Goal: Task Accomplishment & Management: Manage account settings

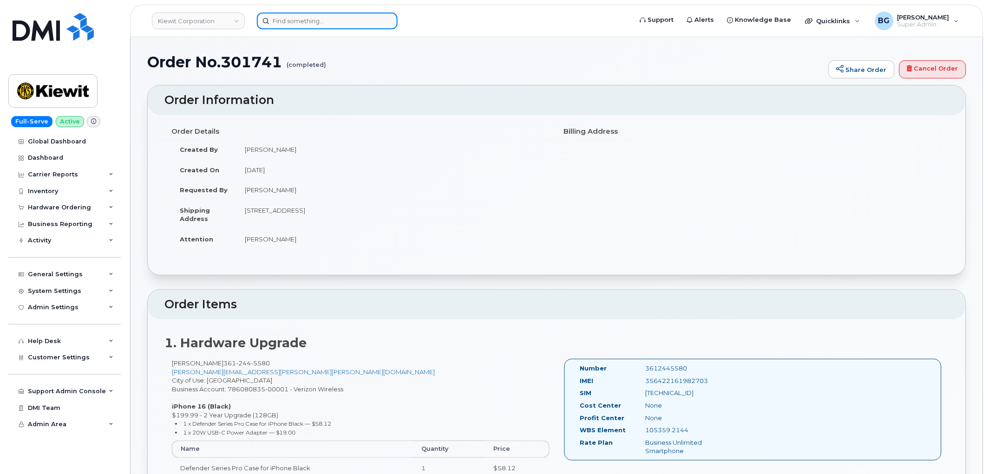
click at [296, 20] on input at bounding box center [327, 21] width 141 height 17
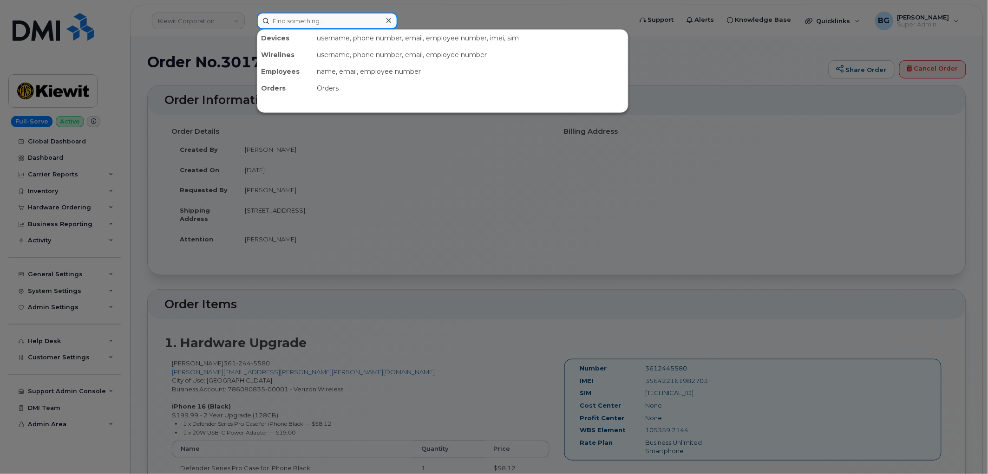
paste input "302955"
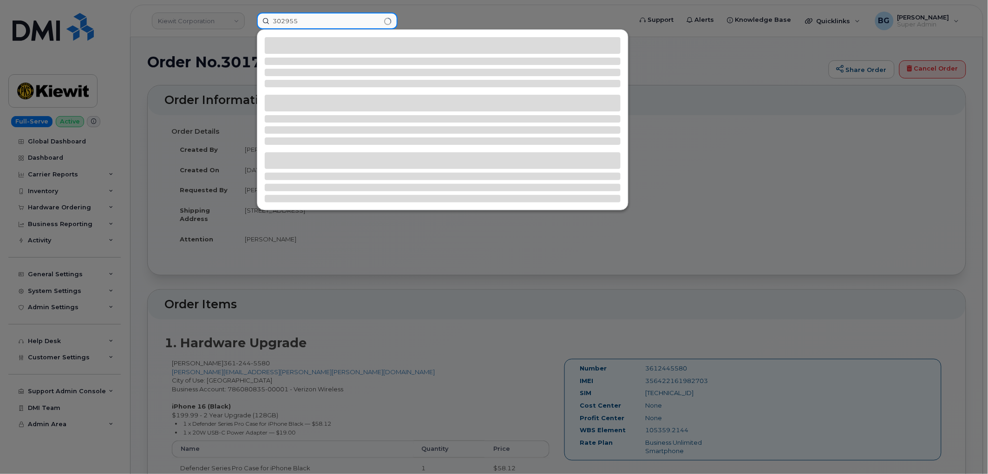
type input "302955"
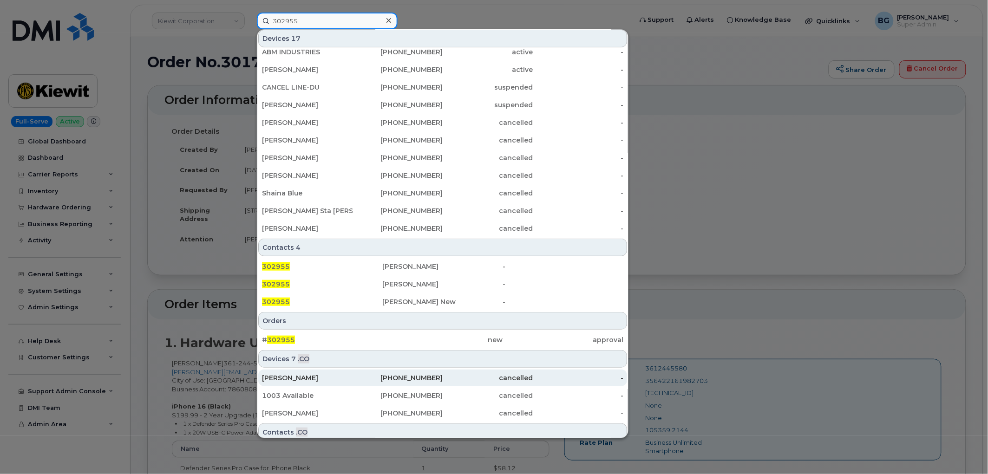
scroll to position [135, 0]
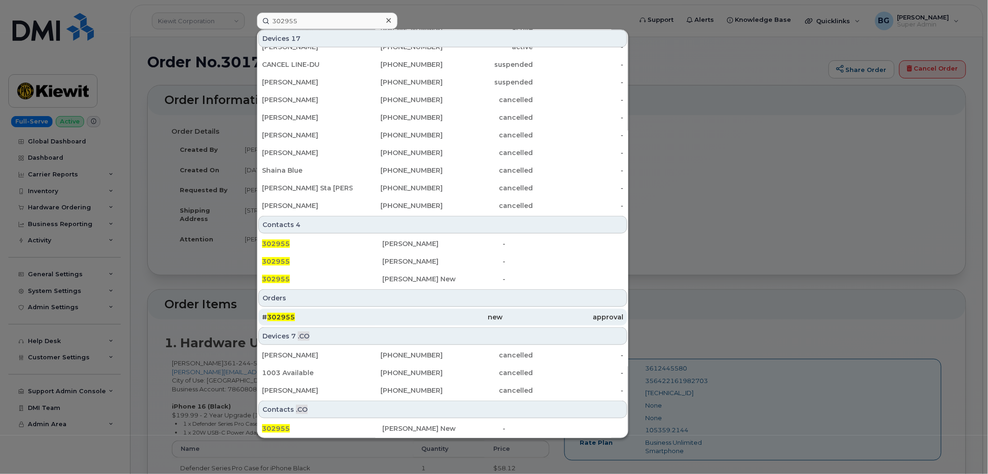
click at [275, 314] on span "302955" at bounding box center [281, 317] width 28 height 8
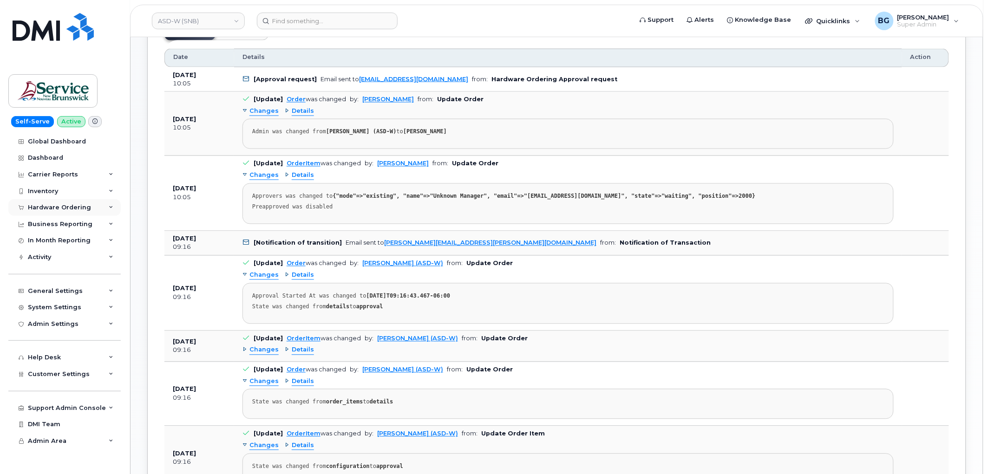
scroll to position [516, 0]
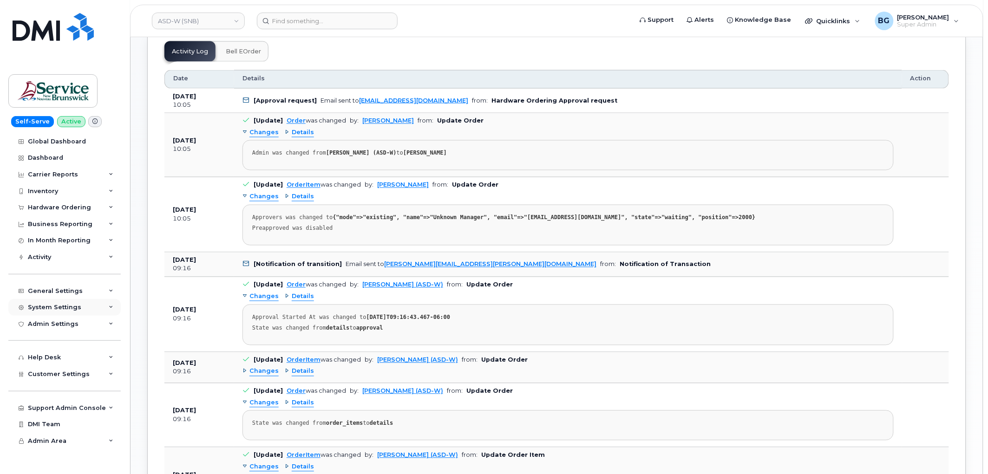
click at [59, 306] on div "System Settings" at bounding box center [54, 307] width 53 height 7
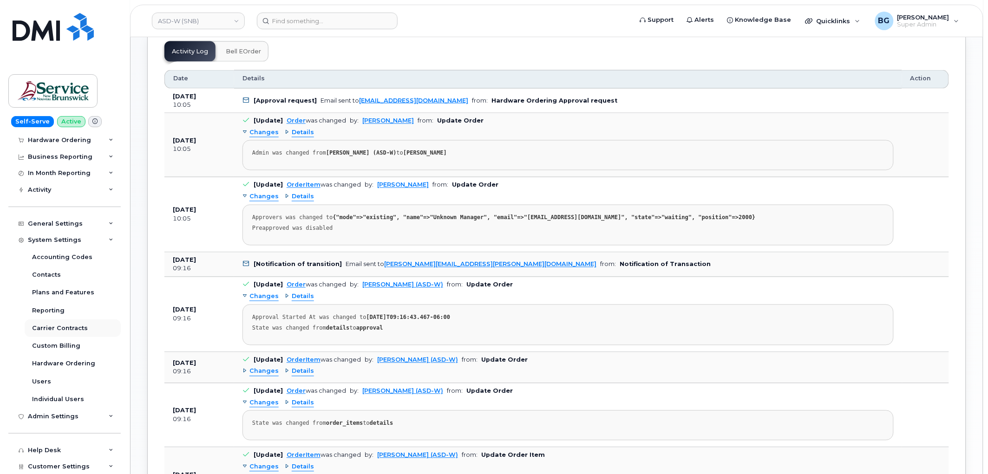
scroll to position [68, 0]
click at [56, 360] on div "Hardware Ordering" at bounding box center [63, 362] width 63 height 8
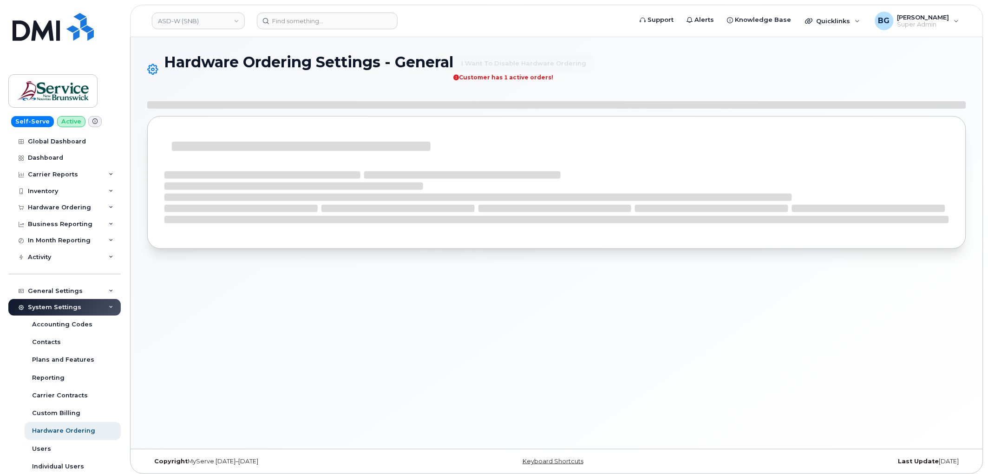
select select "admins"
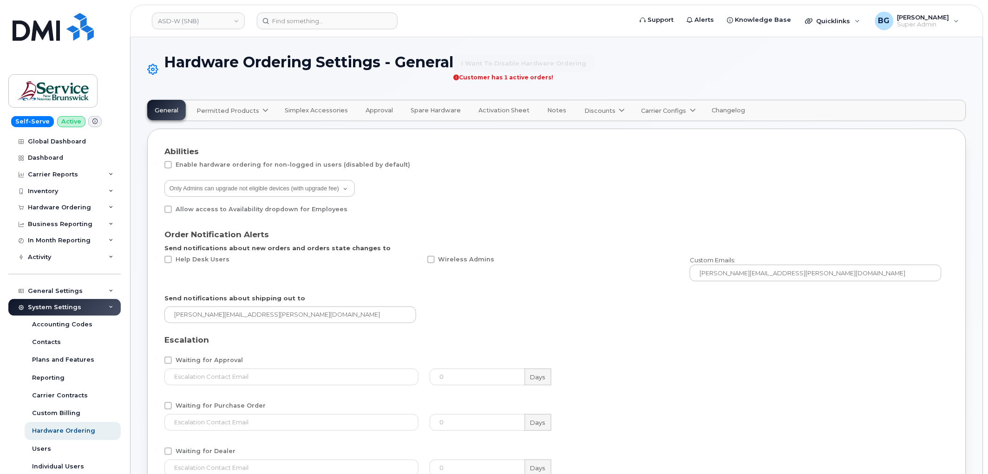
click at [375, 108] on span "Approval" at bounding box center [378, 110] width 27 height 7
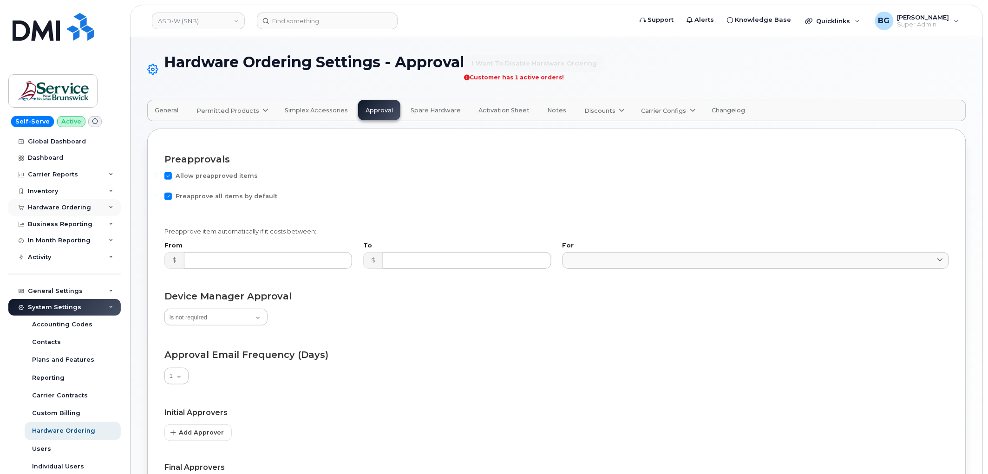
click at [43, 206] on div "Hardware Ordering" at bounding box center [59, 207] width 63 height 7
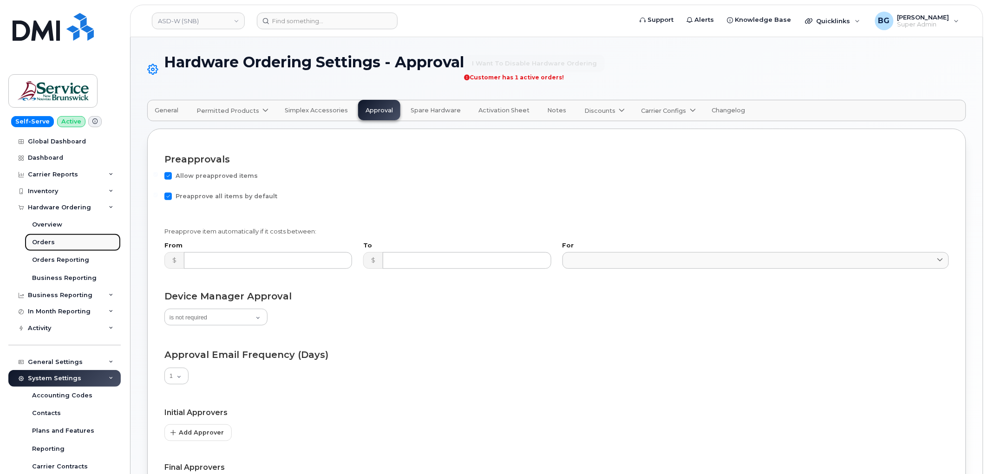
click at [39, 238] on link "Orders" at bounding box center [73, 243] width 96 height 18
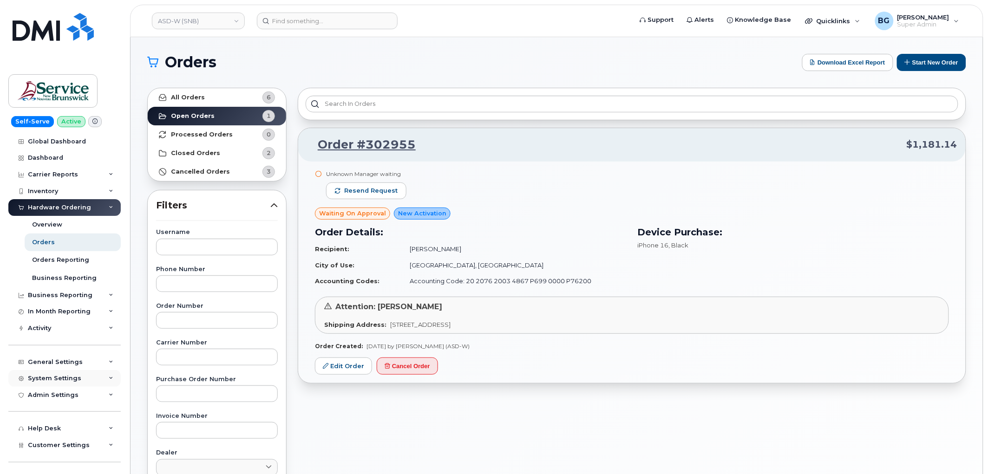
click at [54, 375] on div "System Settings" at bounding box center [54, 378] width 53 height 7
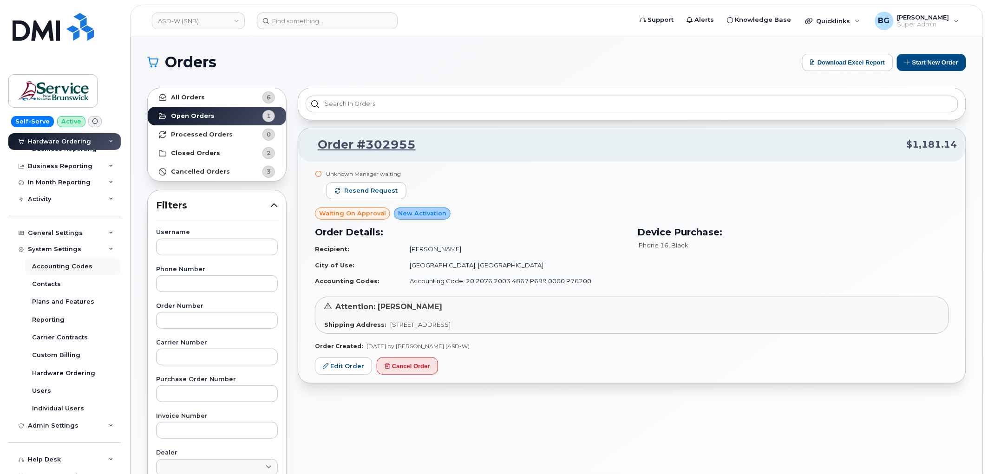
scroll to position [137, 0]
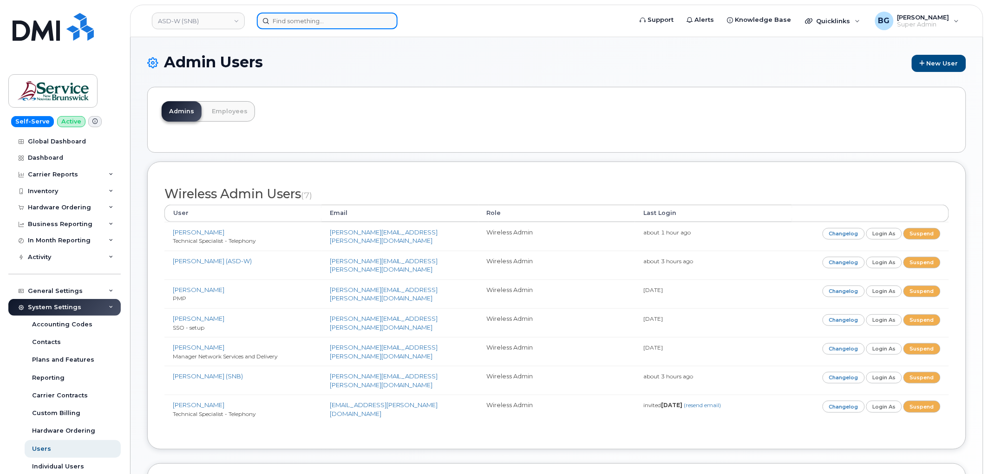
click at [316, 17] on input at bounding box center [327, 21] width 141 height 17
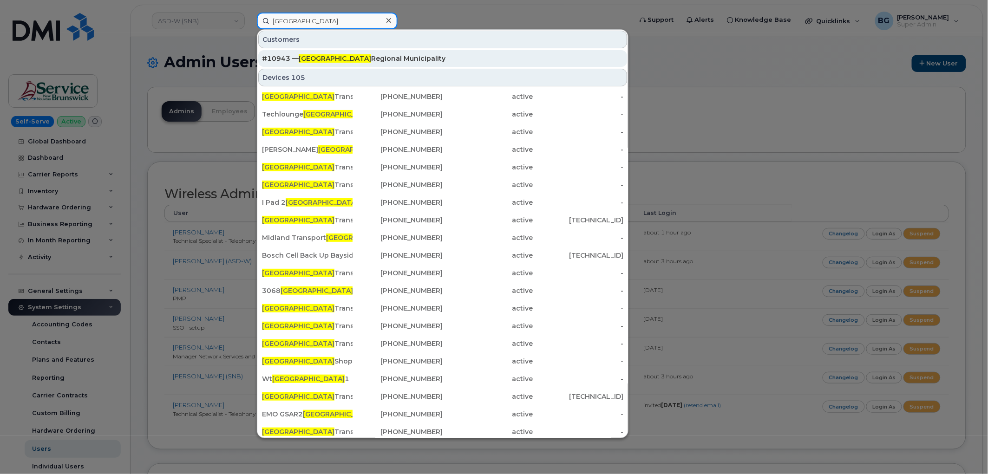
type input "halifax"
click at [326, 57] on div "#10943 — Halifax Regional Municipality" at bounding box center [442, 58] width 361 height 9
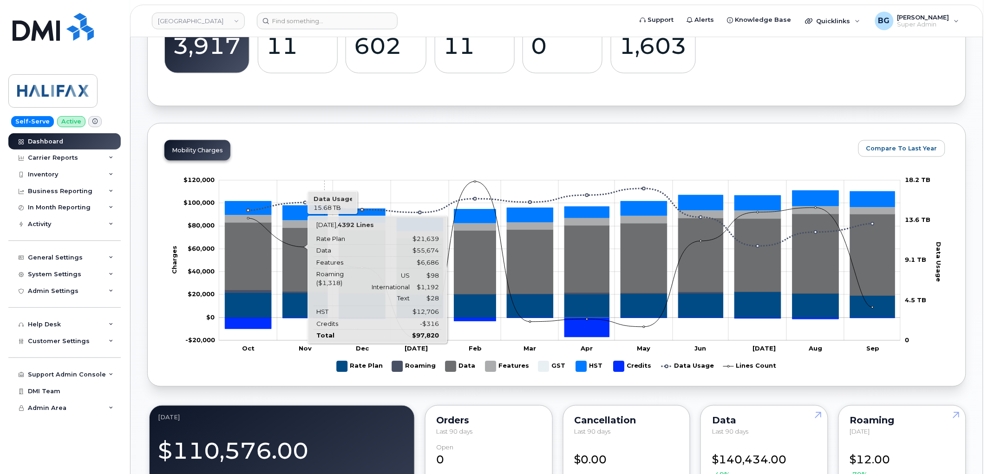
scroll to position [344, 0]
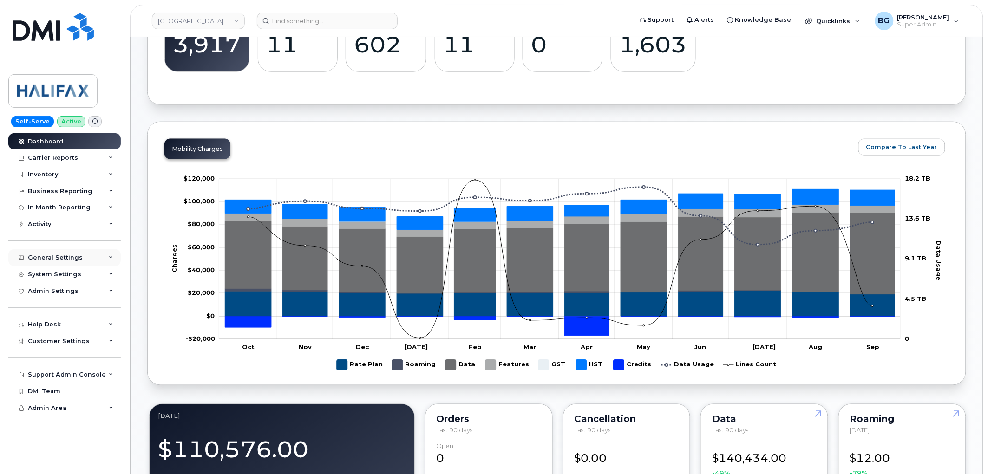
click at [73, 257] on div "General Settings" at bounding box center [55, 257] width 55 height 7
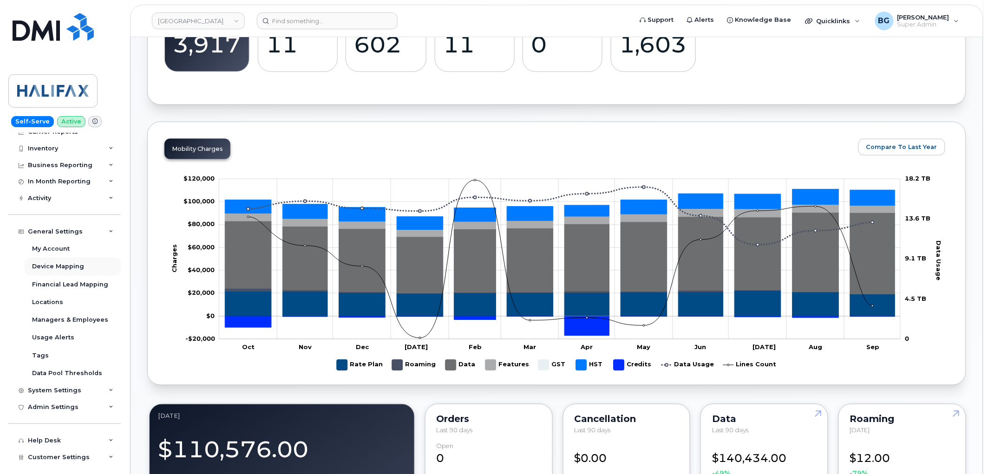
scroll to position [84, 0]
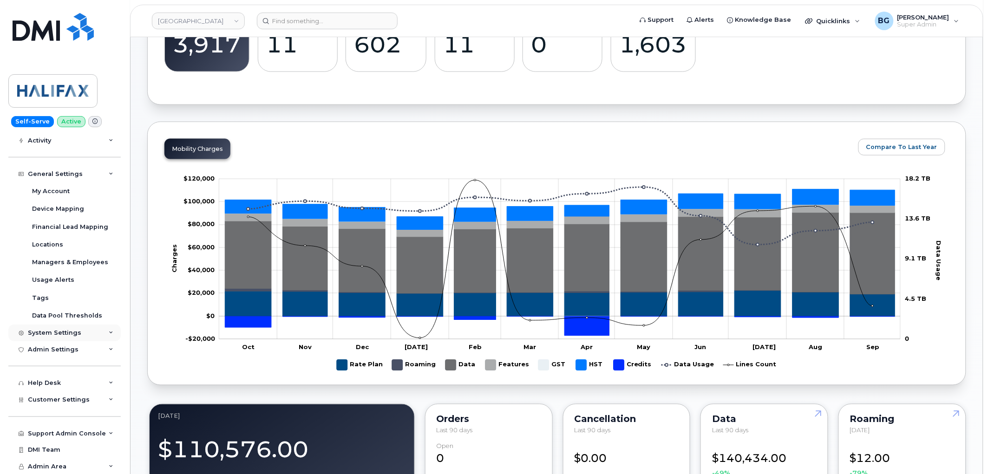
click at [44, 333] on div "System Settings" at bounding box center [54, 332] width 53 height 7
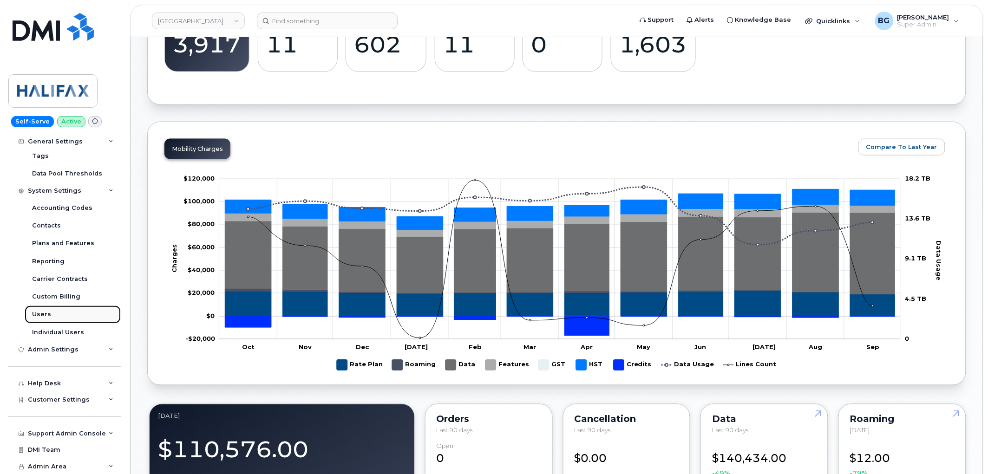
click at [41, 312] on div "Users" at bounding box center [41, 314] width 19 height 8
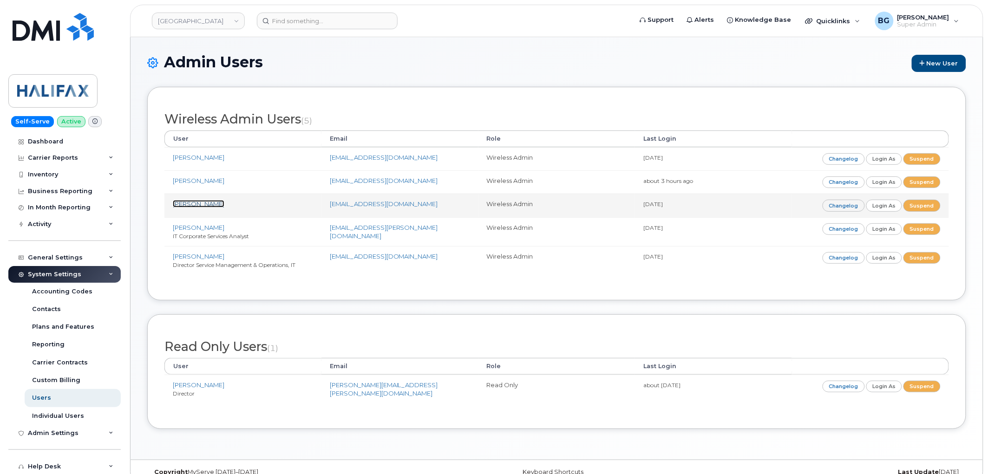
click at [193, 203] on link "[PERSON_NAME]" at bounding box center [199, 203] width 52 height 7
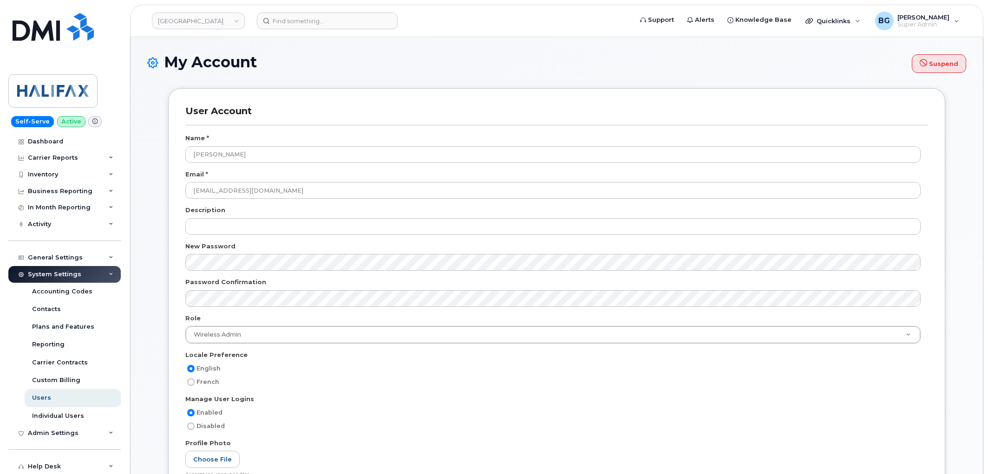
select select
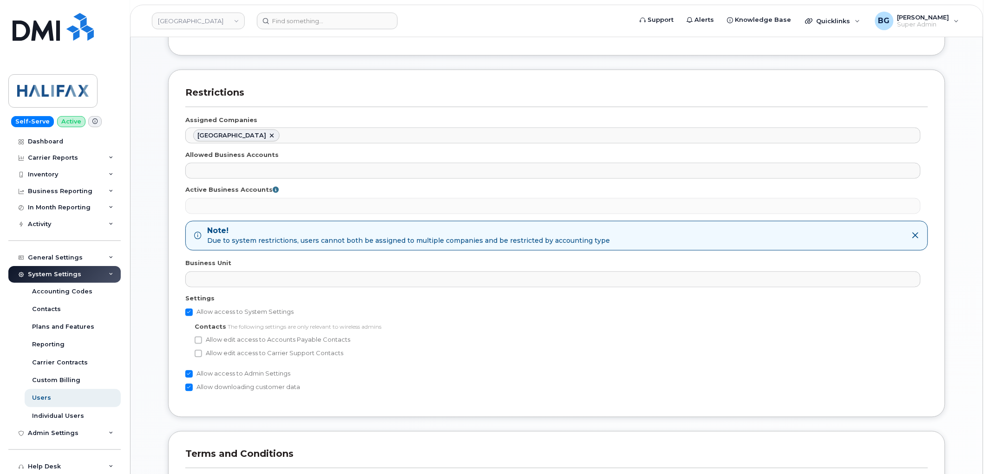
scroll to position [447, 0]
click at [206, 18] on link "Halifax Regional Municipality" at bounding box center [198, 21] width 93 height 17
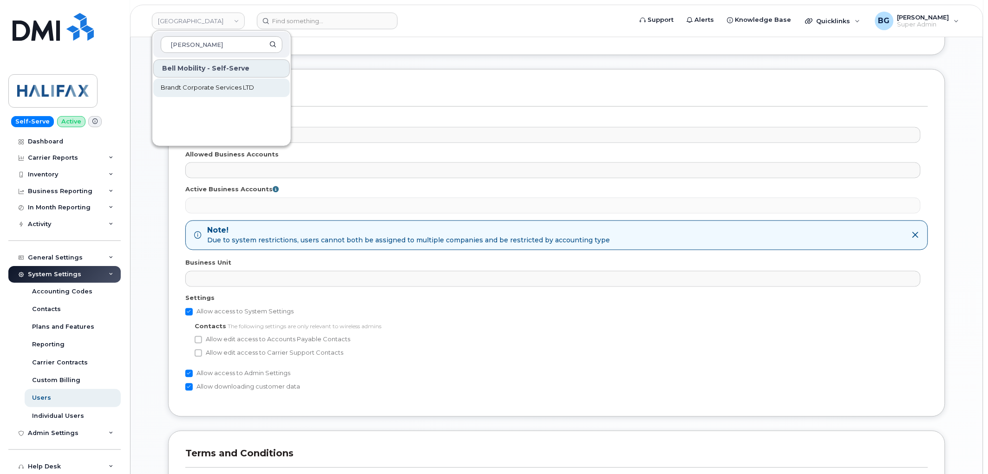
type input "brandt"
click at [202, 86] on span "Brandt Corporate Services LTD" at bounding box center [207, 87] width 93 height 9
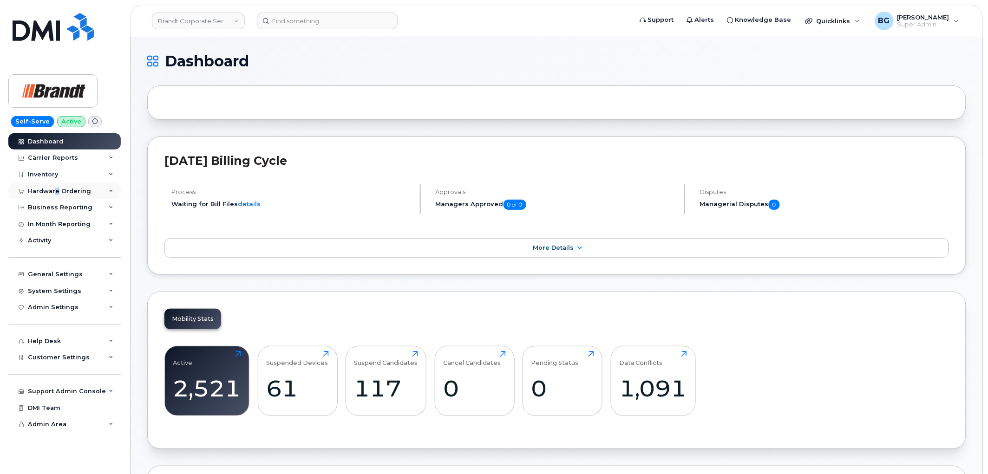
click at [56, 190] on div "Hardware Ordering" at bounding box center [59, 191] width 63 height 7
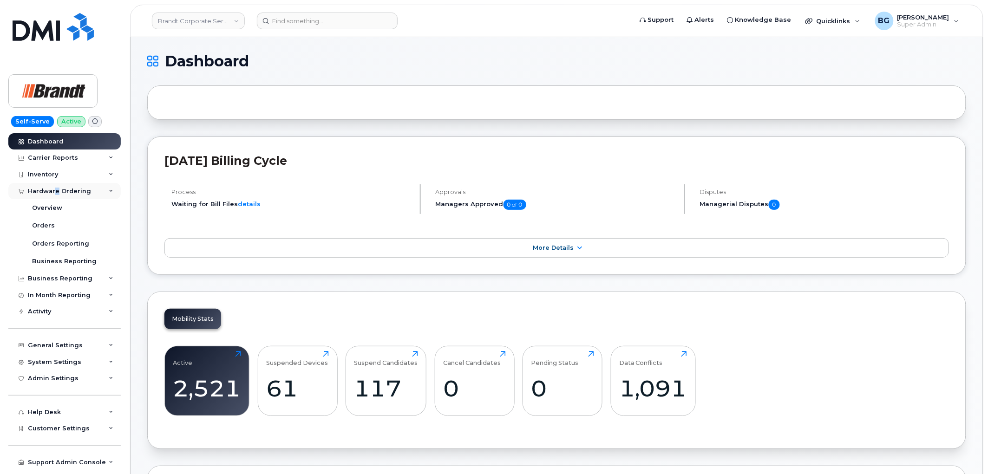
click at [57, 190] on div "Hardware Ordering" at bounding box center [59, 191] width 63 height 7
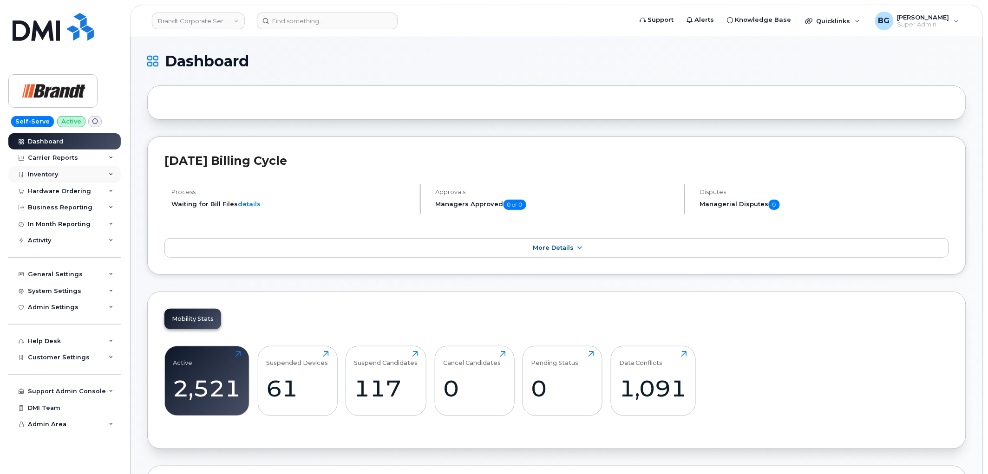
click at [49, 174] on div "Inventory" at bounding box center [43, 174] width 30 height 7
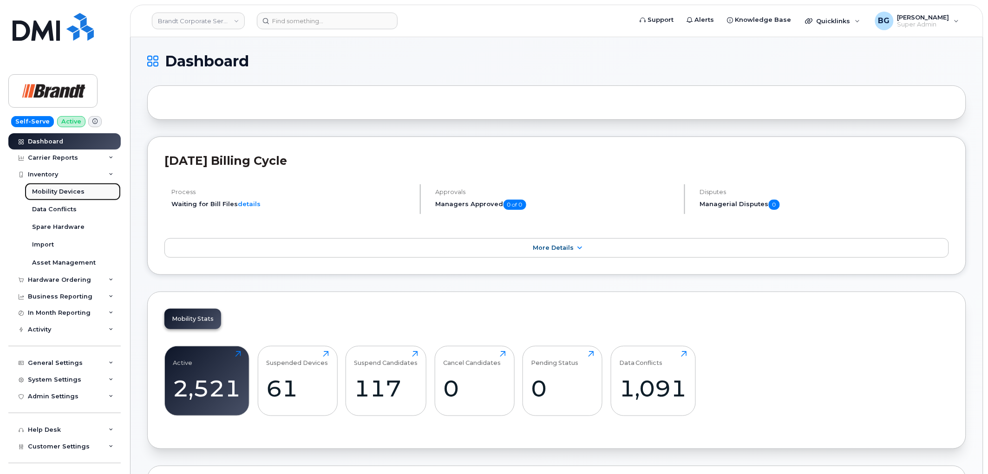
click at [48, 189] on div "Mobility Devices" at bounding box center [58, 192] width 52 height 8
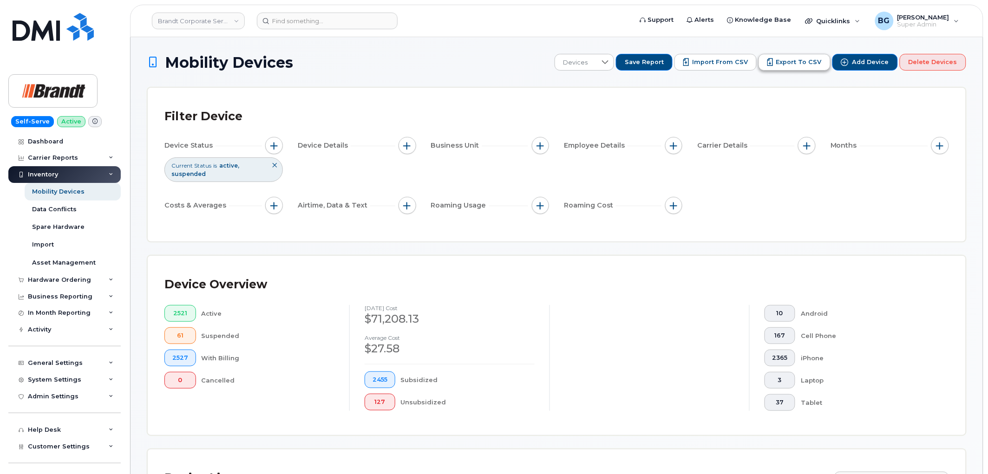
click at [799, 64] on span "Export to CSV" at bounding box center [799, 62] width 46 height 8
click at [59, 277] on div "Hardware Ordering" at bounding box center [59, 279] width 63 height 7
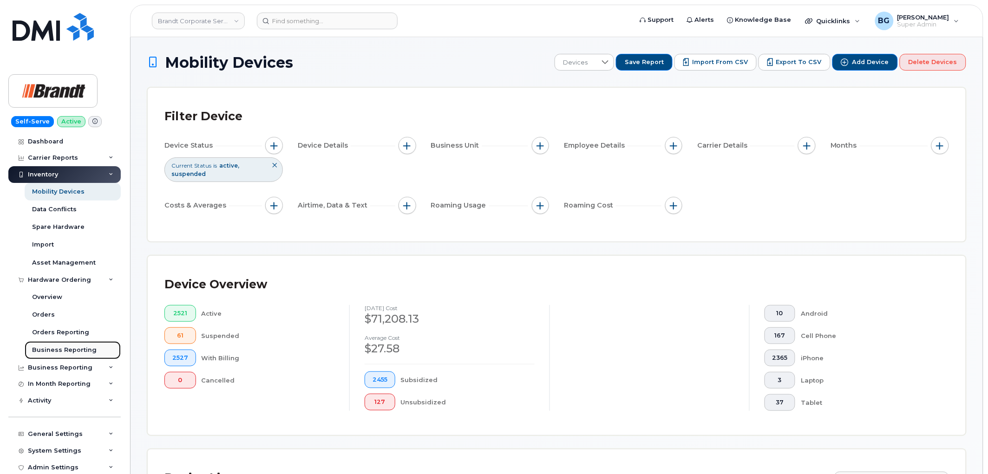
click at [56, 353] on div "Business Reporting" at bounding box center [64, 350] width 65 height 8
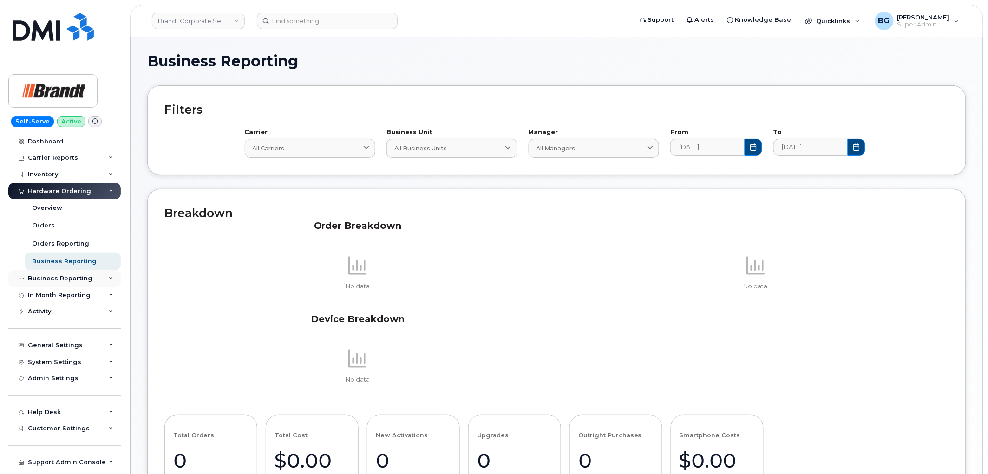
click at [53, 277] on div "Business Reporting" at bounding box center [60, 278] width 65 height 7
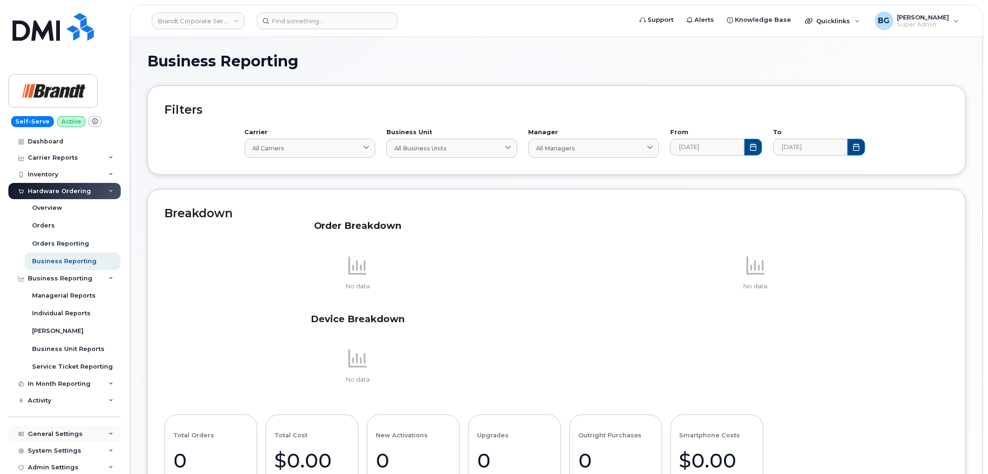
click at [44, 432] on div "General Settings" at bounding box center [55, 433] width 55 height 7
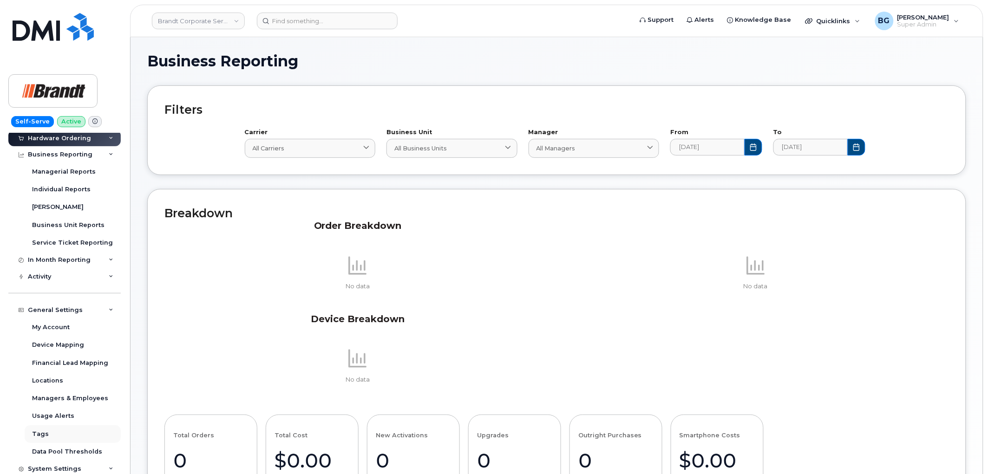
scroll to position [137, 0]
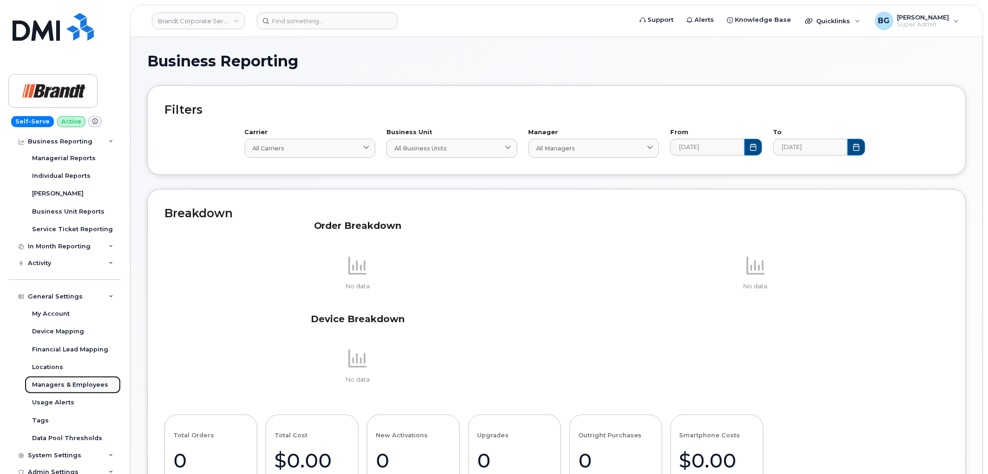
click at [52, 383] on div "Managers & Employees" at bounding box center [70, 385] width 76 height 8
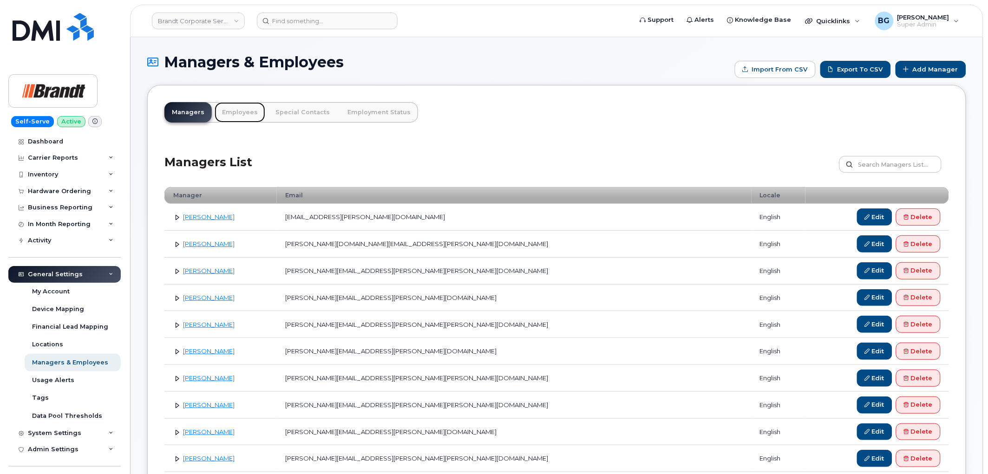
click at [237, 111] on link "Employees" at bounding box center [240, 112] width 51 height 20
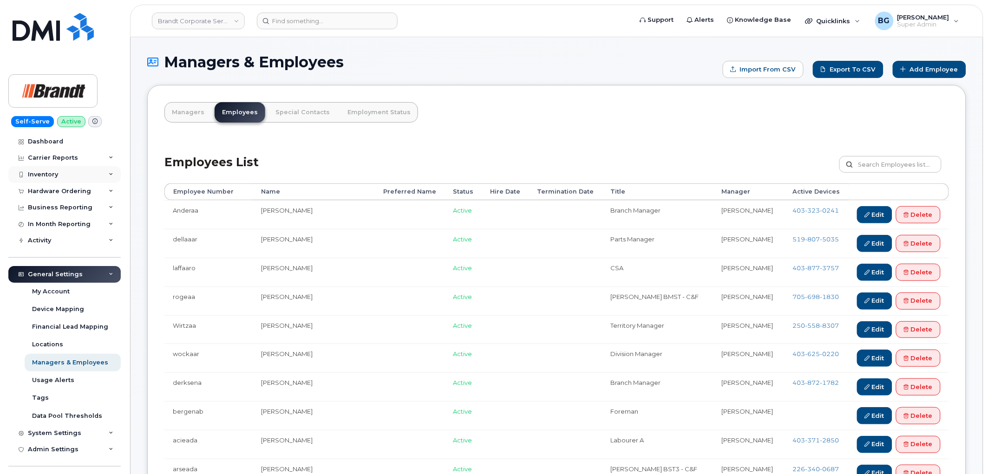
click at [34, 173] on div "Inventory" at bounding box center [43, 174] width 30 height 7
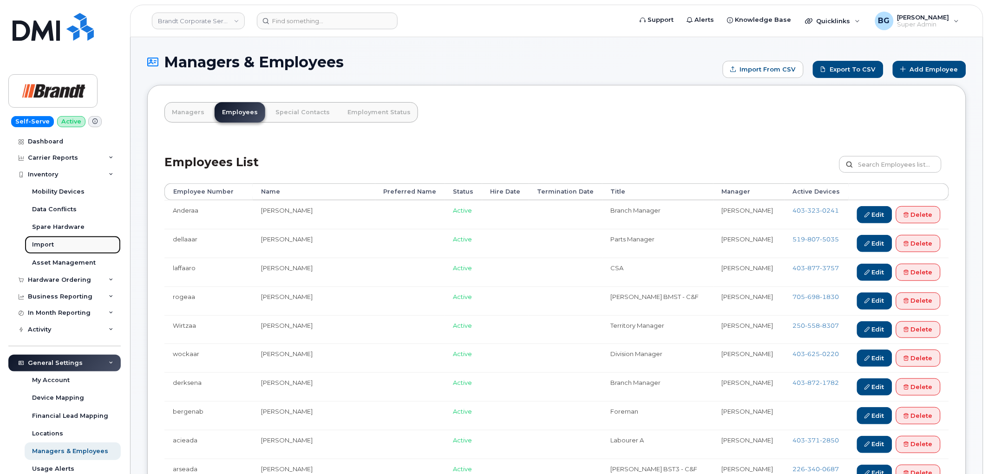
click at [46, 244] on div "Import" at bounding box center [43, 245] width 22 height 8
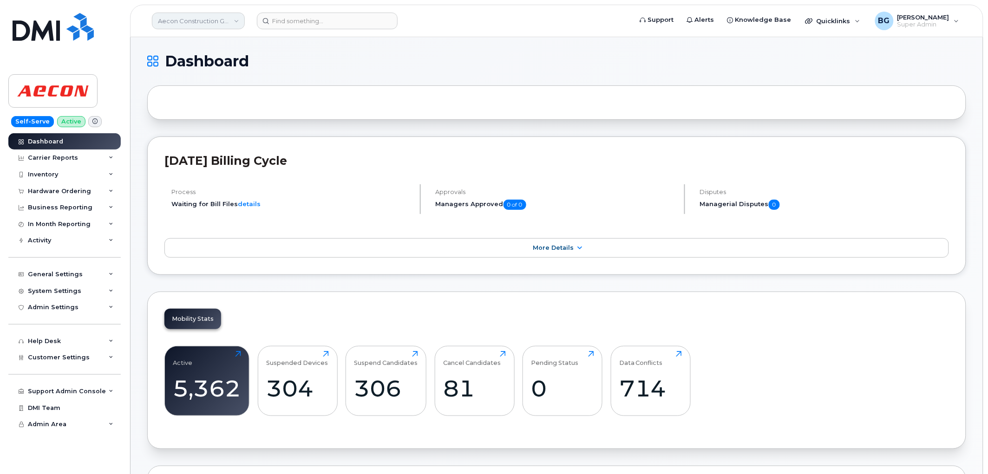
click at [183, 22] on link "Aecon Construction Group Inc" at bounding box center [198, 21] width 93 height 17
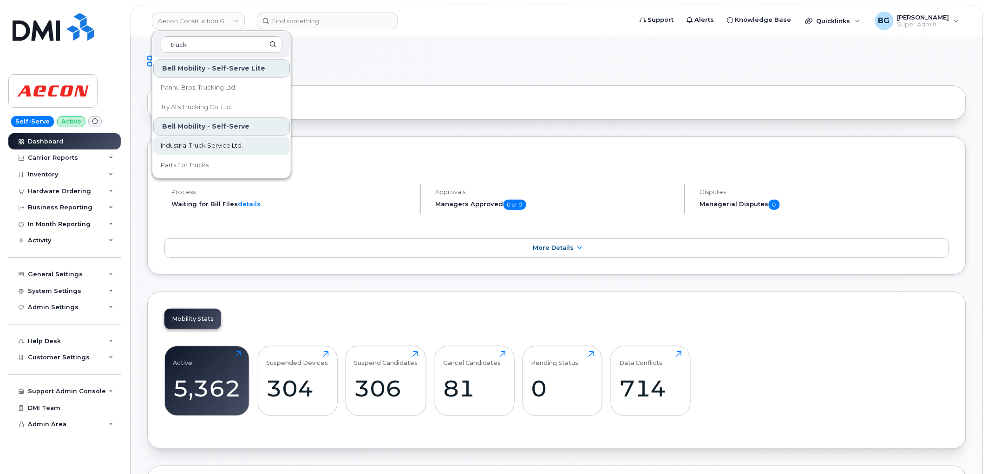
type input "truck"
click at [187, 145] on span "Industrial Truck Service Ltd." at bounding box center [202, 145] width 82 height 9
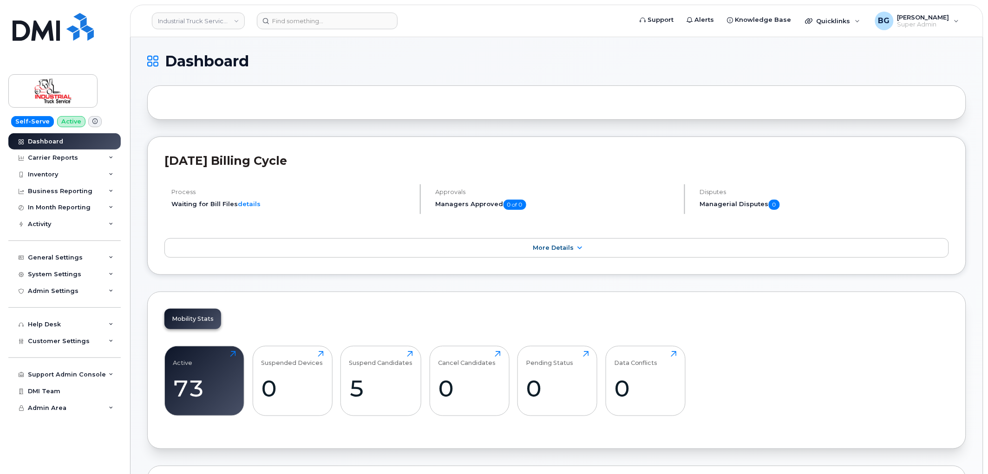
click at [374, 194] on h4 "Process" at bounding box center [291, 192] width 241 height 7
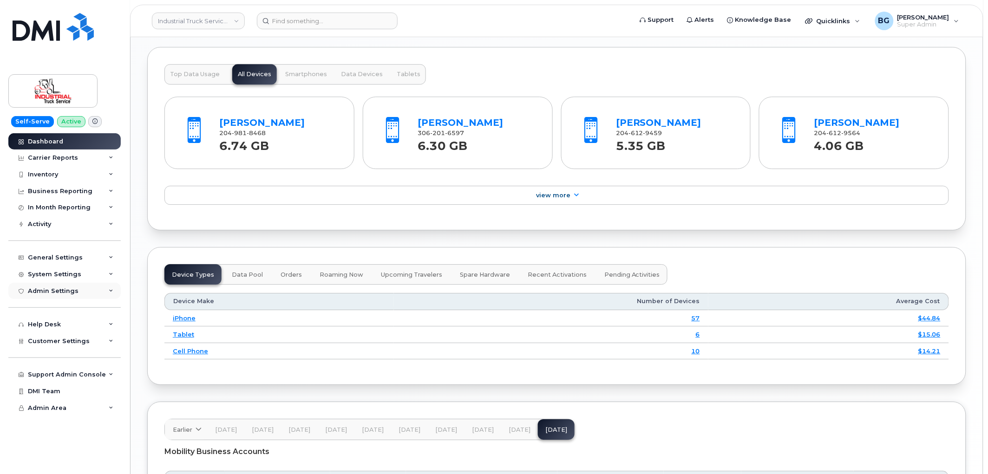
scroll to position [929, 0]
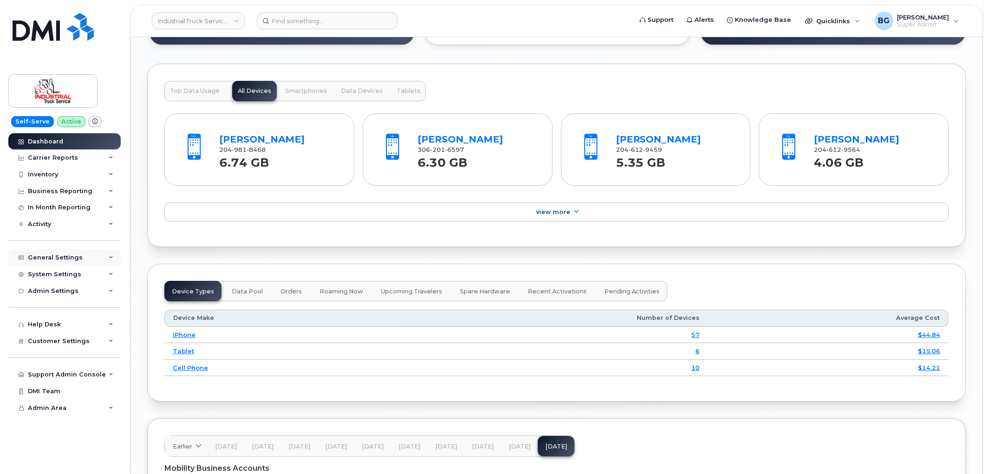
click at [77, 254] on div "General Settings" at bounding box center [55, 257] width 55 height 7
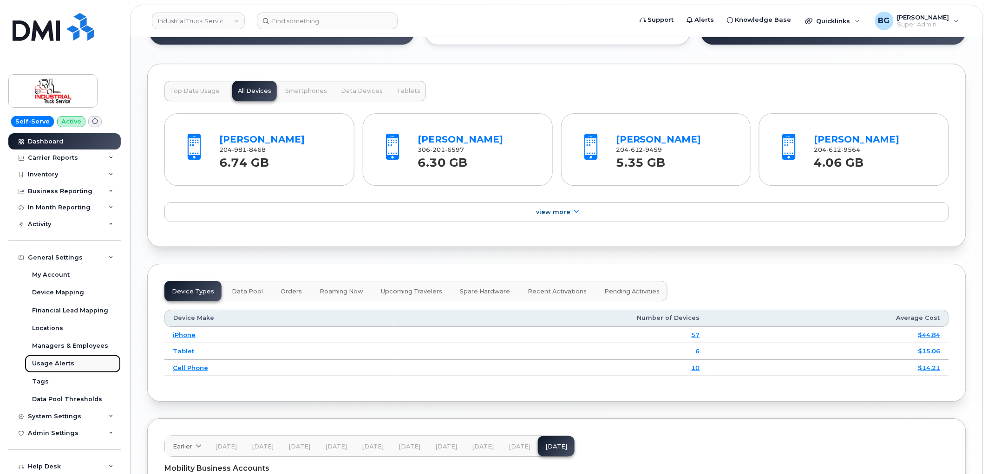
click at [53, 363] on div "Usage Alerts" at bounding box center [53, 363] width 42 height 8
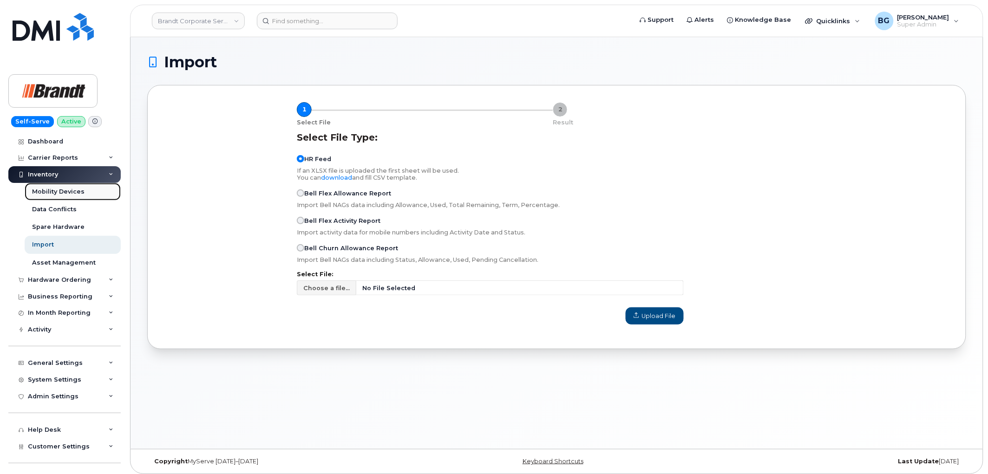
click at [57, 193] on div "Mobility Devices" at bounding box center [58, 192] width 52 height 8
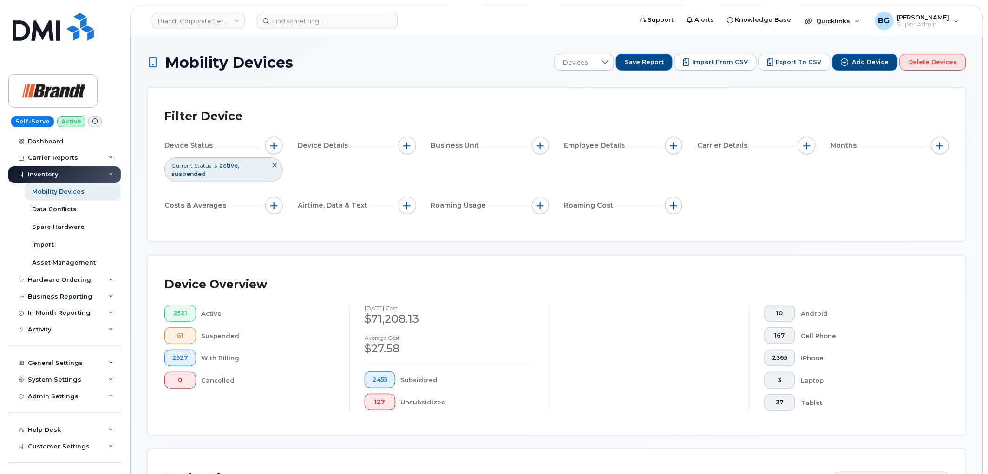
drag, startPoint x: 702, startPoint y: 60, endPoint x: 742, endPoint y: 171, distance: 117.4
click at [702, 60] on span "Import from CSV" at bounding box center [720, 62] width 56 height 8
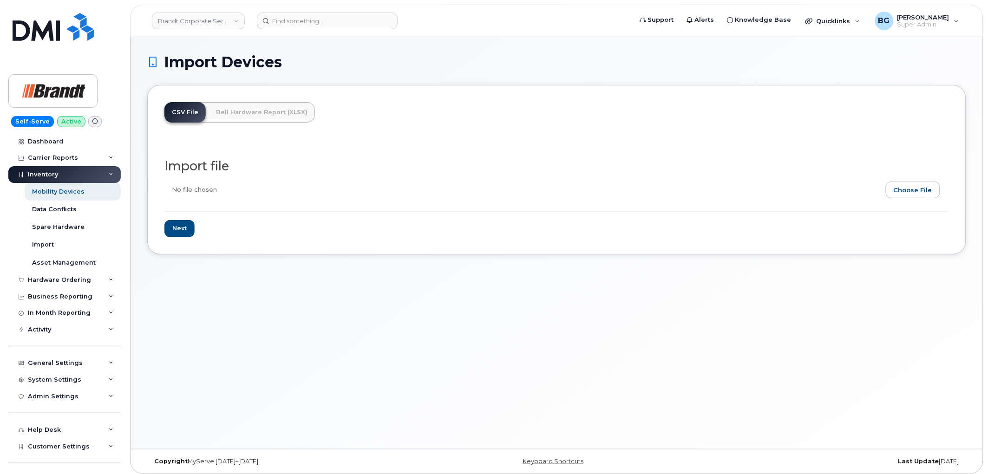
click at [912, 189] on input "file" at bounding box center [552, 192] width 777 height 21
type input "C:\fakepath\Brandt Corporate Services LTD - Device Report - 2025-10-09.csv"
click at [180, 235] on input "Next" at bounding box center [179, 228] width 30 height 17
type input "Loading..."
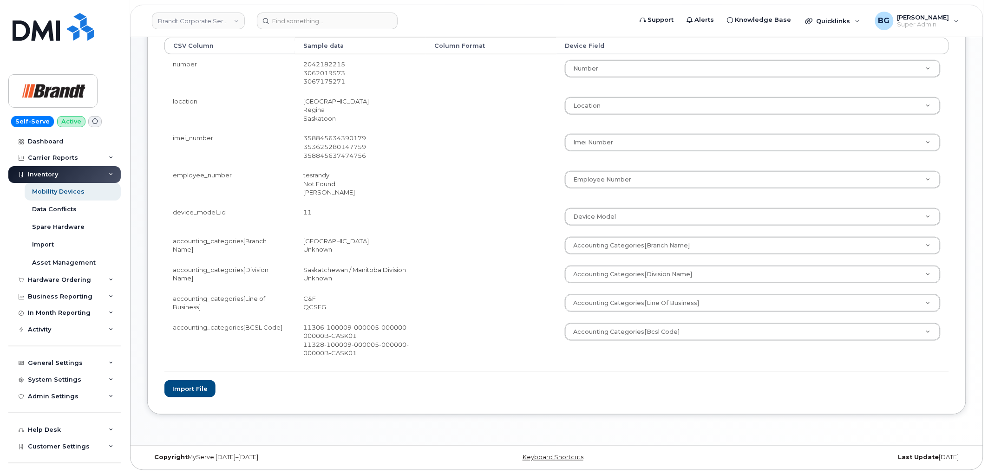
scroll to position [224, 0]
click at [184, 389] on button "Import file" at bounding box center [189, 387] width 51 height 17
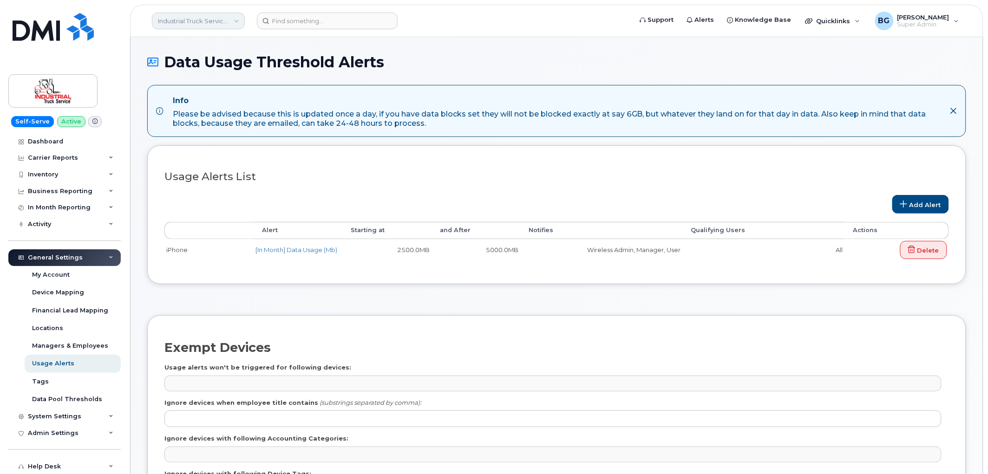
click at [208, 19] on link "Industrial Truck Service Ltd." at bounding box center [198, 21] width 93 height 17
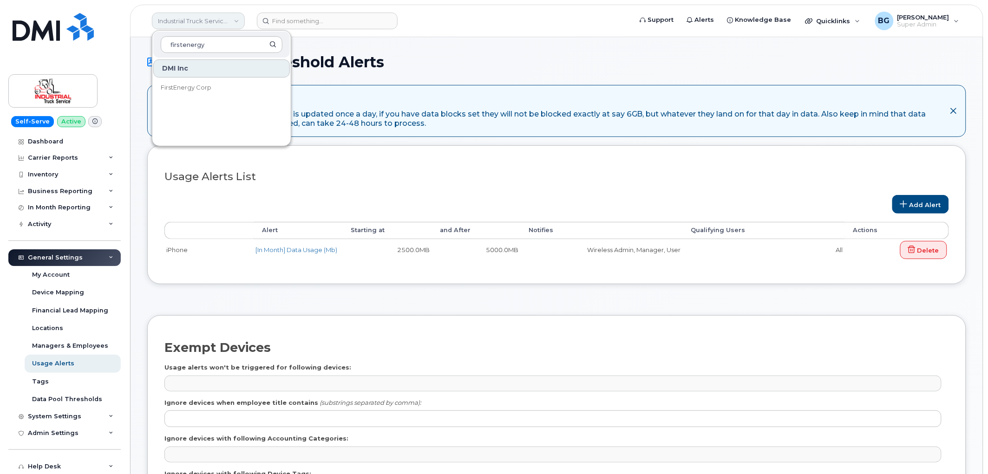
type input "firstenergy"
click at [186, 84] on span "FirstEnergy Corp" at bounding box center [186, 87] width 51 height 9
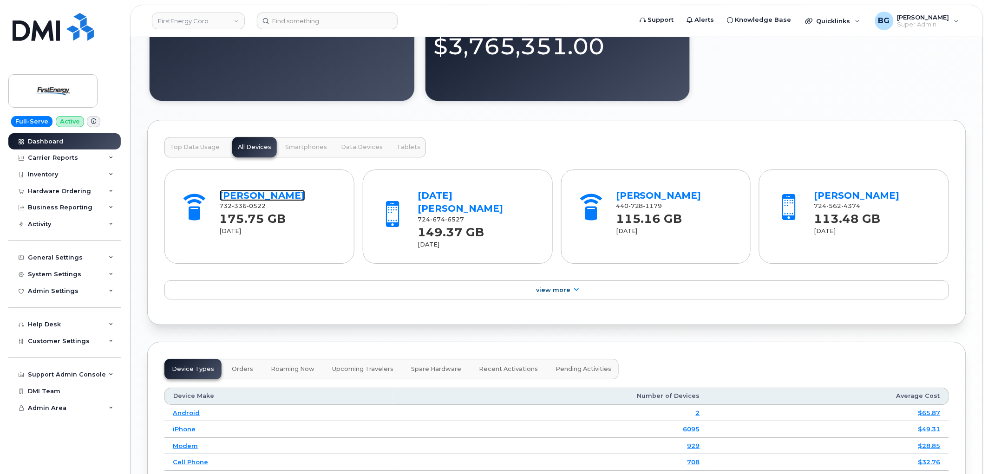
scroll to position [929, 0]
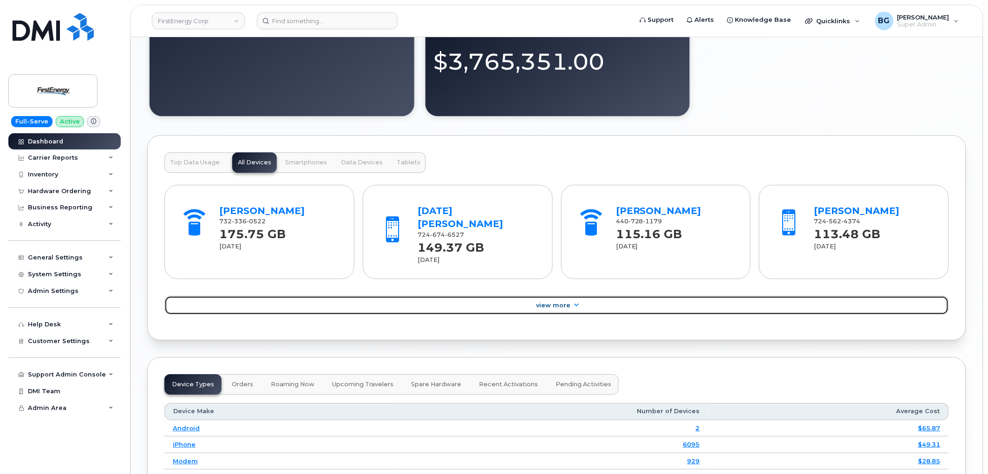
click at [554, 296] on link "View More" at bounding box center [556, 306] width 784 height 20
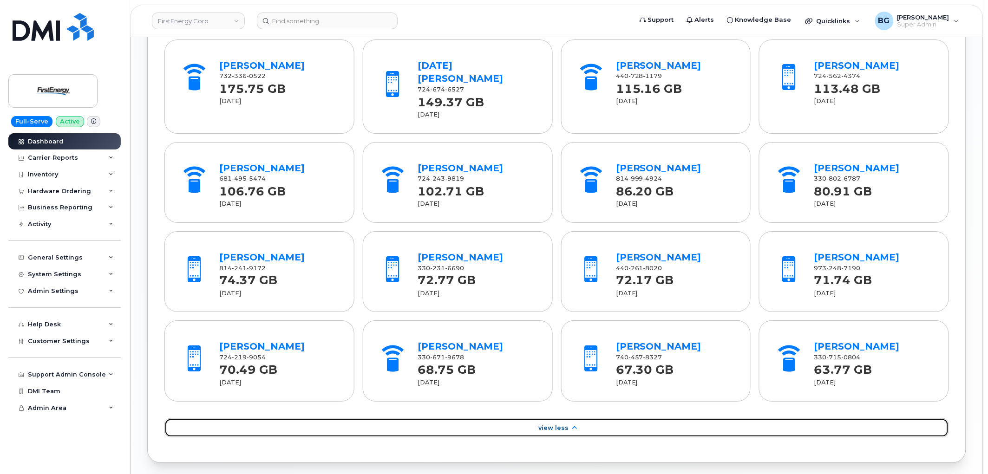
scroll to position [1066, 0]
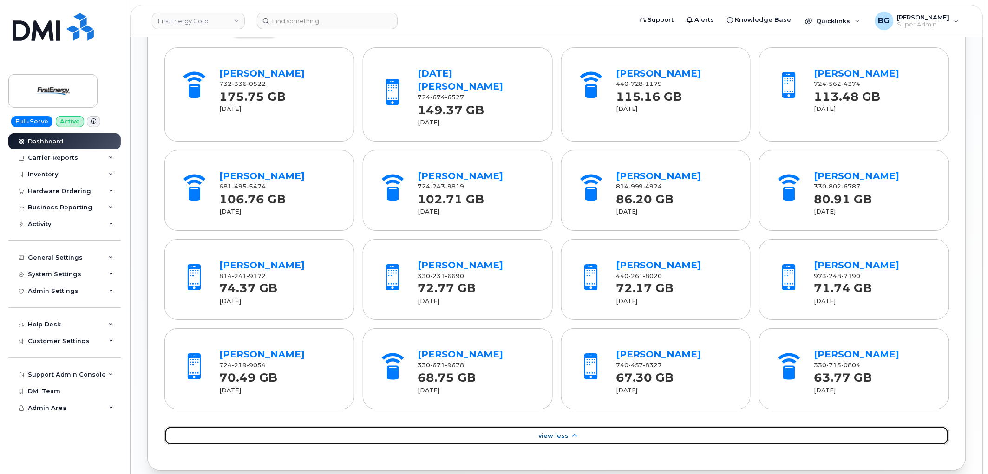
drag, startPoint x: 560, startPoint y: 430, endPoint x: 570, endPoint y: 429, distance: 9.8
click at [560, 430] on link "View Less" at bounding box center [556, 436] width 784 height 20
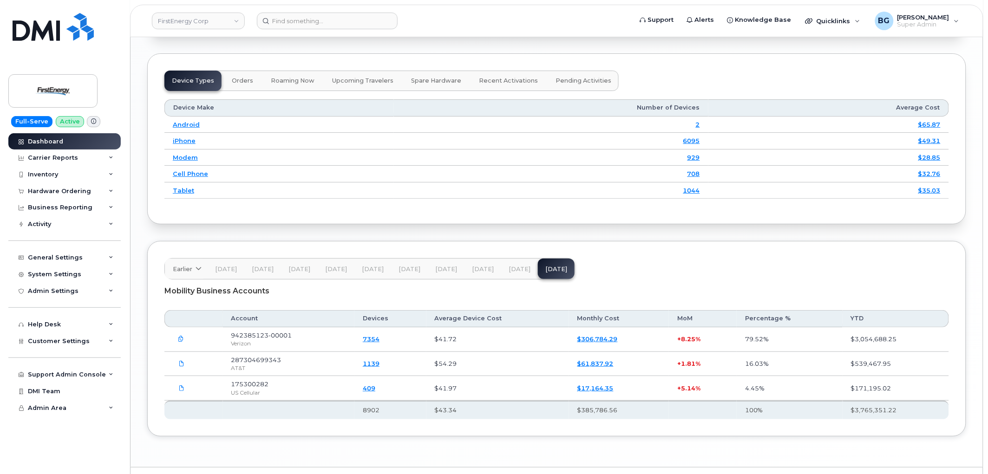
scroll to position [1245, 0]
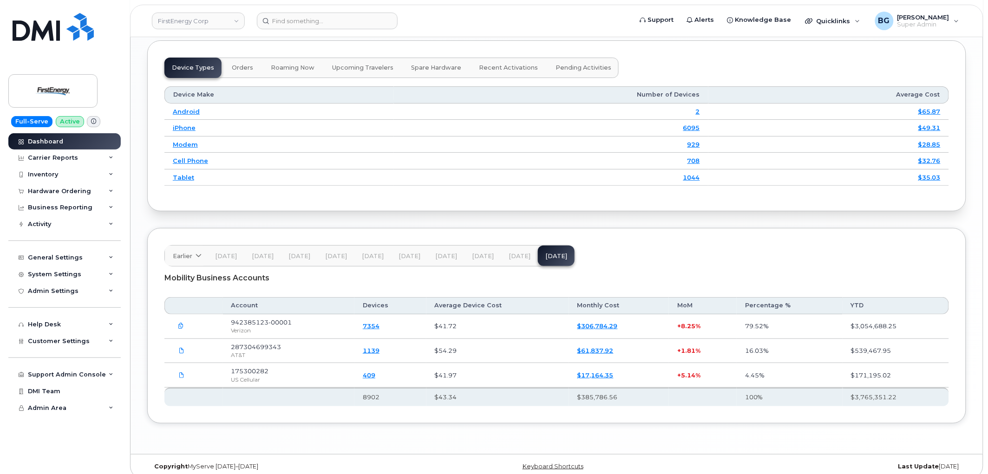
click at [508, 253] on span "Aug 25" at bounding box center [519, 256] width 22 height 7
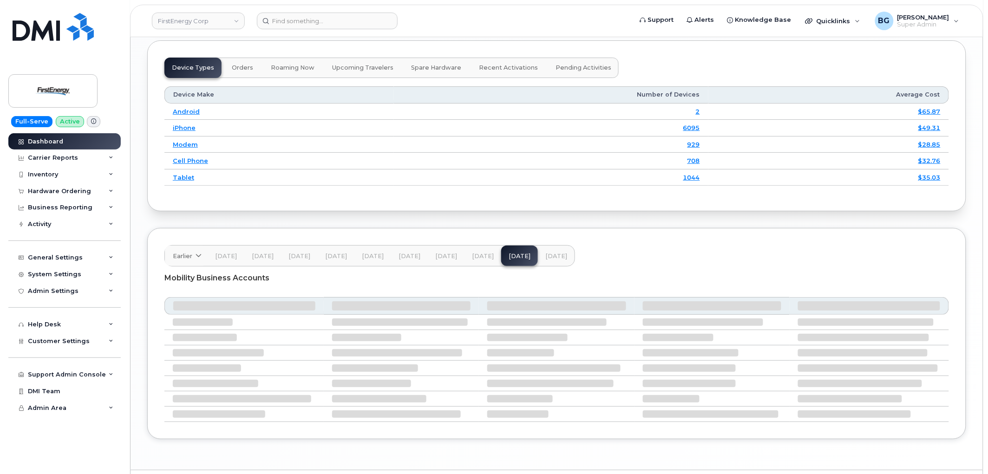
click at [558, 246] on button "Sep 25" at bounding box center [556, 256] width 37 height 20
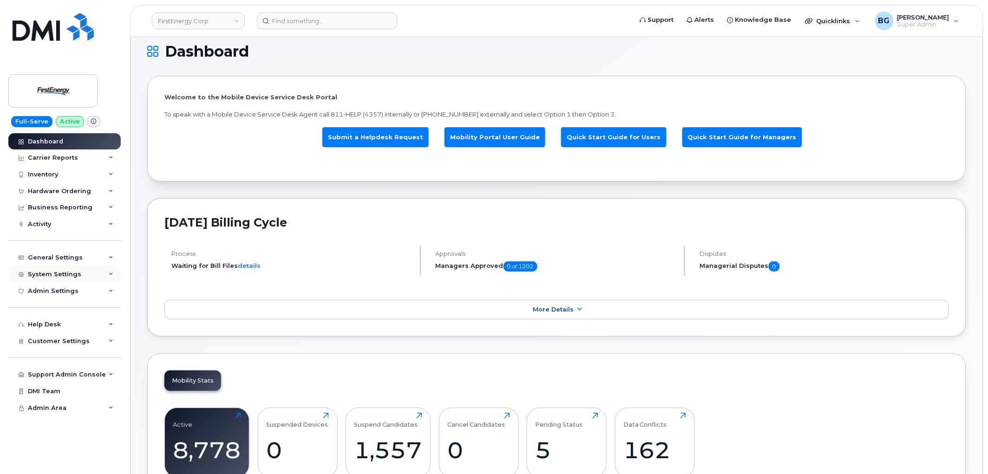
scroll to position [0, 0]
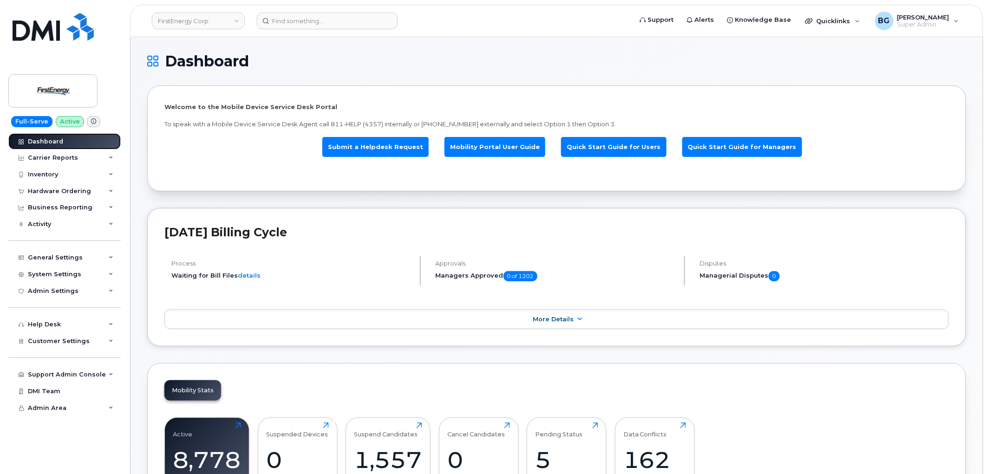
click at [46, 138] on div "Dashboard" at bounding box center [45, 141] width 35 height 7
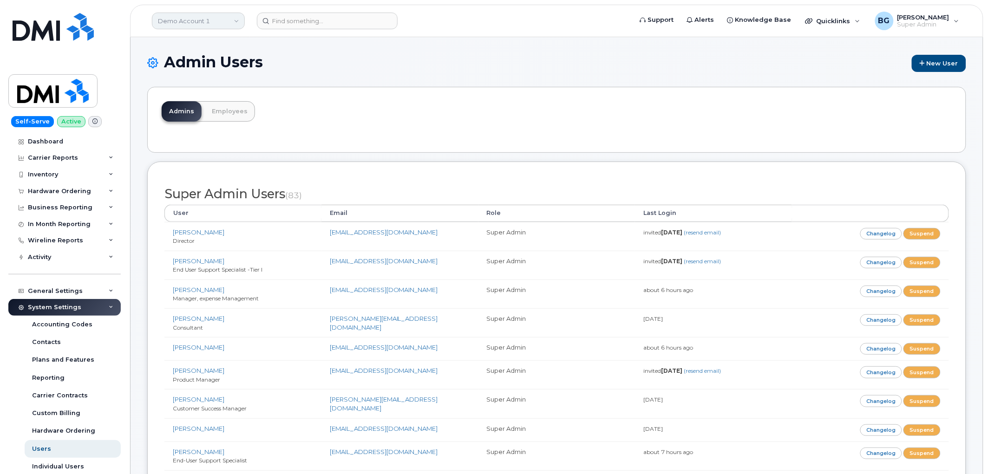
click at [193, 15] on link "Demo Account 1" at bounding box center [198, 21] width 93 height 17
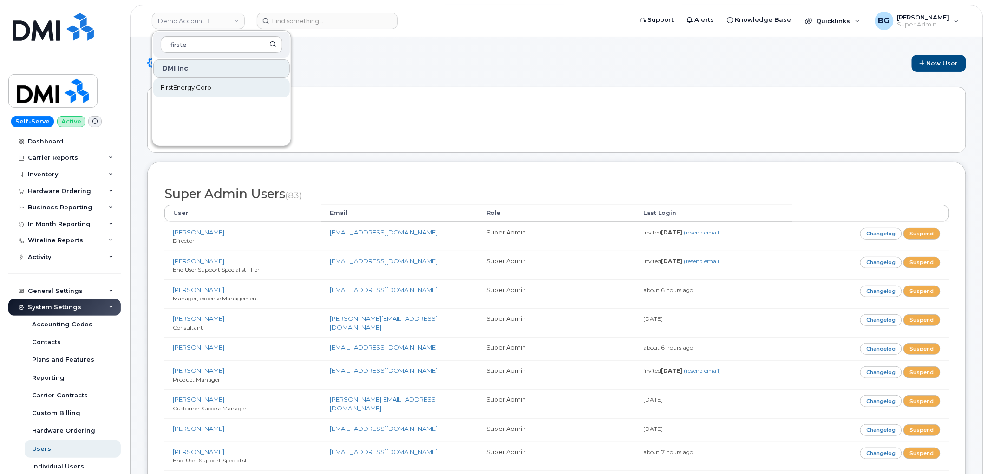
type input "firste"
click at [184, 85] on span "FirstEnergy Corp" at bounding box center [186, 87] width 51 height 9
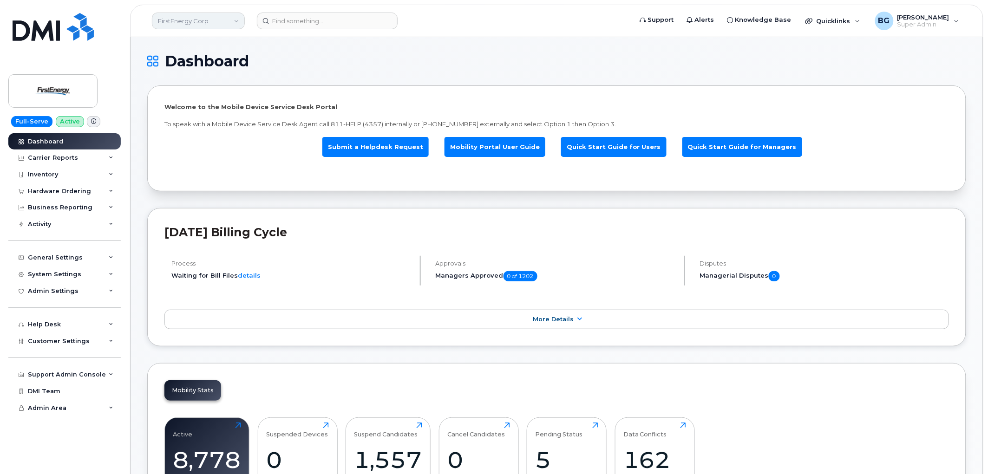
click at [235, 20] on link "FirstEnergy Corp" at bounding box center [198, 21] width 93 height 17
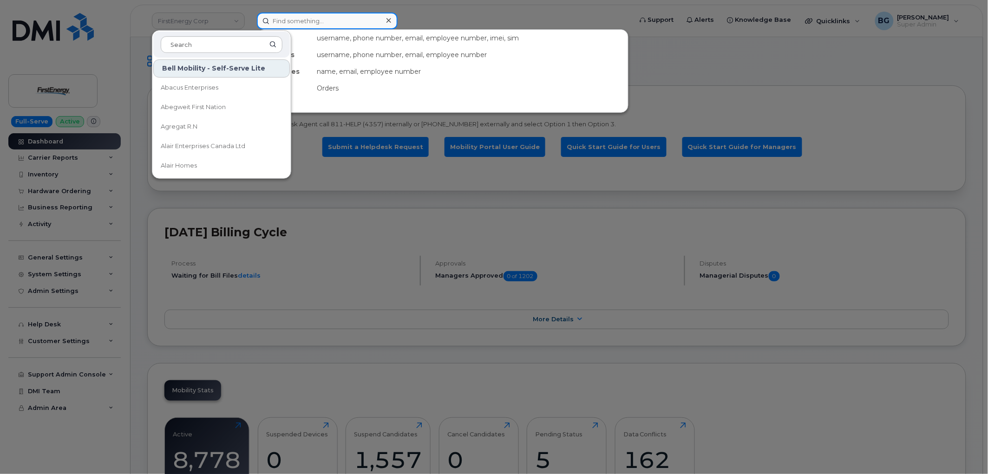
click at [327, 21] on input at bounding box center [327, 21] width 141 height 17
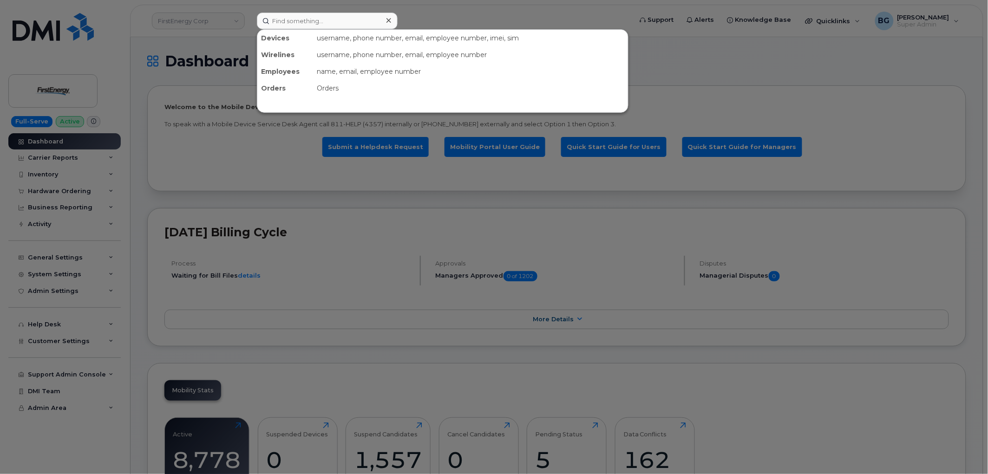
click at [662, 53] on div at bounding box center [494, 237] width 988 height 474
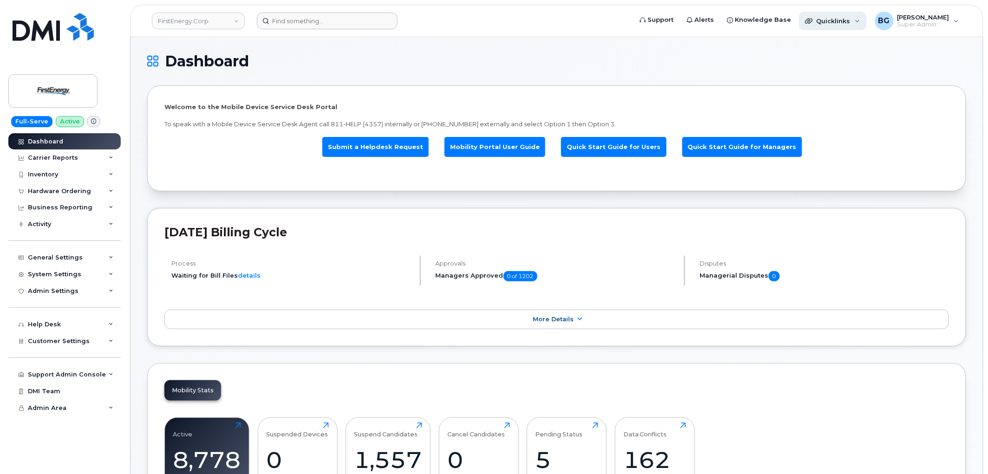
click at [867, 20] on div "Quicklinks" at bounding box center [833, 21] width 68 height 19
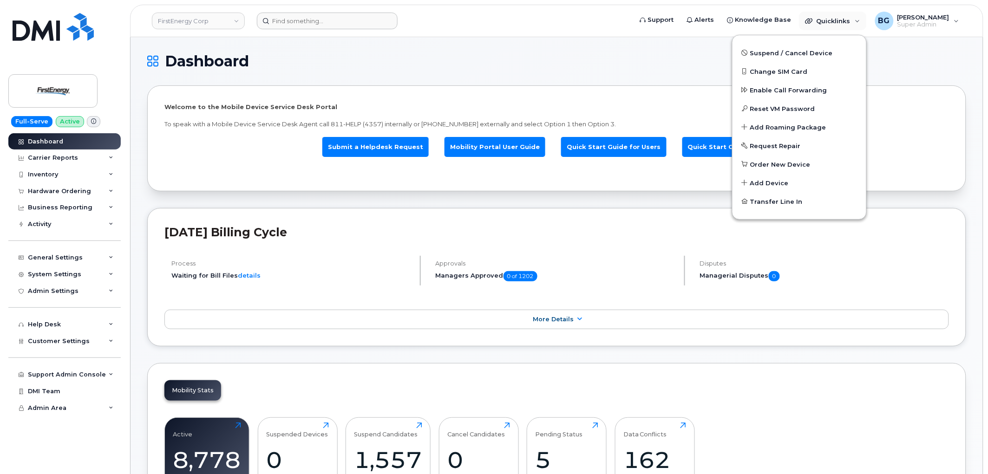
click at [939, 55] on h1 "Dashboard" at bounding box center [554, 61] width 814 height 15
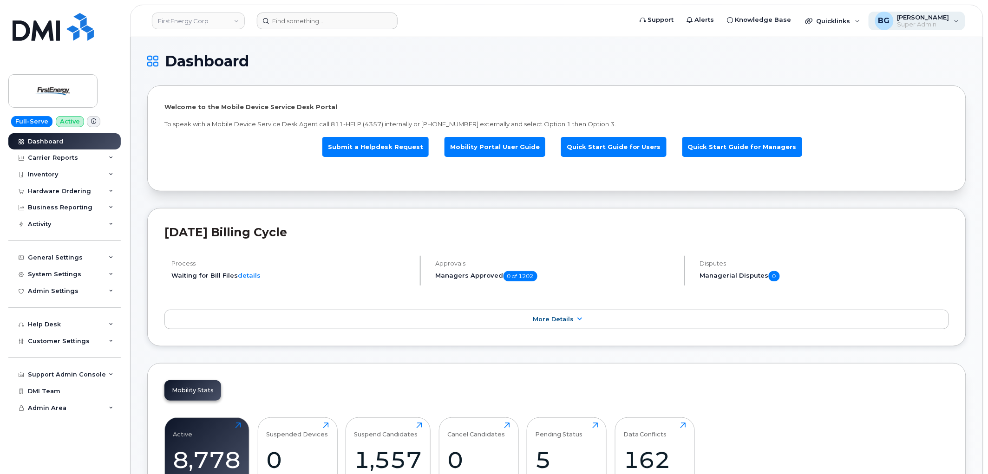
click at [960, 20] on div "BG Bill Geary Super Admin" at bounding box center [916, 21] width 97 height 19
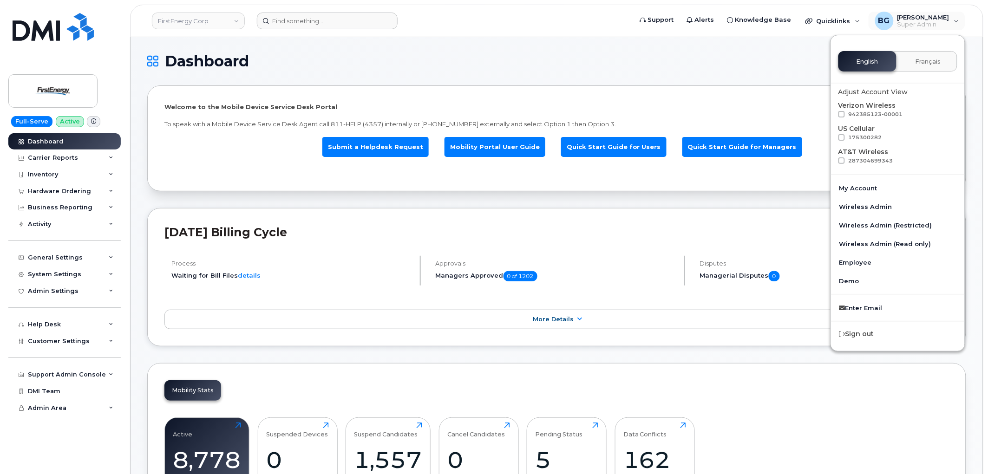
click at [840, 113] on span at bounding box center [841, 114] width 7 height 7
click at [832, 113] on input "942385123-00001" at bounding box center [829, 113] width 5 height 5
click at [633, 63] on h1 "Dashboard" at bounding box center [554, 61] width 814 height 15
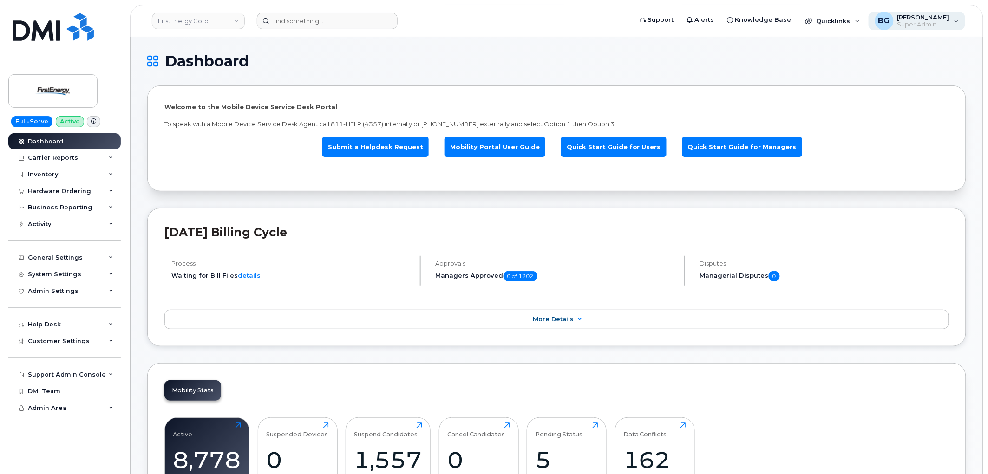
click at [955, 16] on div "BG Bill Geary Super Admin" at bounding box center [916, 21] width 97 height 19
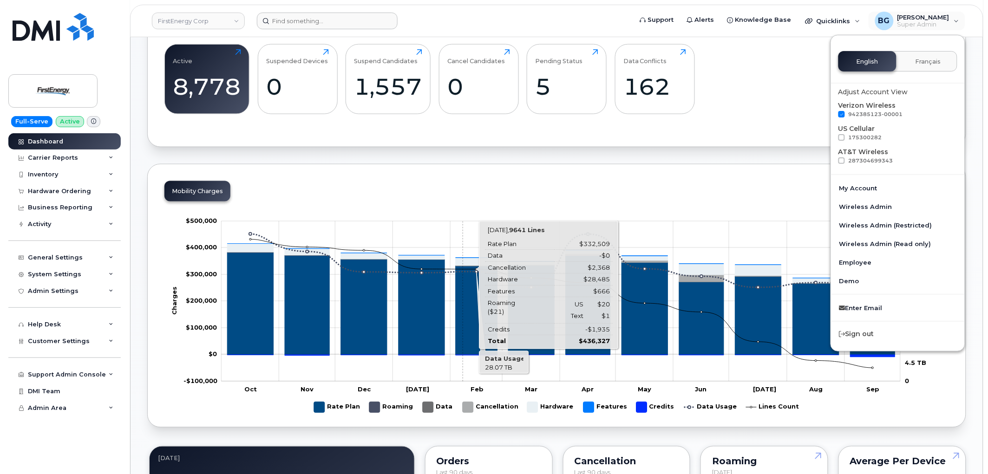
scroll to position [412, 0]
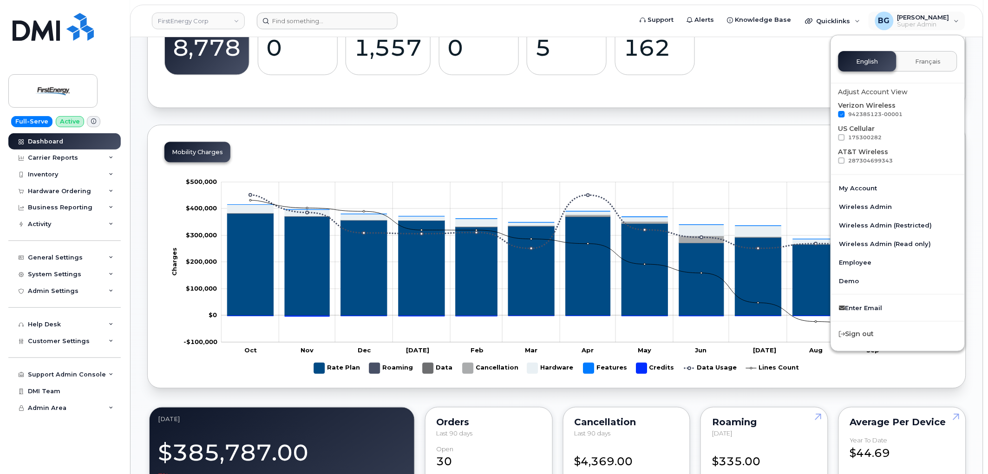
click at [862, 112] on span "942385123-00001" at bounding box center [875, 114] width 54 height 7
click at [832, 112] on input "942385123-00001" at bounding box center [829, 113] width 5 height 5
checkbox input "false"
click at [740, 127] on div "Welcome to the Mobile Device Service Desk Portal To speak with a Mobile Device …" at bounding box center [556, 465] width 819 height 1584
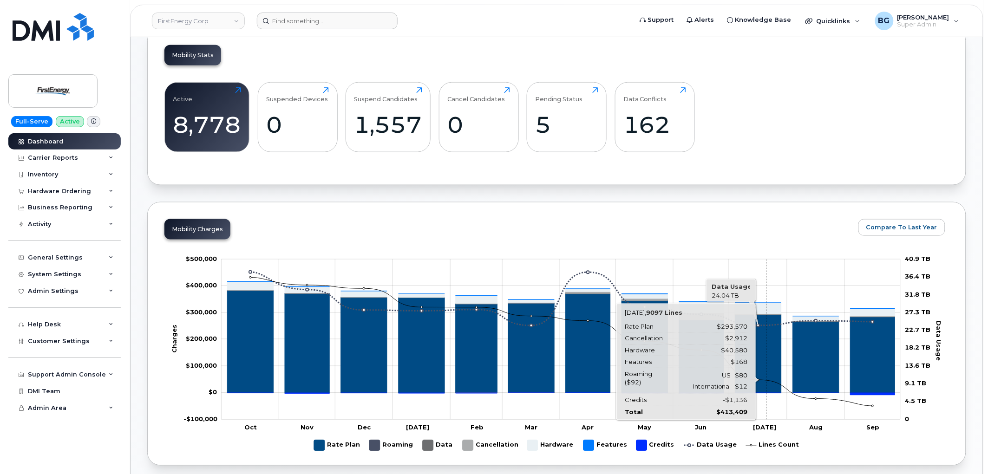
scroll to position [378, 0]
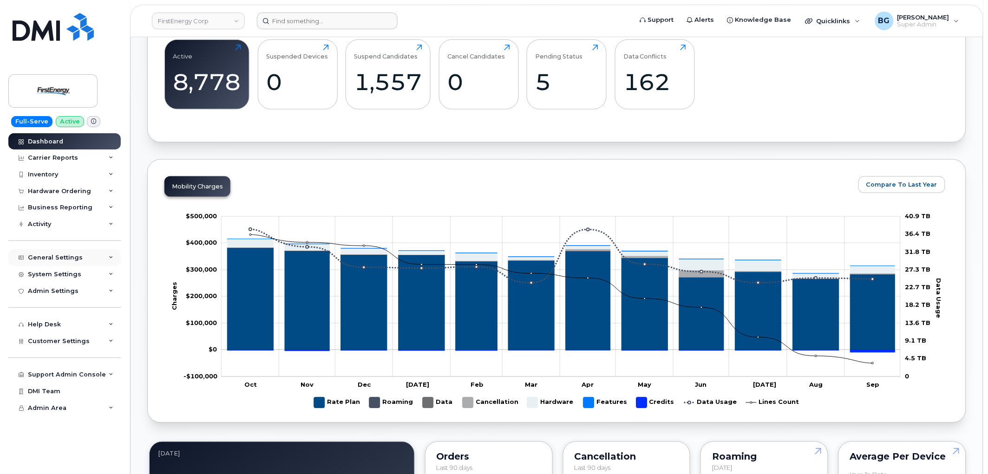
click at [113, 254] on div "General Settings" at bounding box center [64, 257] width 112 height 17
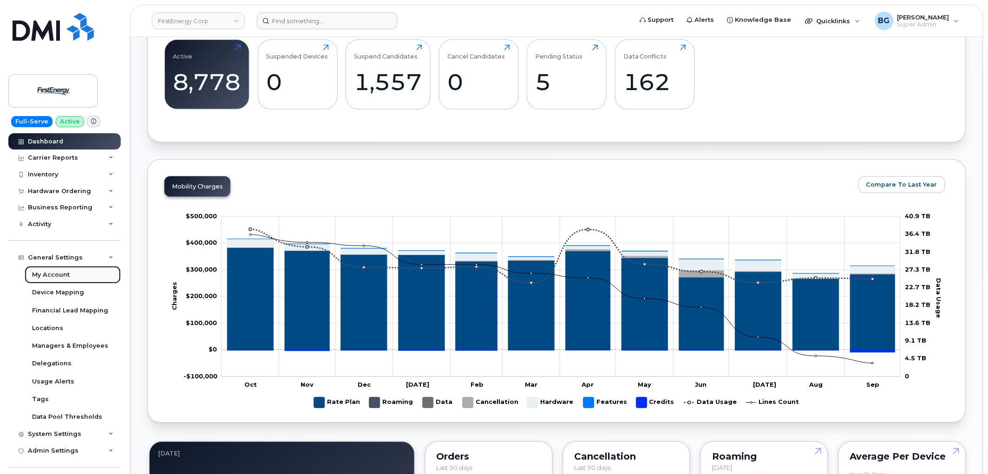
click at [54, 273] on div "My Account" at bounding box center [51, 275] width 38 height 8
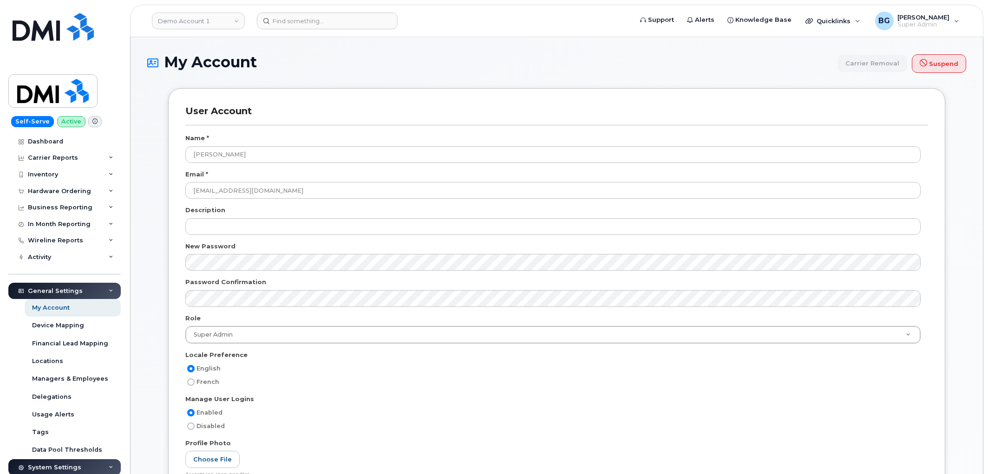
select select
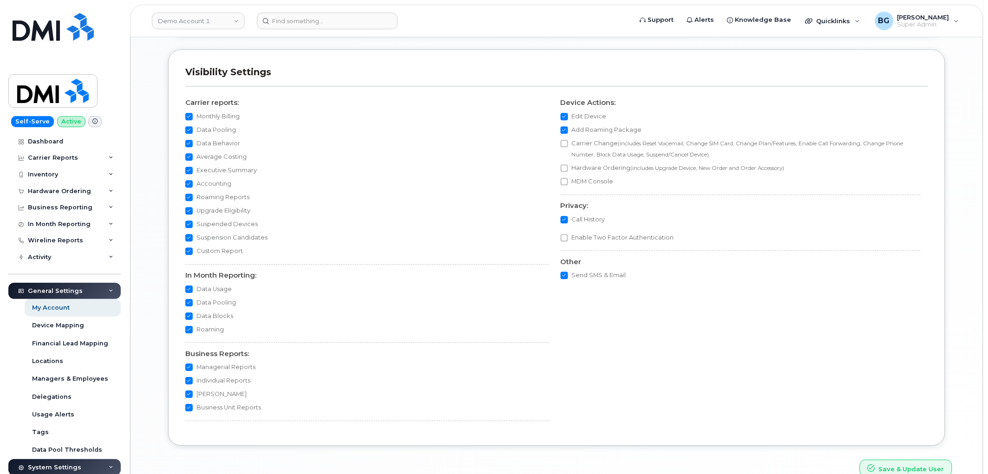
scroll to position [844, 0]
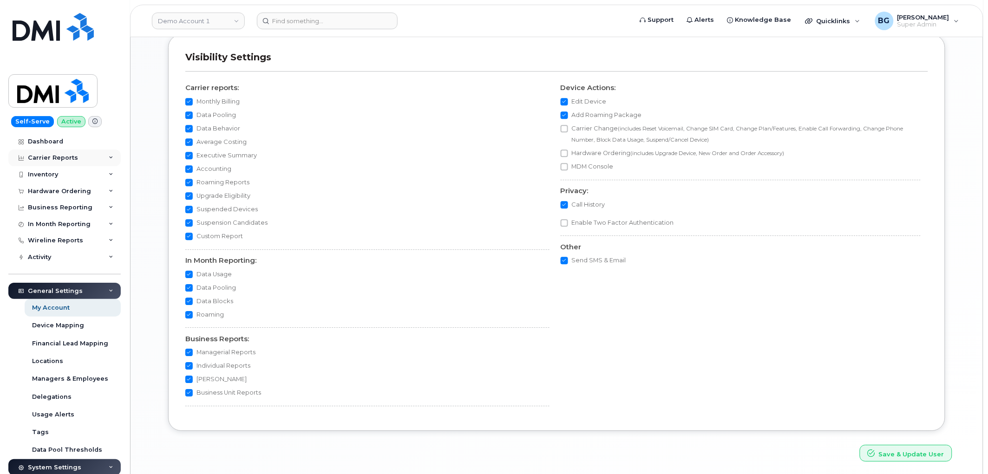
click at [109, 158] on icon at bounding box center [111, 158] width 5 height 5
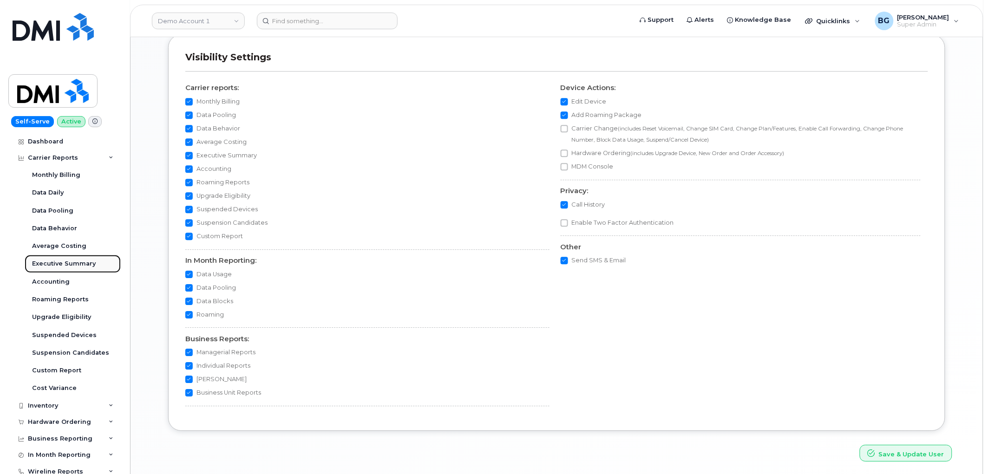
click at [63, 261] on div "Executive Summary" at bounding box center [64, 264] width 64 height 8
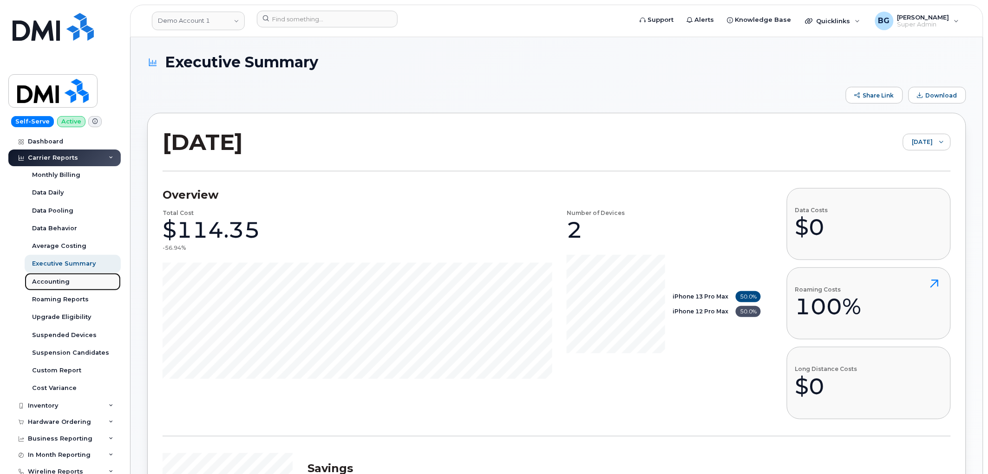
click at [45, 279] on div "Accounting" at bounding box center [51, 282] width 38 height 8
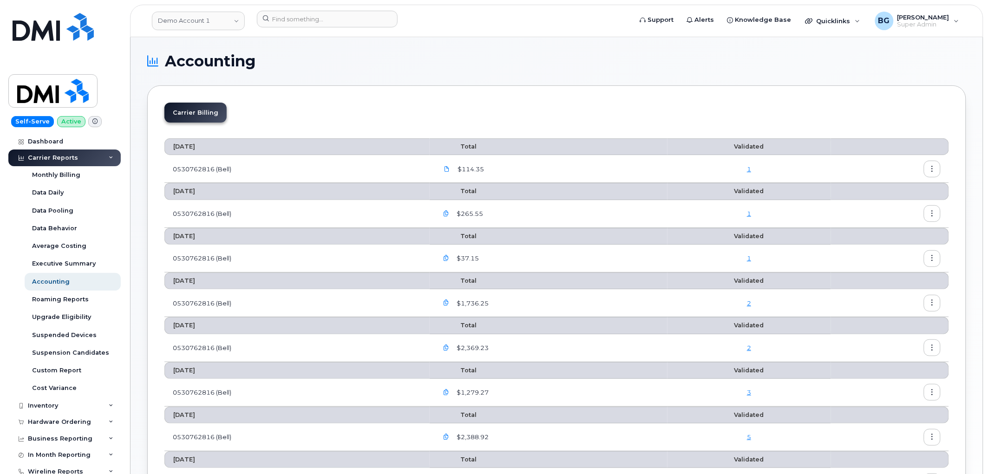
click at [932, 171] on icon "button" at bounding box center [932, 169] width 6 height 6
click at [71, 300] on div "Roaming Reports" at bounding box center [60, 299] width 57 height 8
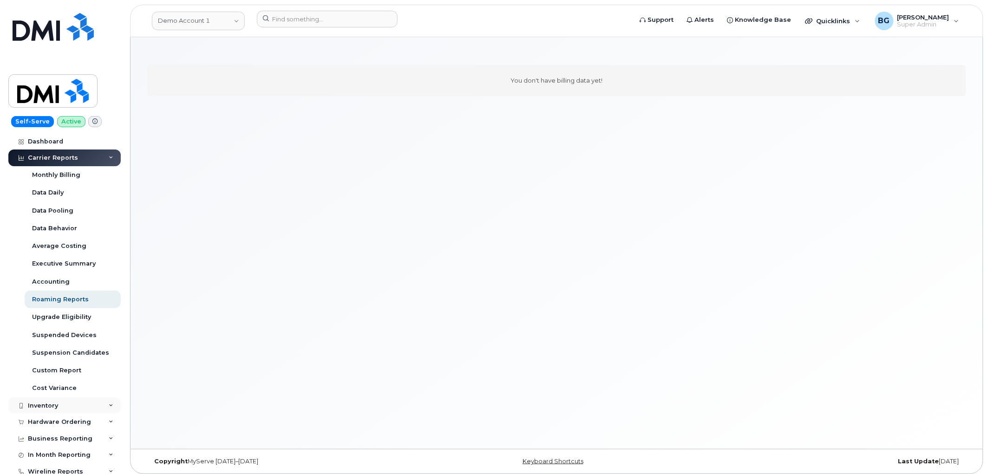
click at [52, 401] on div "Inventory" at bounding box center [64, 406] width 112 height 17
click at [43, 423] on div "Mobility Devices" at bounding box center [58, 422] width 52 height 8
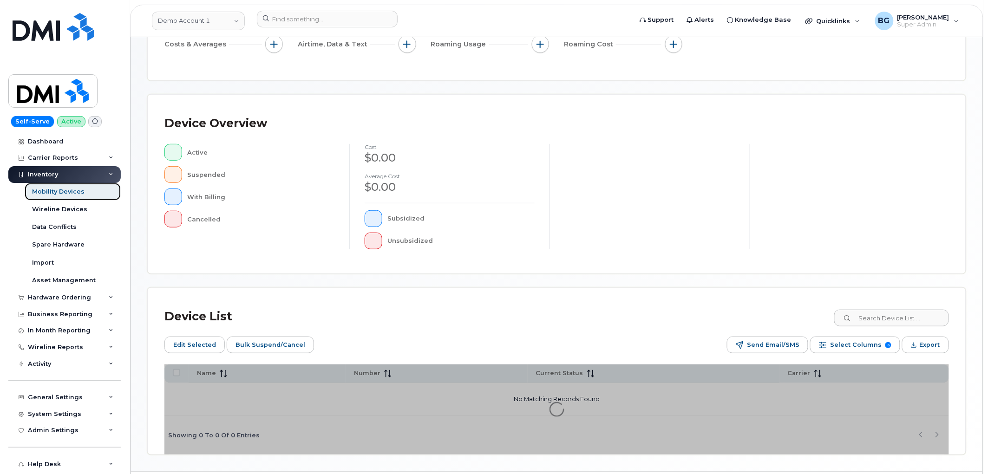
scroll to position [164, 0]
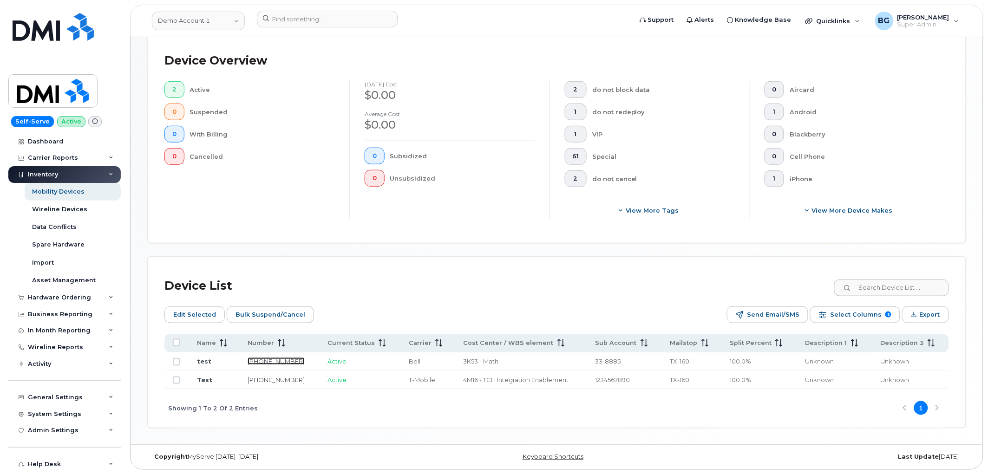
scroll to position [224, 0]
click at [178, 345] on input "All items unselected" at bounding box center [176, 342] width 7 height 7
checkbox input "true"
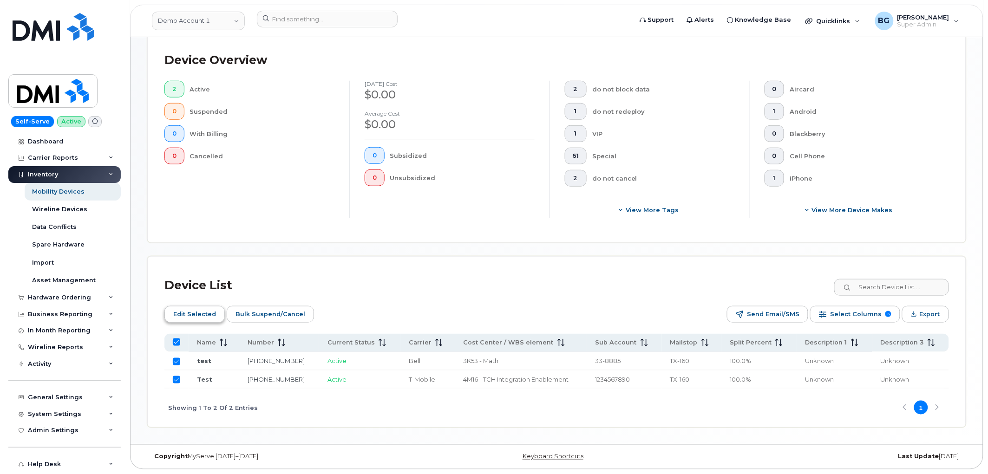
click at [186, 313] on span "Edit Selected" at bounding box center [194, 314] width 43 height 14
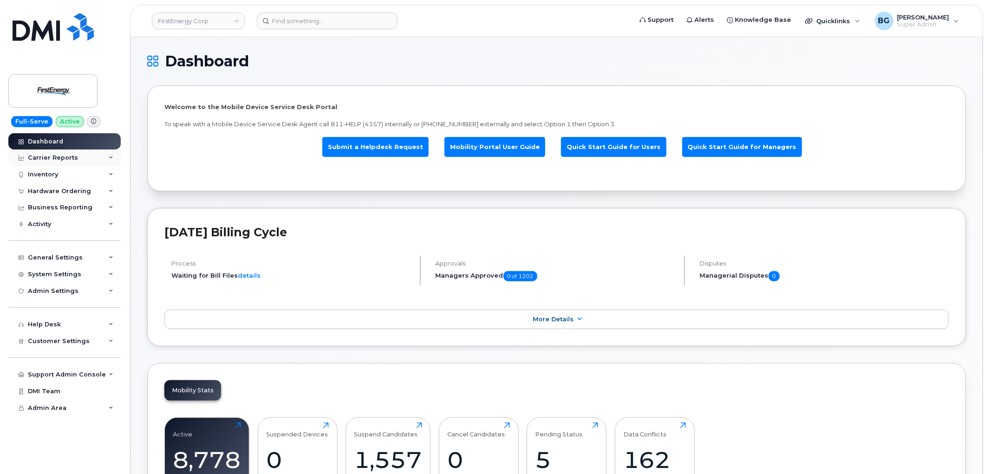
click at [93, 154] on div "Carrier Reports" at bounding box center [64, 158] width 112 height 17
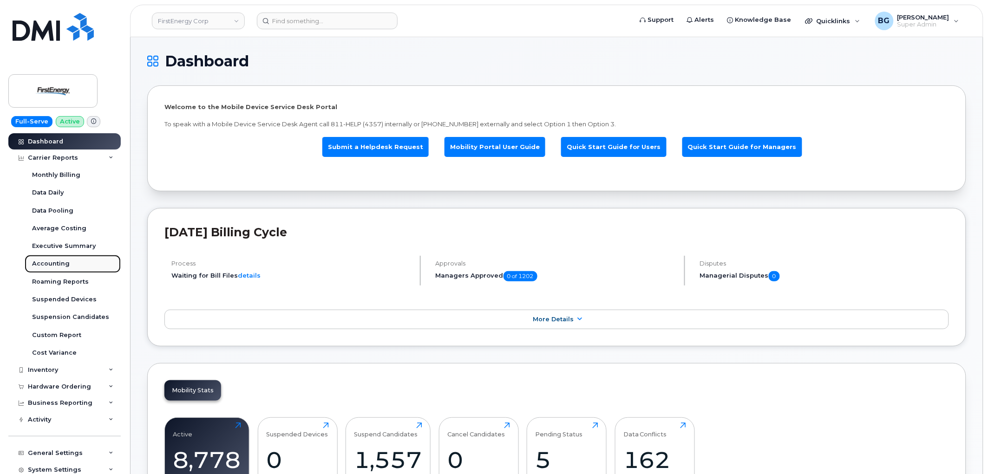
click at [50, 263] on div "Accounting" at bounding box center [51, 264] width 38 height 8
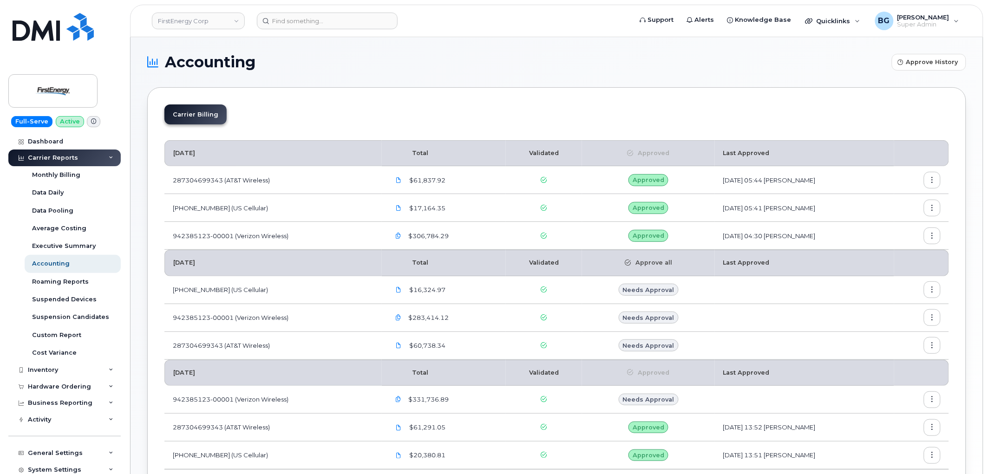
click at [935, 179] on button "button" at bounding box center [932, 180] width 17 height 17
click at [891, 199] on span "Details" at bounding box center [885, 200] width 26 height 8
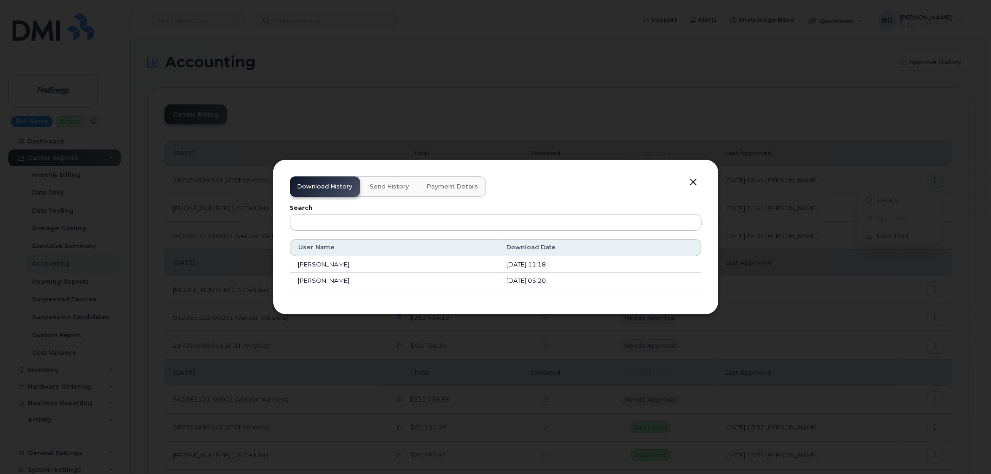
click at [385, 186] on span "Send History" at bounding box center [389, 186] width 39 height 7
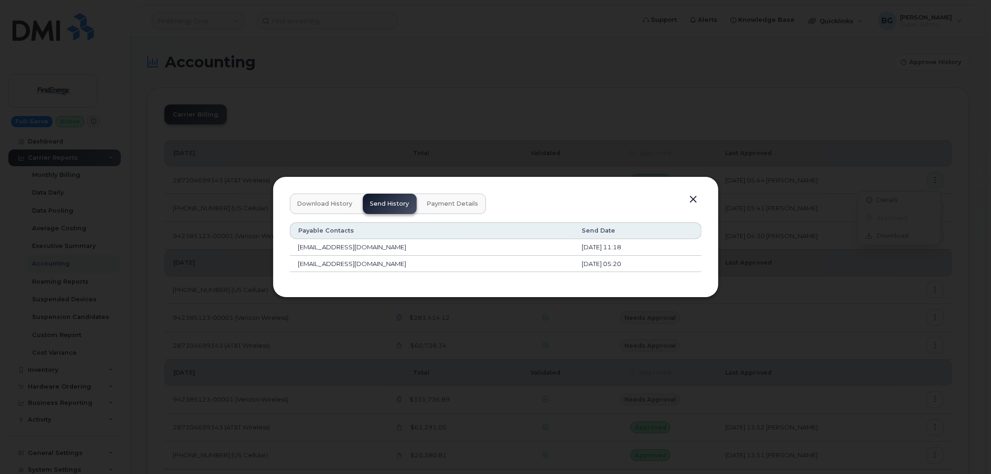
click at [444, 206] on span "Payment Details" at bounding box center [453, 203] width 52 height 7
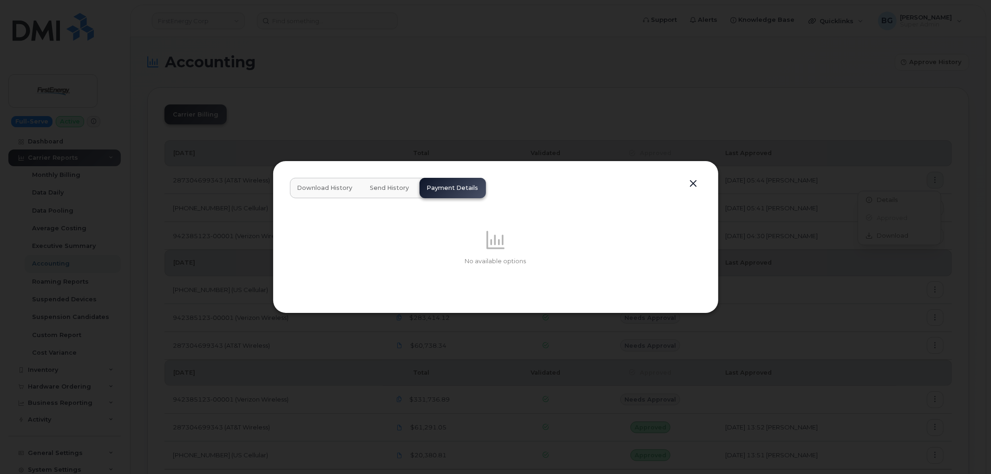
click at [695, 180] on button "button" at bounding box center [693, 183] width 14 height 13
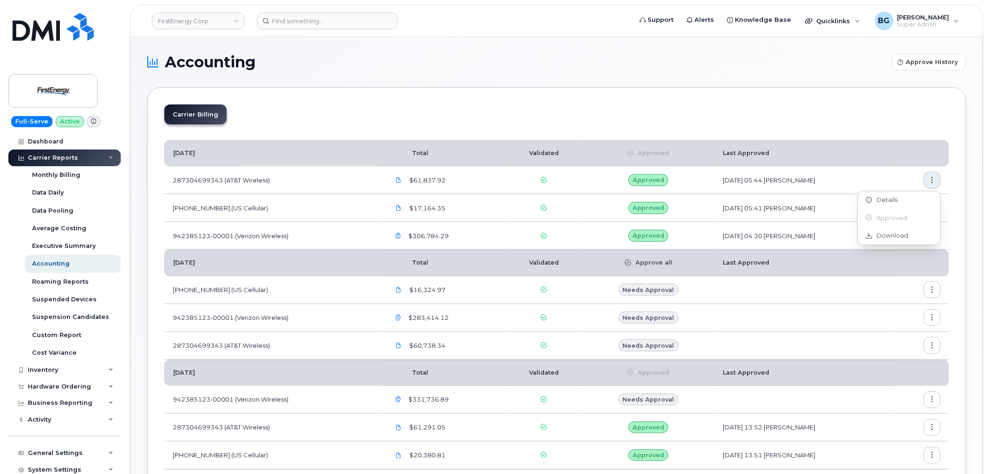
click at [418, 108] on div "Carrier Billing" at bounding box center [556, 117] width 784 height 27
click at [52, 321] on div "Suspension Candidates" at bounding box center [70, 317] width 77 height 8
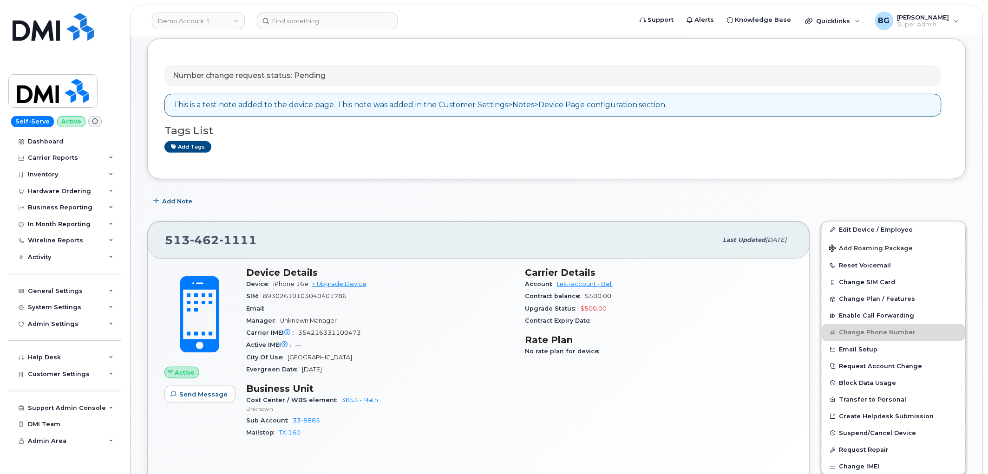
scroll to position [45, 0]
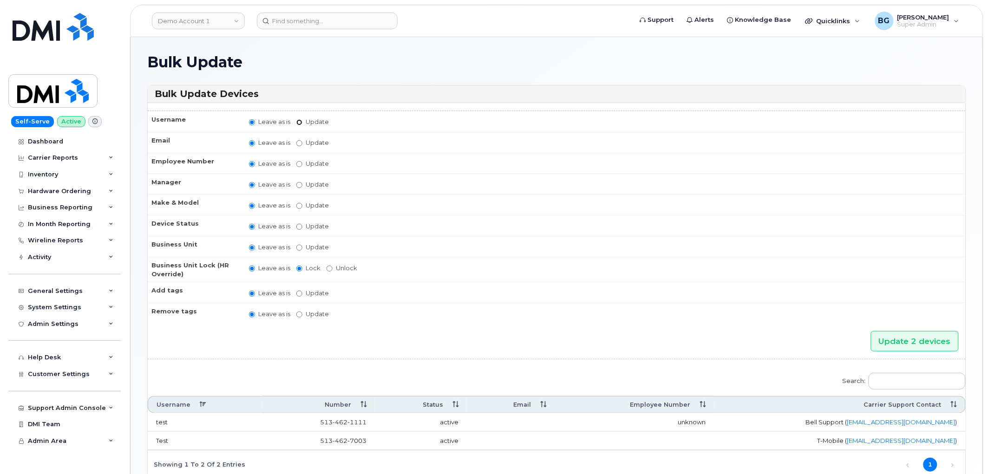
click at [300, 123] on input "Update" at bounding box center [299, 122] width 6 height 6
radio input "true"
radio input "false"
click at [551, 65] on h1 "Bulk Update" at bounding box center [556, 62] width 819 height 16
click at [83, 171] on div "Inventory" at bounding box center [64, 174] width 112 height 17
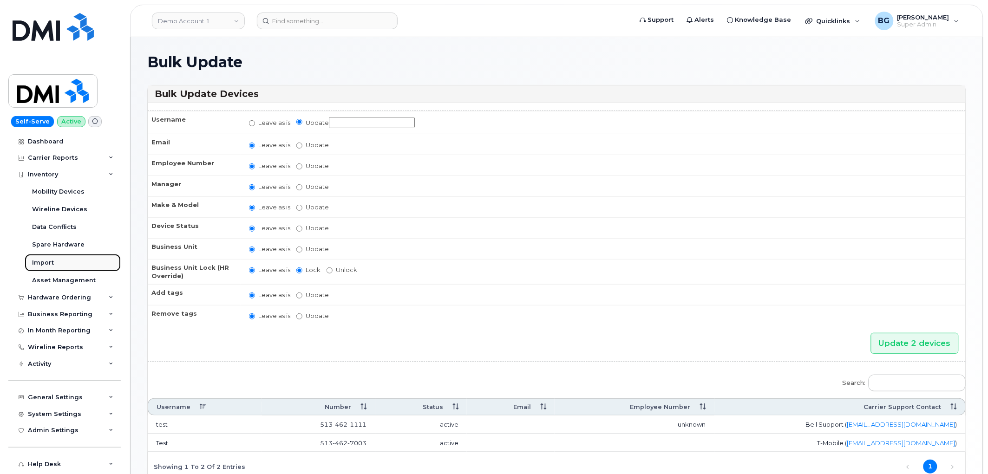
click at [43, 263] on div "Import" at bounding box center [43, 263] width 22 height 8
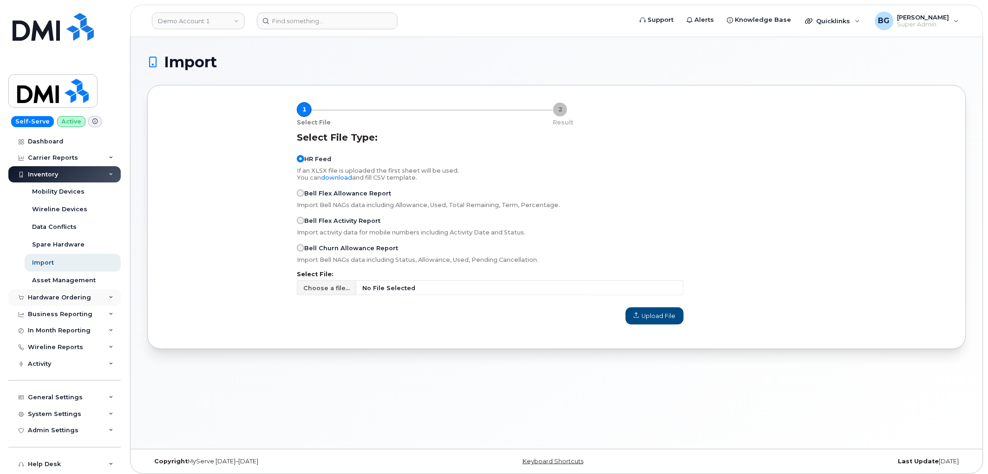
click at [72, 295] on div "Hardware Ordering" at bounding box center [59, 297] width 63 height 7
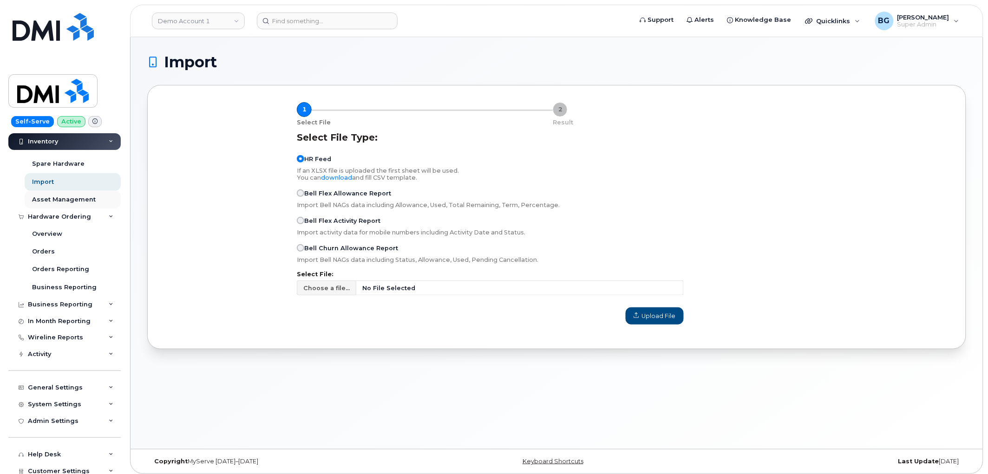
scroll to position [68, 0]
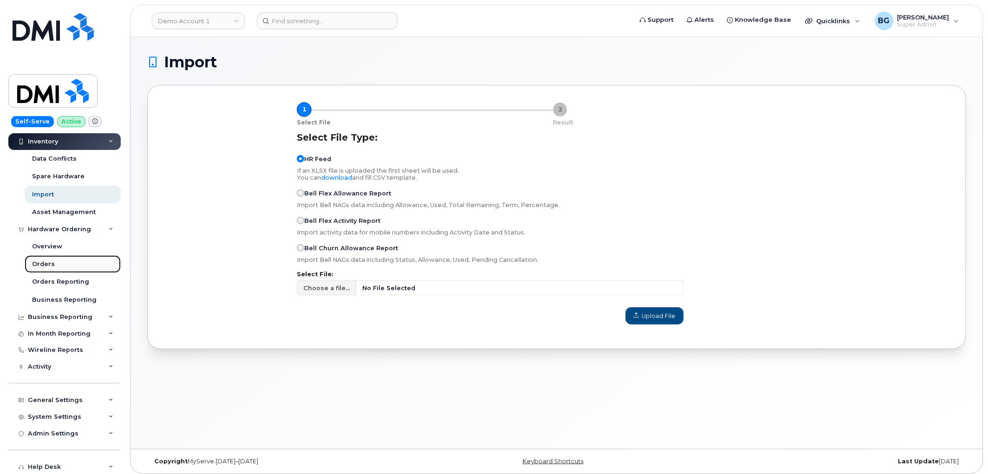
click at [45, 265] on div "Orders" at bounding box center [43, 264] width 23 height 8
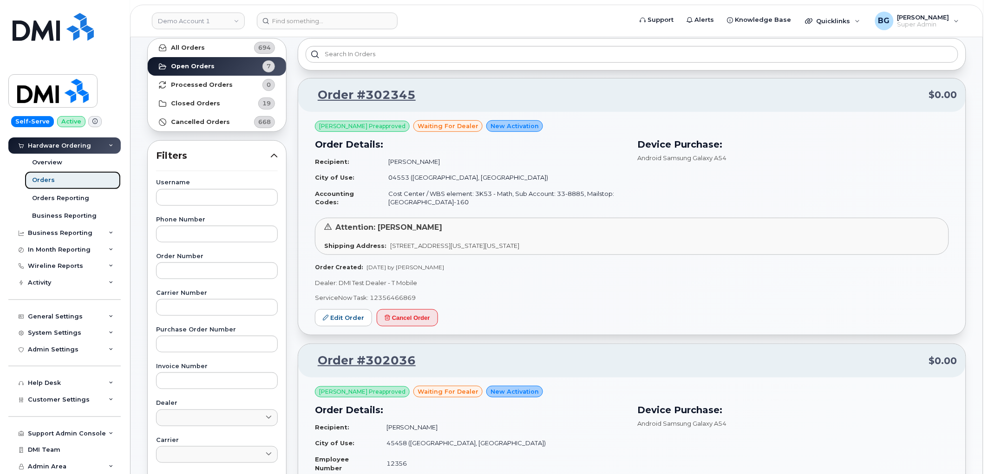
scroll to position [34, 0]
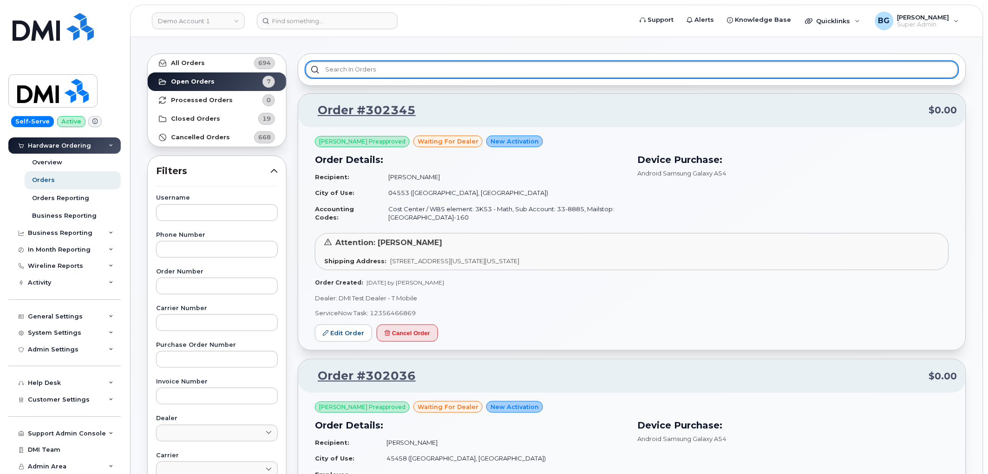
click at [342, 67] on input "text" at bounding box center [632, 69] width 652 height 17
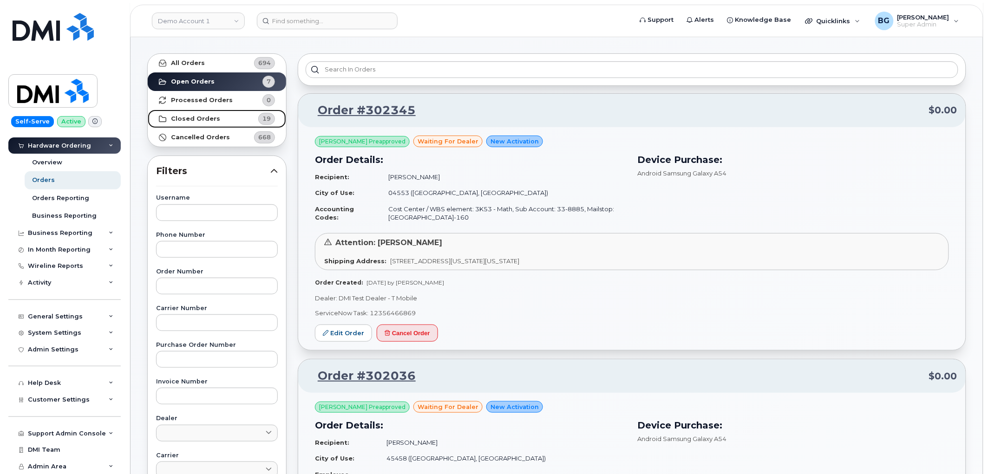
click at [196, 117] on strong "Closed Orders" at bounding box center [195, 118] width 49 height 7
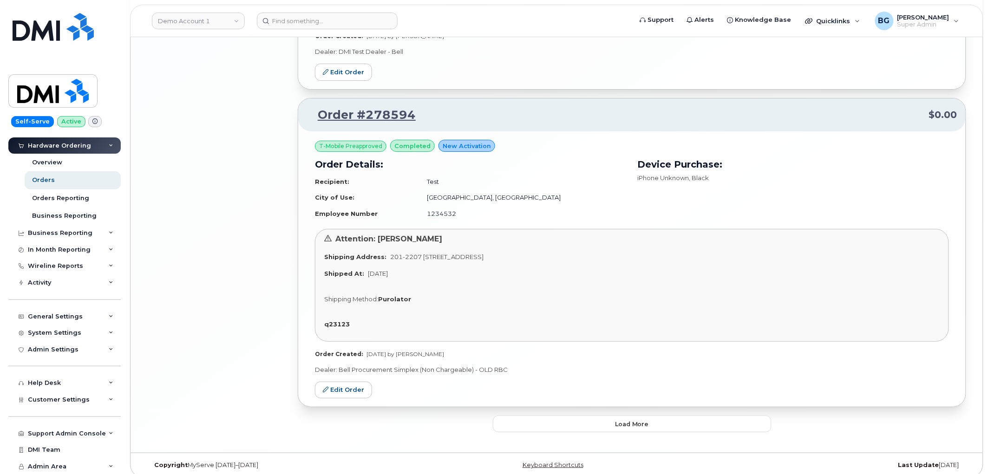
scroll to position [2431, 0]
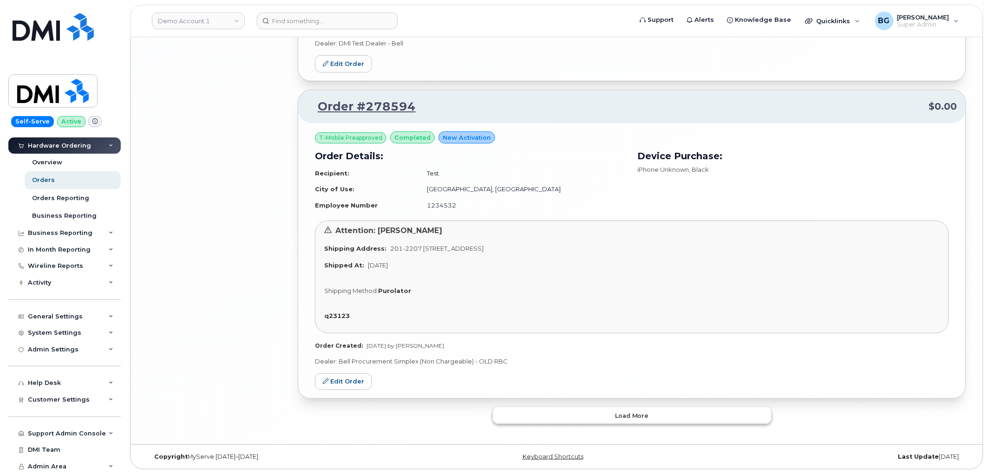
click at [645, 414] on span "Load more" at bounding box center [632, 415] width 34 height 9
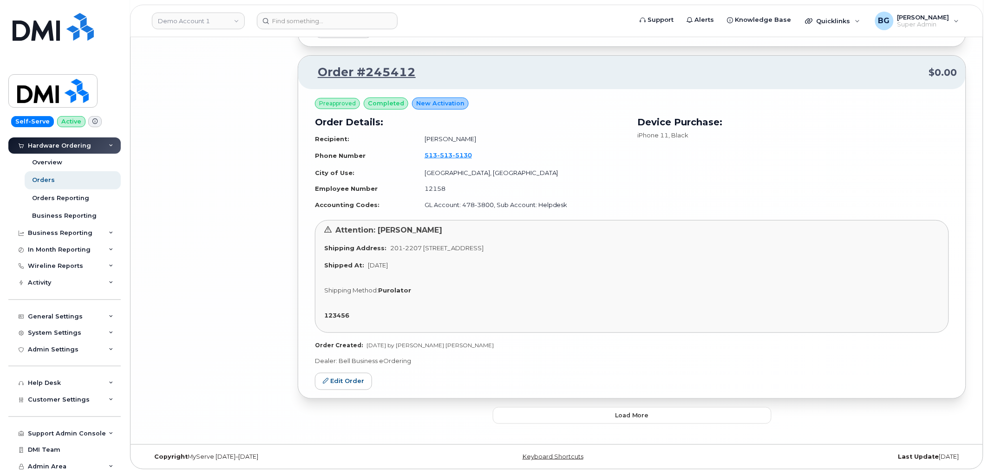
scroll to position [5148, 0]
click at [632, 417] on span "Load more" at bounding box center [632, 415] width 34 height 9
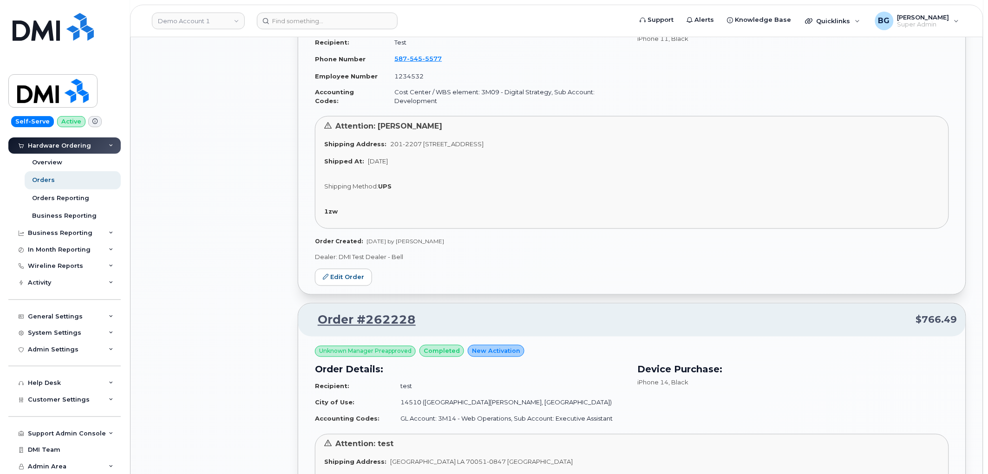
drag, startPoint x: 567, startPoint y: 355, endPoint x: 567, endPoint y: 345, distance: 10.3
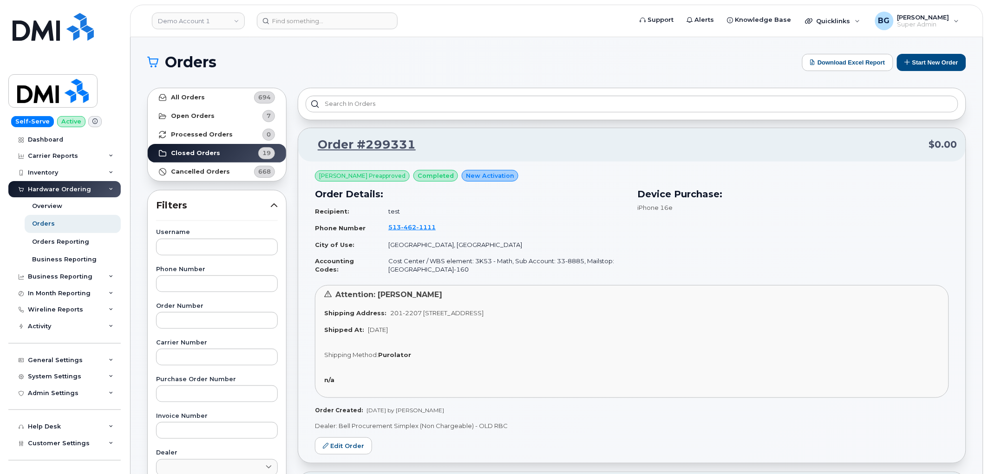
scroll to position [0, 0]
click at [196, 197] on div "Filters Username Phone Number Order Number Carrier Number Purchase Order Number…" at bounding box center [216, 459] width 139 height 539
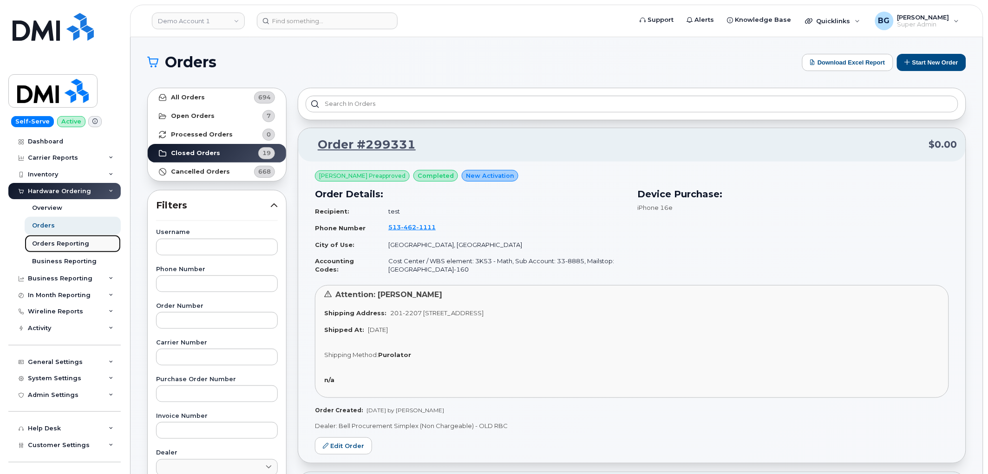
click at [59, 241] on div "Orders Reporting" at bounding box center [60, 244] width 57 height 8
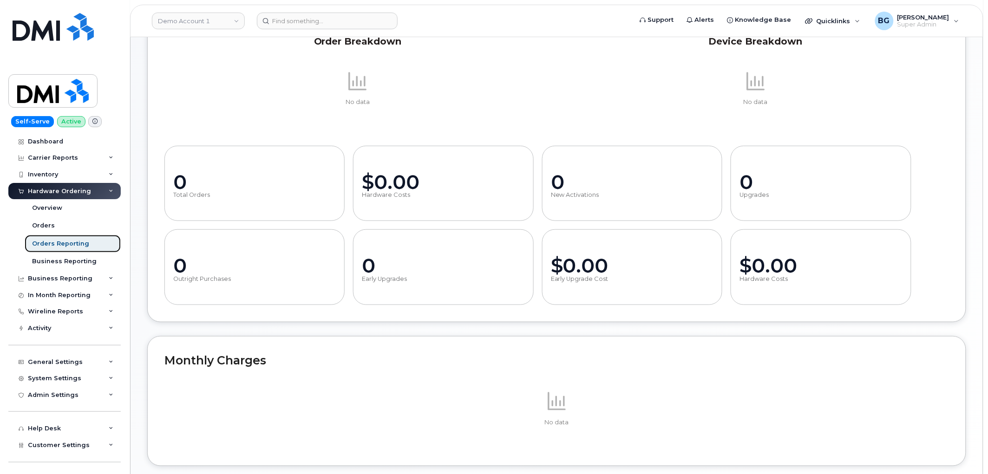
scroll to position [250, 0]
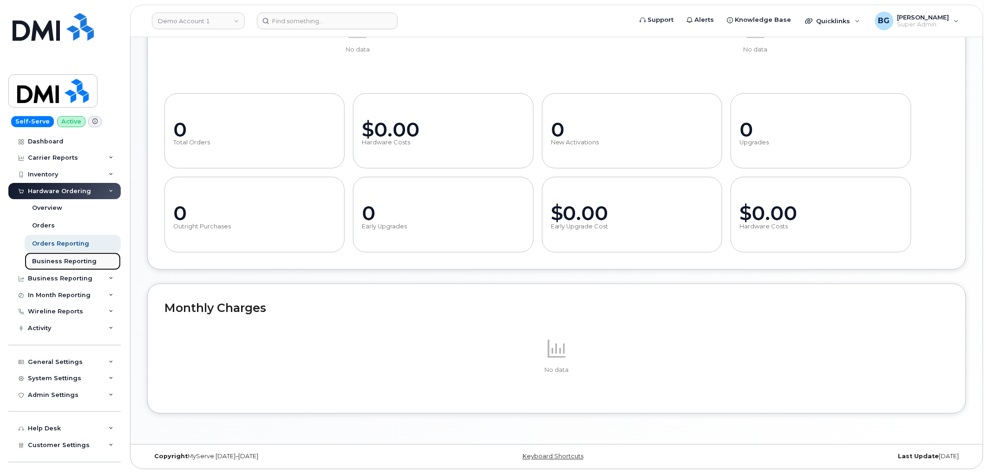
click at [56, 257] on div "Business Reporting" at bounding box center [64, 261] width 65 height 8
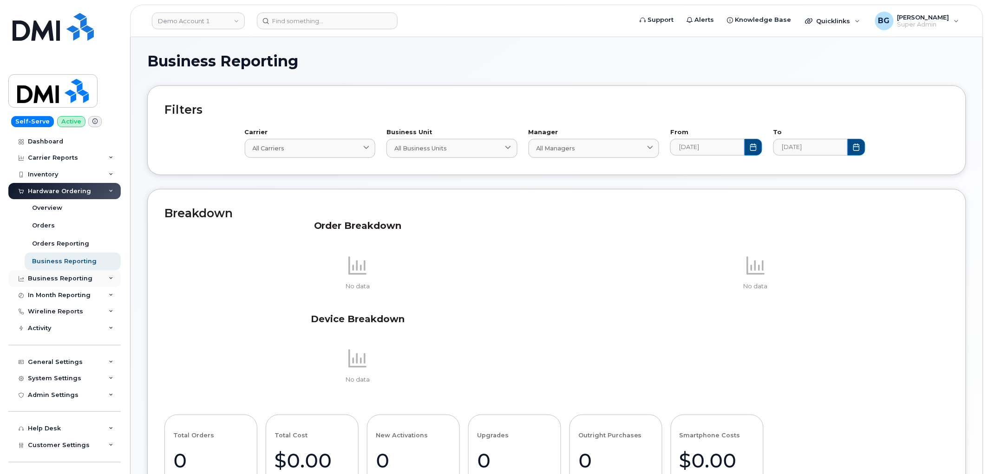
click at [59, 277] on div "Business Reporting" at bounding box center [60, 278] width 65 height 7
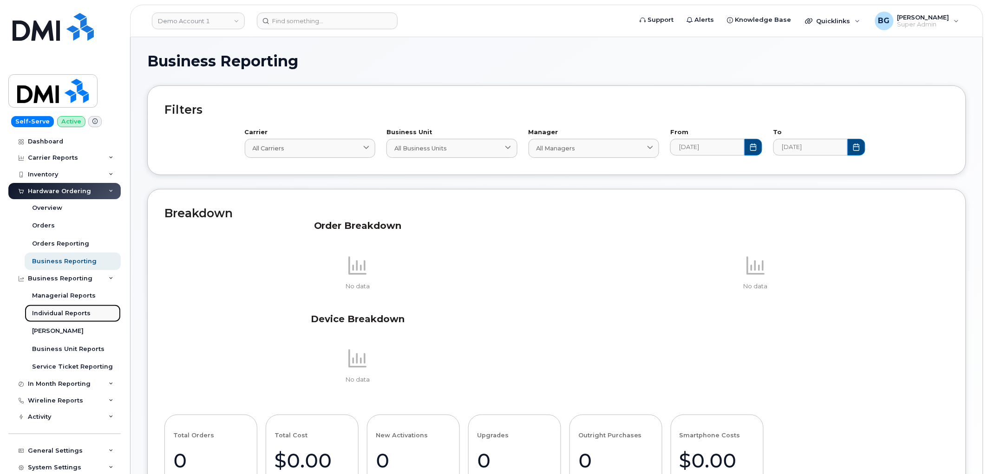
click at [69, 314] on div "Individual Reports" at bounding box center [61, 313] width 59 height 8
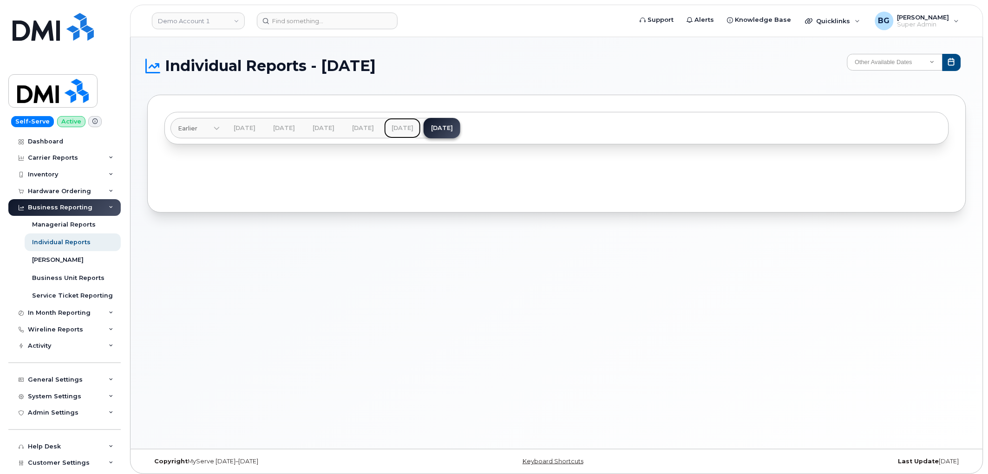
click at [421, 124] on link "Aug 2023" at bounding box center [402, 128] width 37 height 20
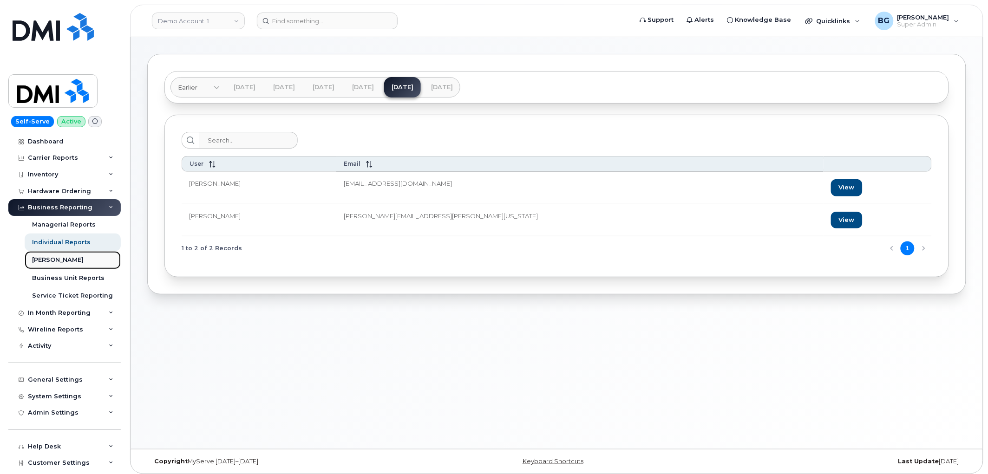
click at [46, 260] on div "[PERSON_NAME]" at bounding box center [58, 260] width 52 height 8
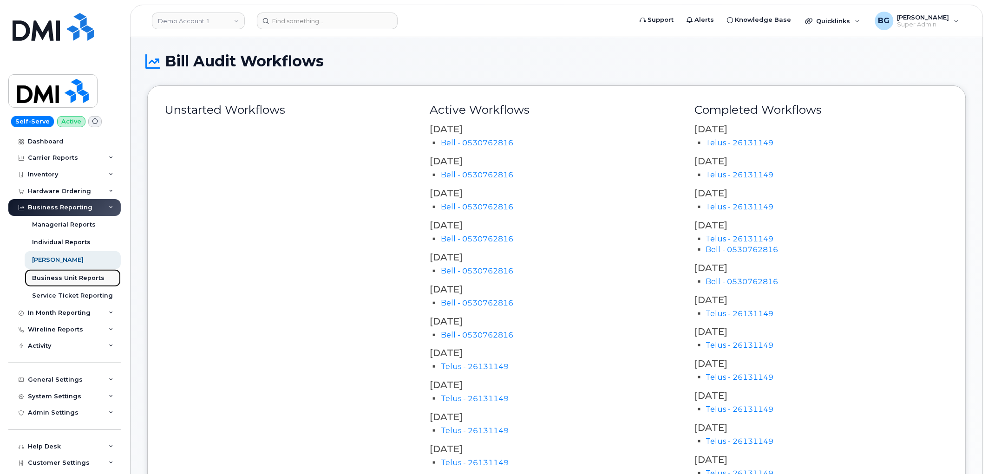
click at [80, 276] on div "Business Unit Reports" at bounding box center [68, 278] width 72 height 8
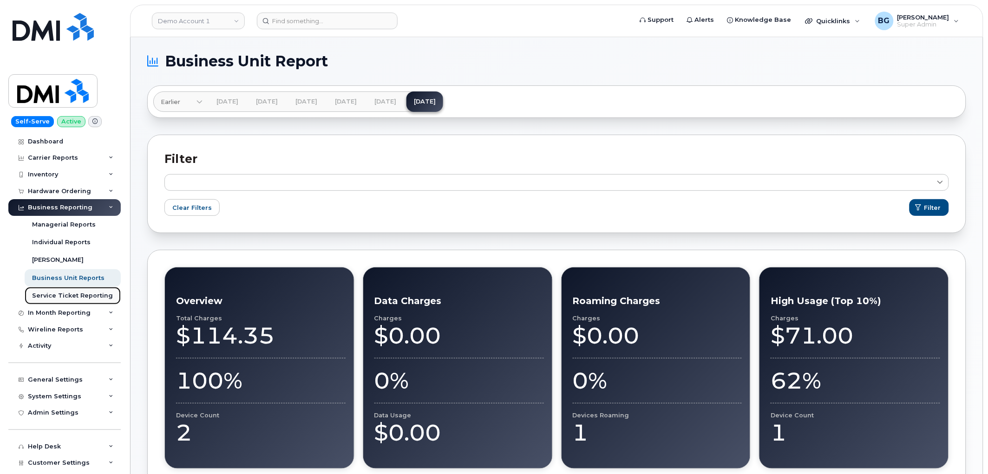
click at [68, 295] on div "Service Ticket Reporting" at bounding box center [72, 296] width 81 height 8
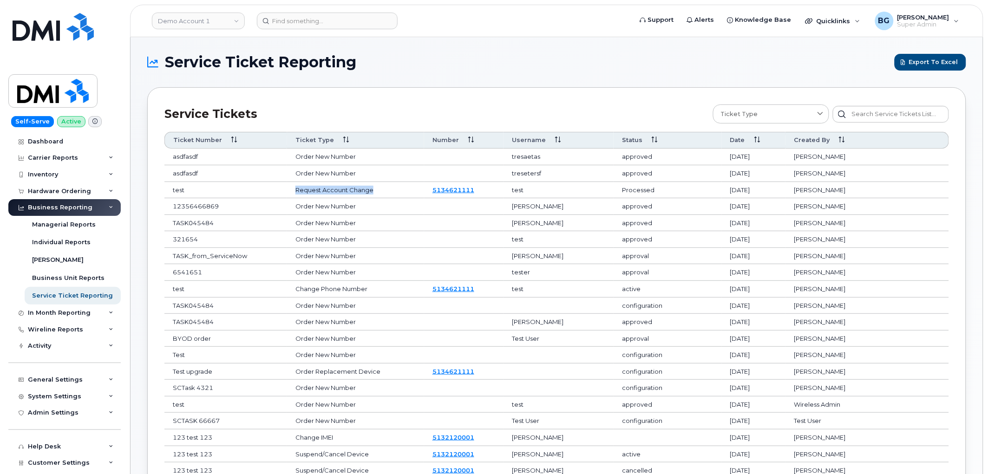
drag, startPoint x: 303, startPoint y: 189, endPoint x: 392, endPoint y: 189, distance: 89.2
click at [392, 189] on td "Request Account Change" at bounding box center [355, 190] width 137 height 17
click at [108, 309] on div "In Month Reporting" at bounding box center [64, 313] width 112 height 17
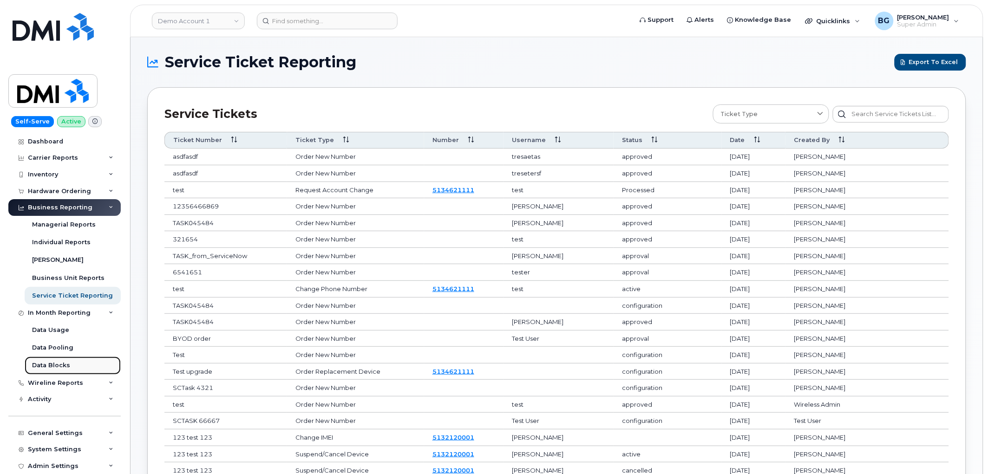
click at [61, 368] on div "Data Blocks" at bounding box center [51, 365] width 38 height 8
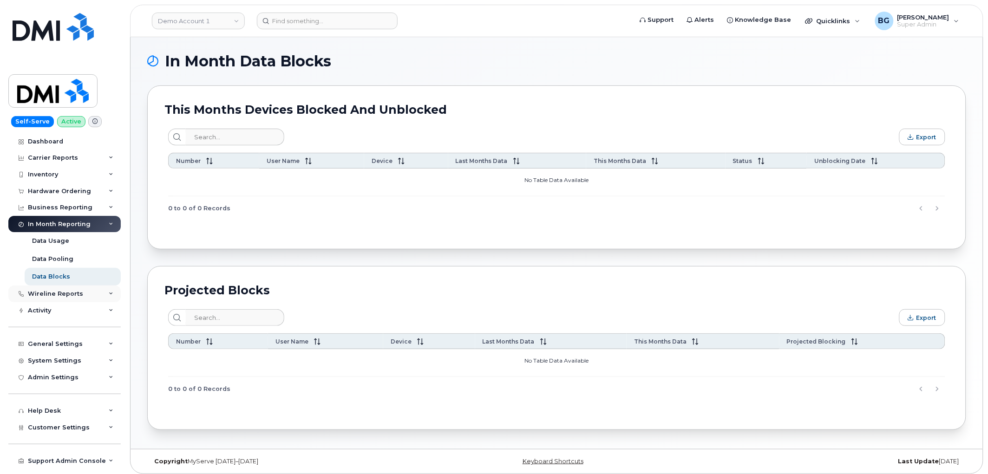
click at [109, 293] on icon at bounding box center [111, 294] width 5 height 5
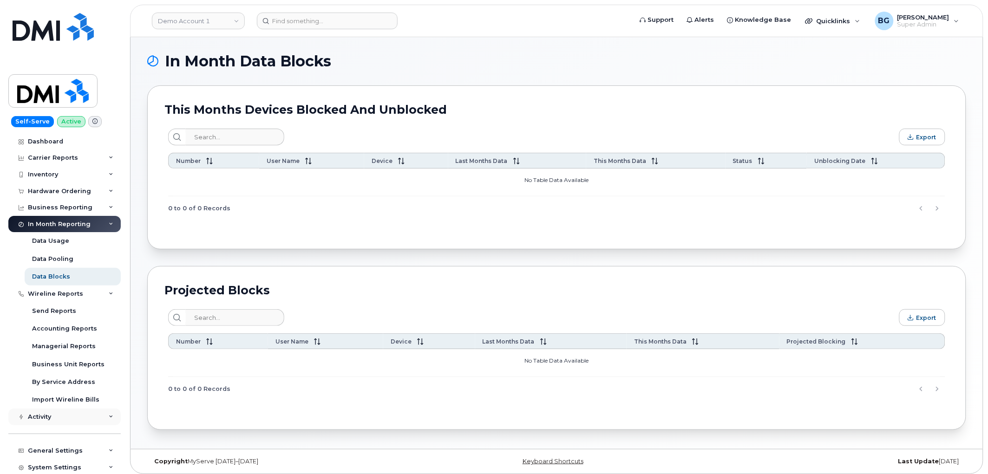
click at [109, 415] on icon at bounding box center [111, 417] width 5 height 5
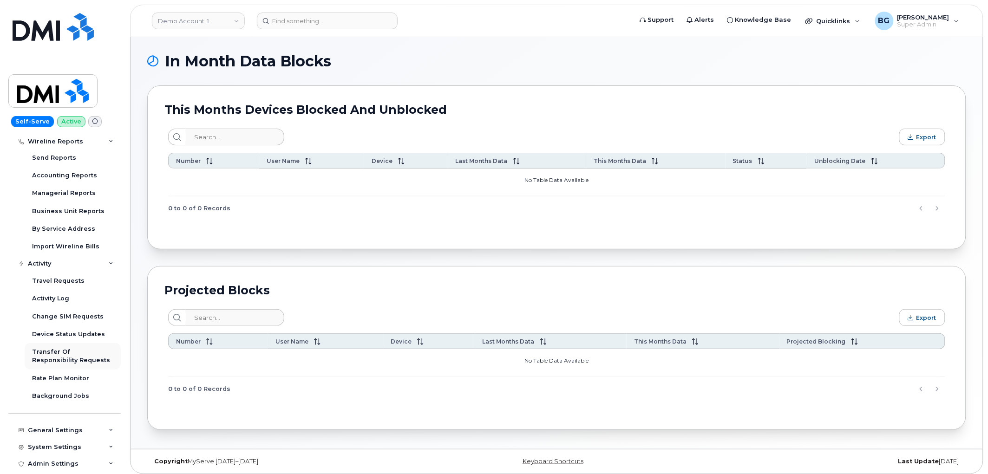
scroll to position [172, 0]
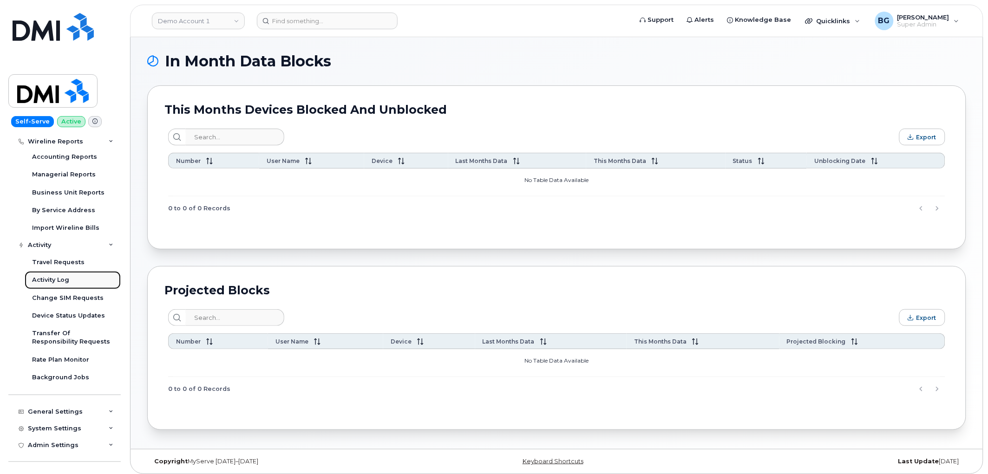
click at [58, 280] on div "Activity Log" at bounding box center [50, 280] width 37 height 8
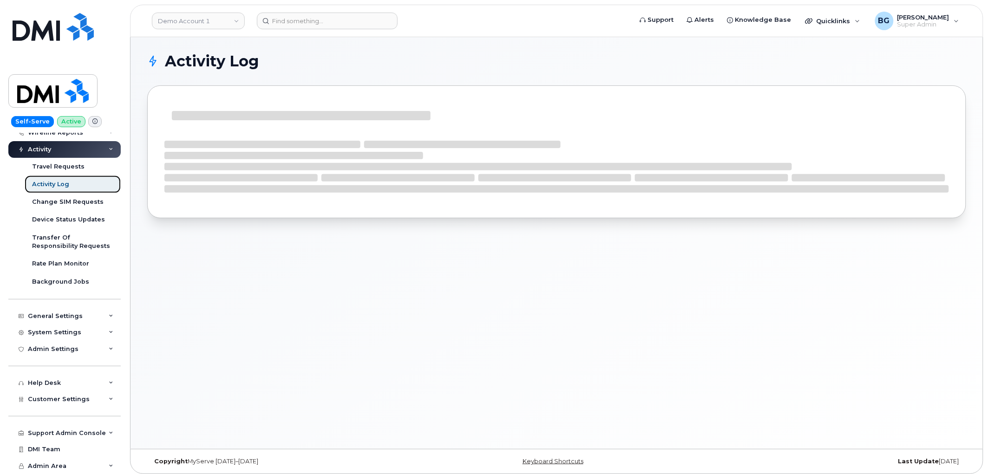
scroll to position [108, 0]
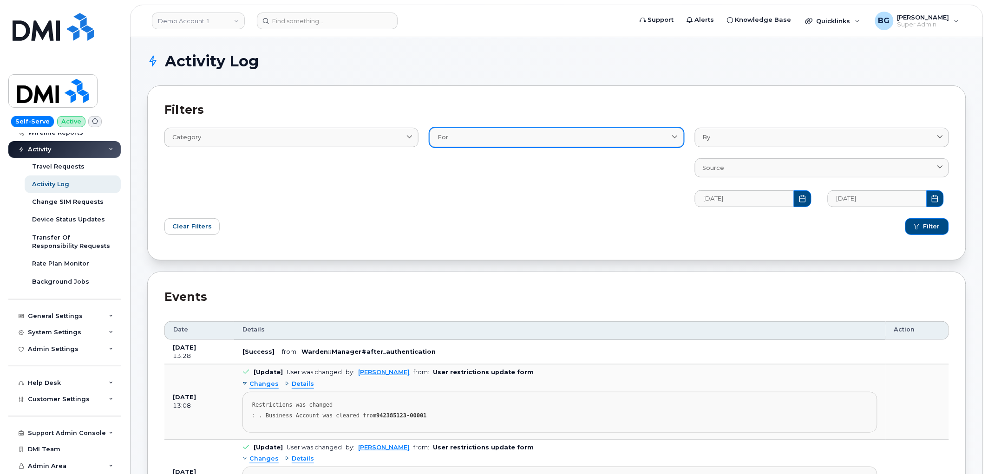
click at [646, 144] on link "For" at bounding box center [557, 137] width 254 height 19
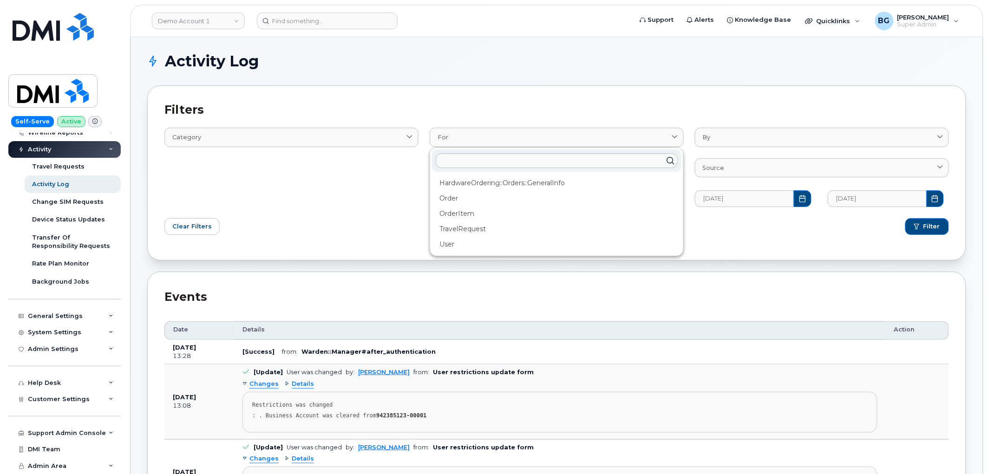
click at [276, 203] on div "Category Email Log Text" at bounding box center [291, 161] width 265 height 101
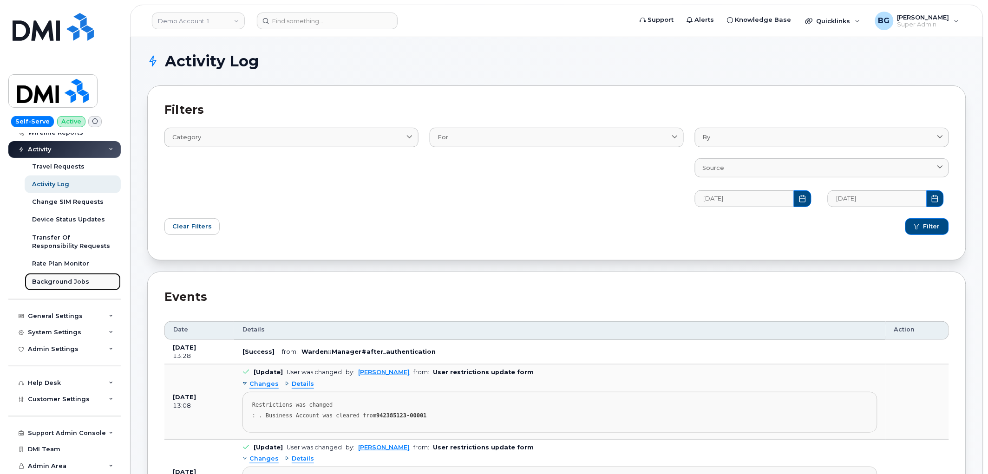
click at [53, 279] on div "Background Jobs" at bounding box center [60, 282] width 57 height 8
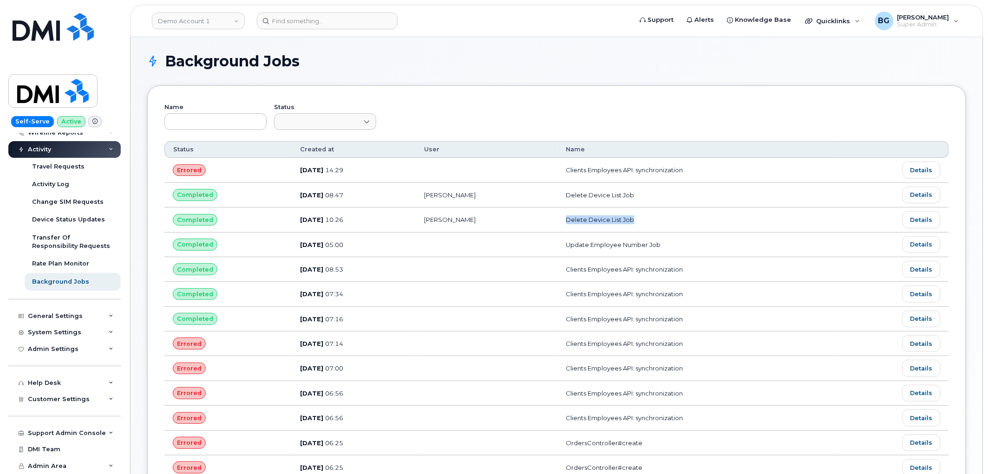
drag, startPoint x: 560, startPoint y: 217, endPoint x: 648, endPoint y: 230, distance: 89.6
click at [648, 226] on td "Delete Device List Job" at bounding box center [697, 220] width 278 height 25
click at [109, 314] on icon at bounding box center [111, 316] width 5 height 5
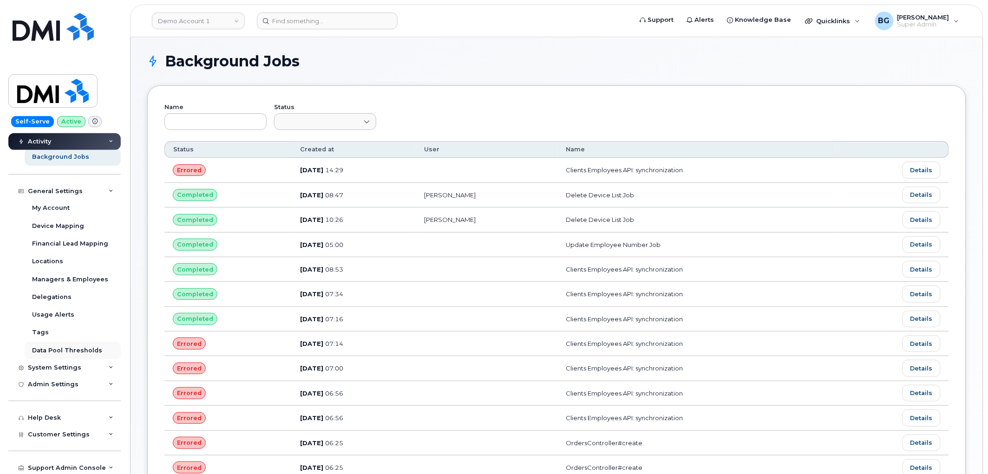
scroll to position [245, 0]
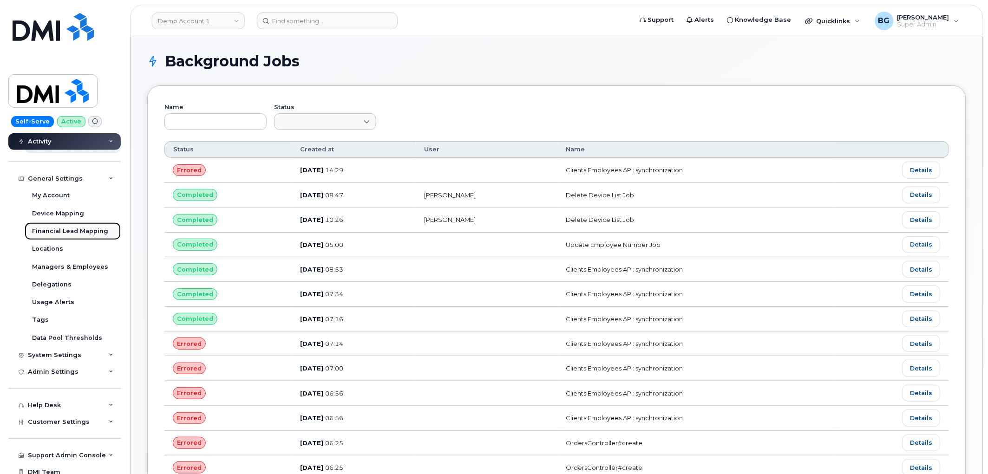
click at [83, 229] on div "Financial Lead Mapping" at bounding box center [70, 231] width 76 height 8
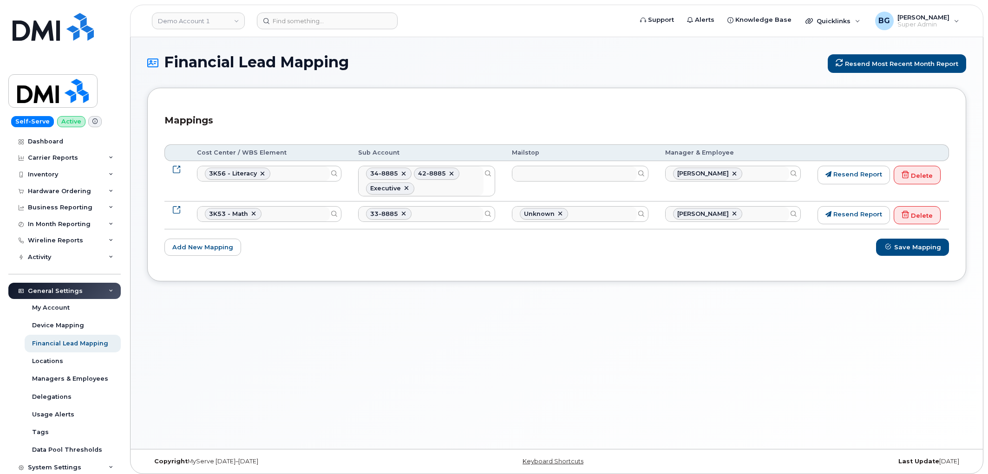
select select "10477664"
select select "400"
select select
select select "10477647"
select select "399"
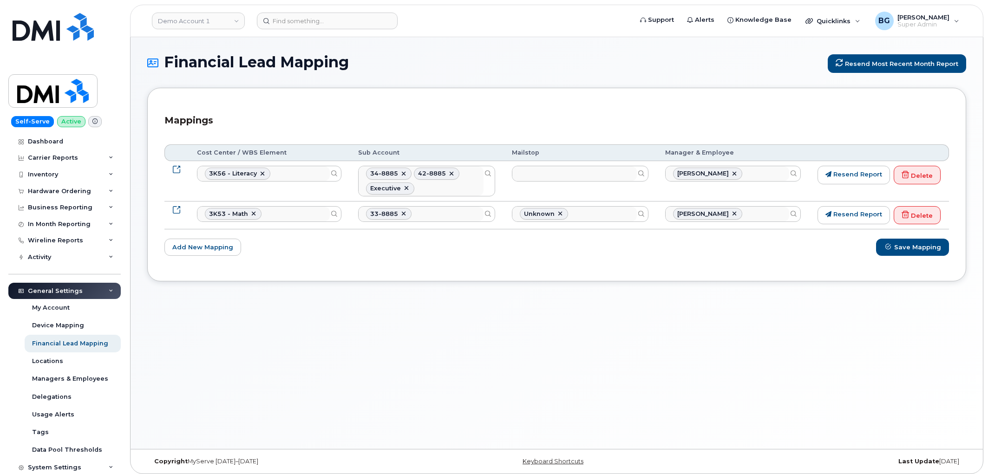
select select "29539250"
click at [45, 360] on div "Locations" at bounding box center [47, 361] width 31 height 8
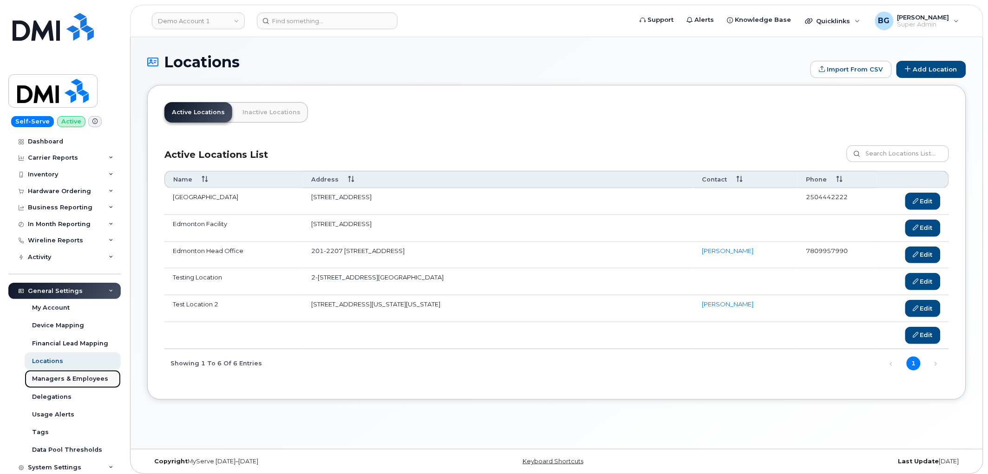
click at [71, 379] on div "Managers & Employees" at bounding box center [70, 379] width 76 height 8
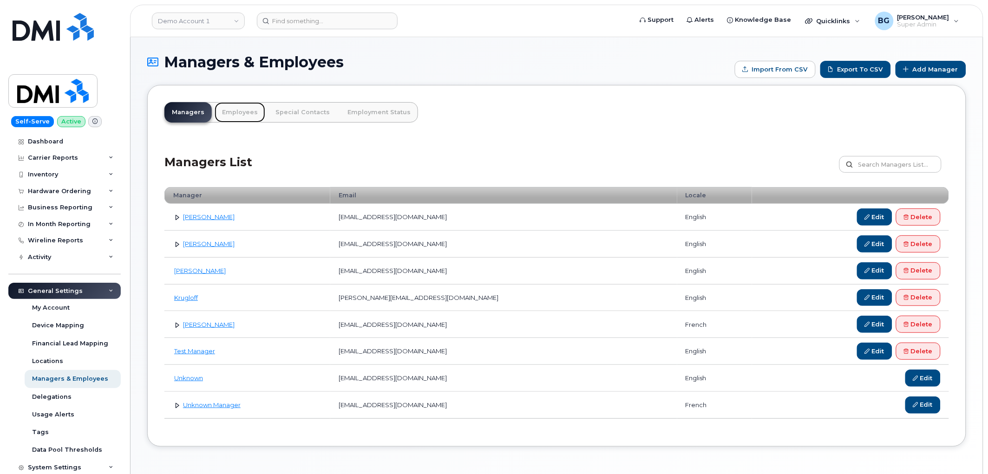
click at [235, 110] on link "Employees" at bounding box center [240, 112] width 51 height 20
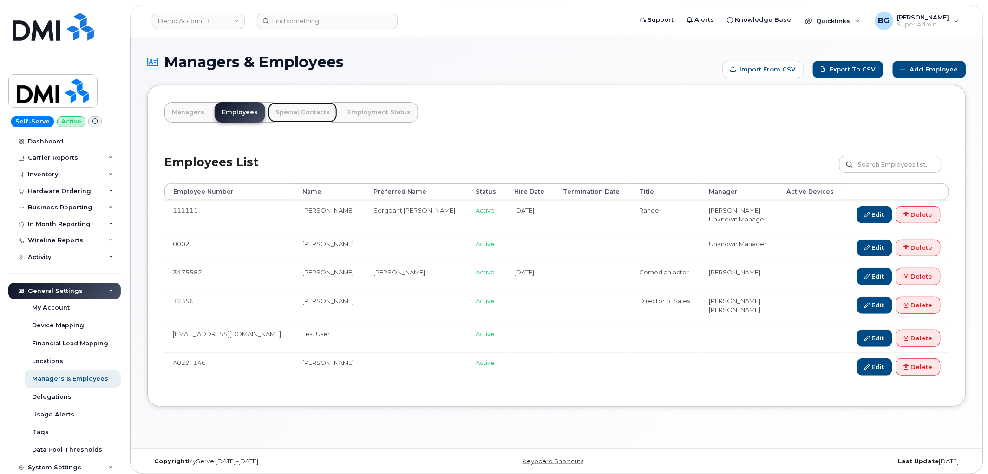
click at [299, 109] on link "Special Contacts" at bounding box center [302, 112] width 69 height 20
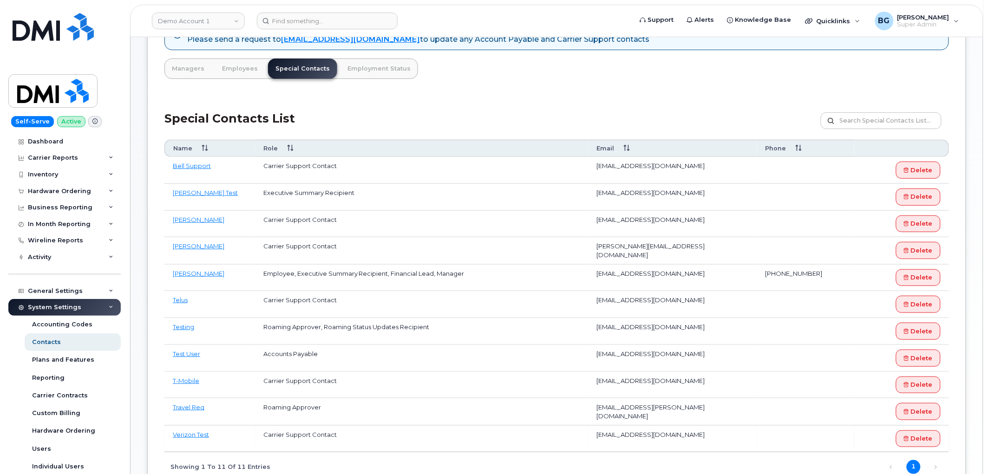
scroll to position [68, 0]
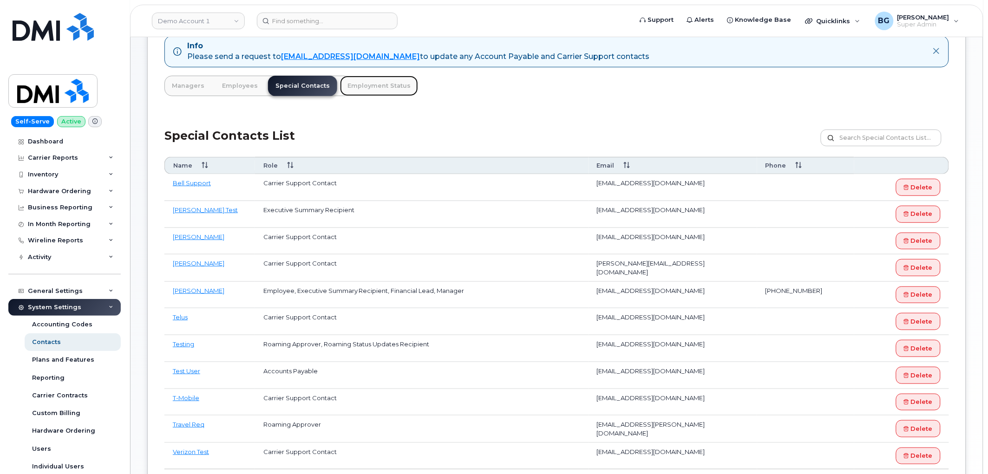
click at [365, 82] on link "Employment Status" at bounding box center [379, 86] width 78 height 20
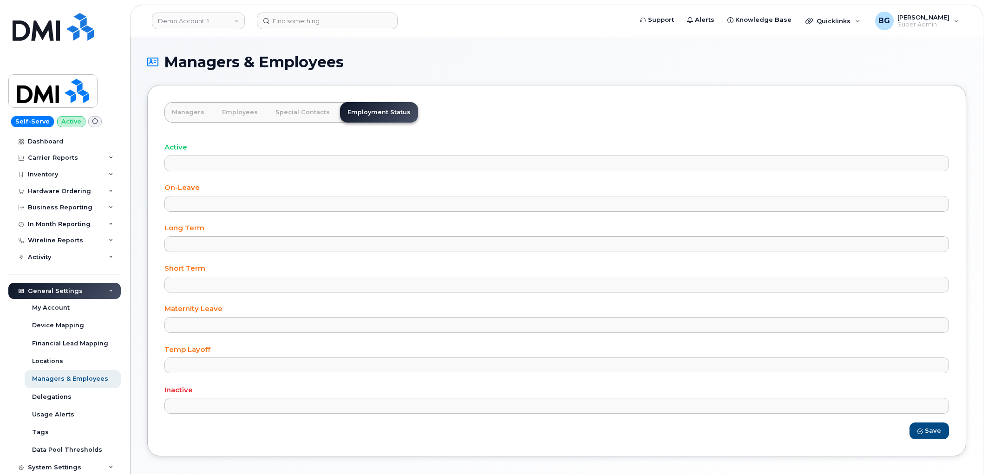
select select
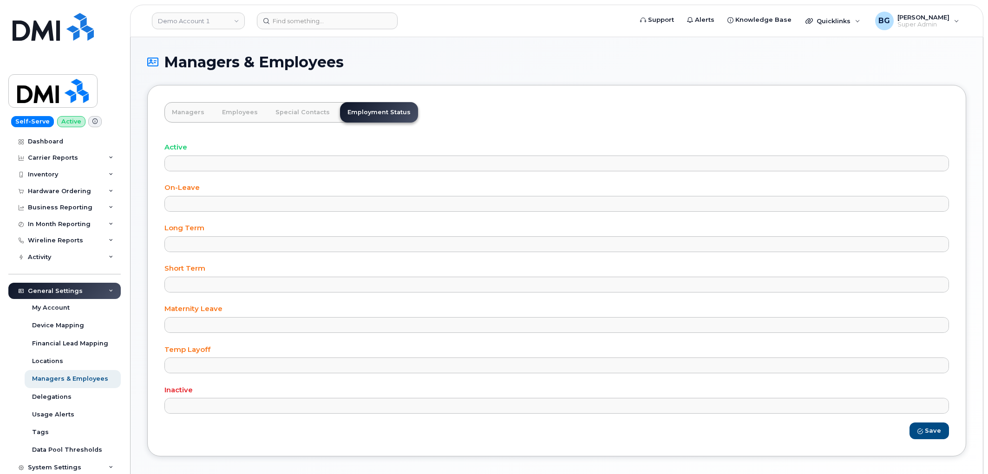
select select
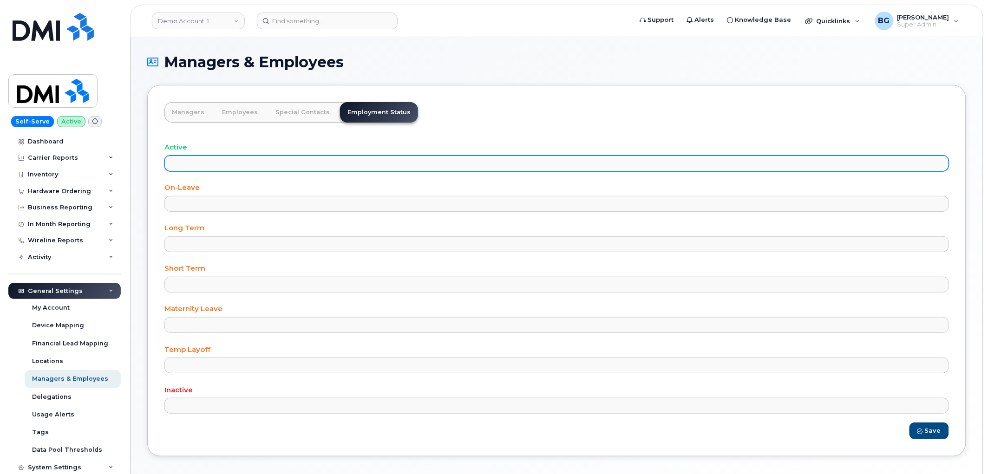
click at [217, 161] on ul at bounding box center [556, 163] width 783 height 15
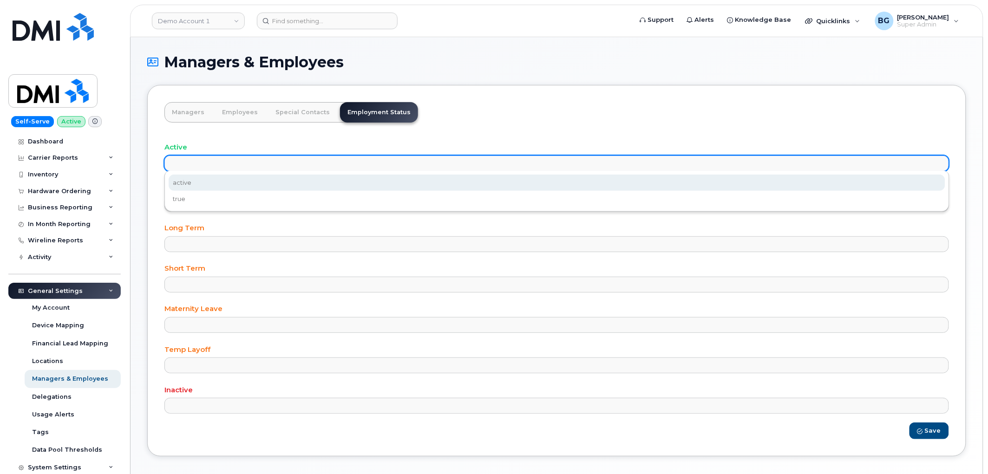
select select "active"
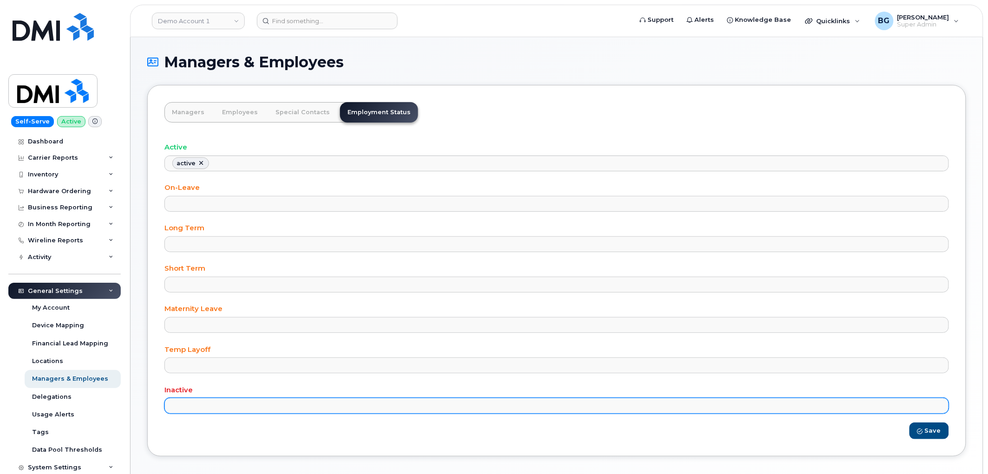
click at [203, 405] on ul at bounding box center [556, 405] width 783 height 15
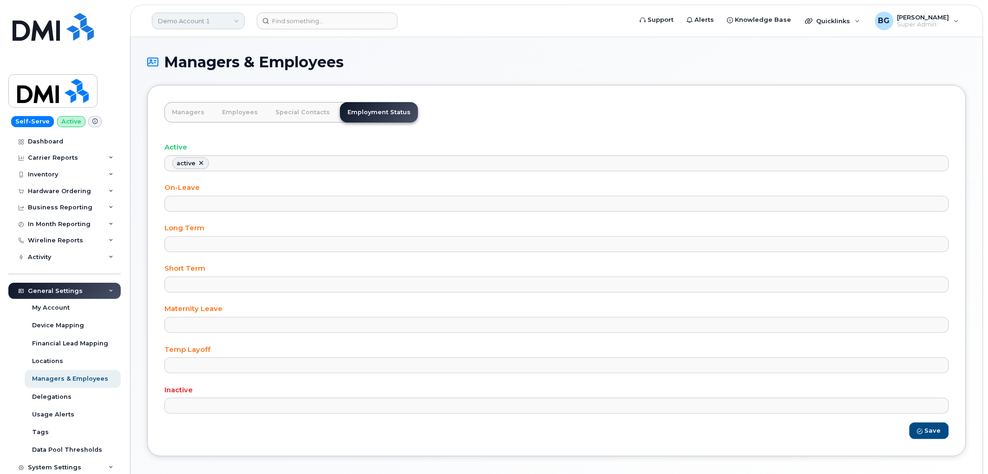
click at [205, 19] on link "Demo Account 1" at bounding box center [198, 21] width 93 height 17
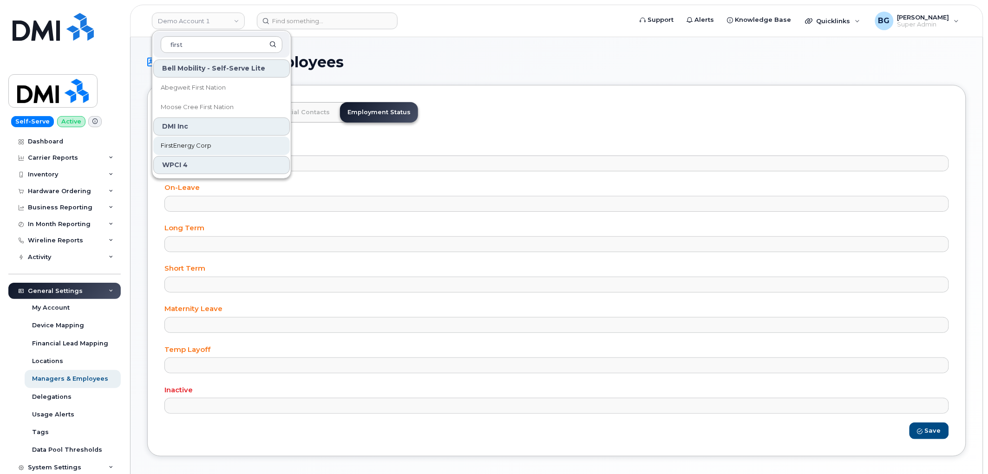
type input "first"
click at [187, 143] on span "FirstEnergy Corp" at bounding box center [186, 145] width 51 height 9
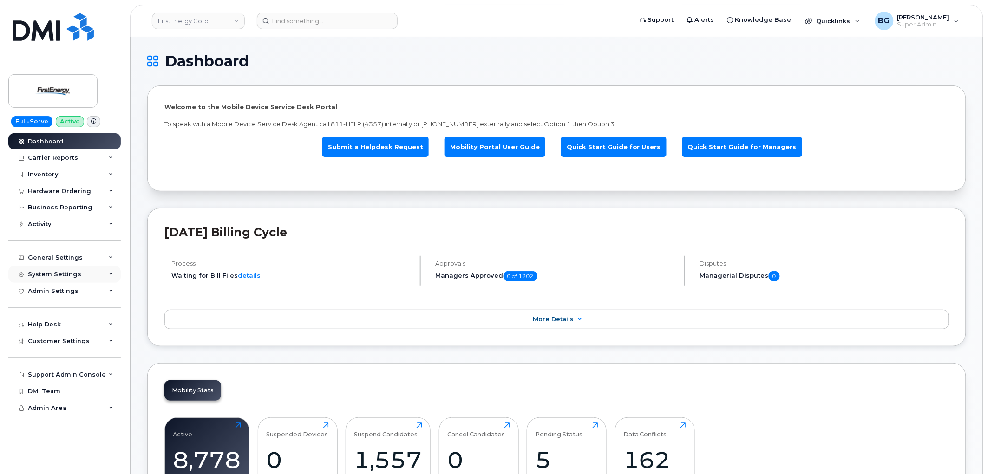
click at [51, 275] on div "System Settings" at bounding box center [54, 274] width 53 height 7
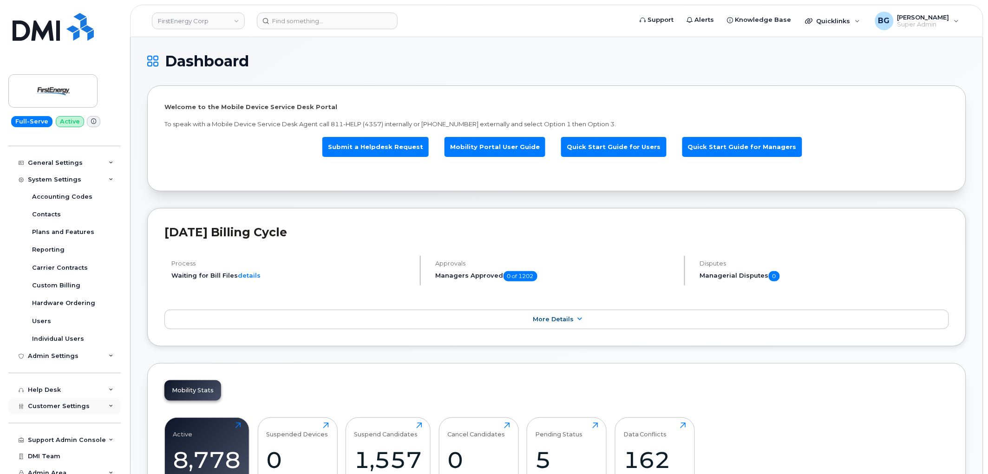
scroll to position [101, 0]
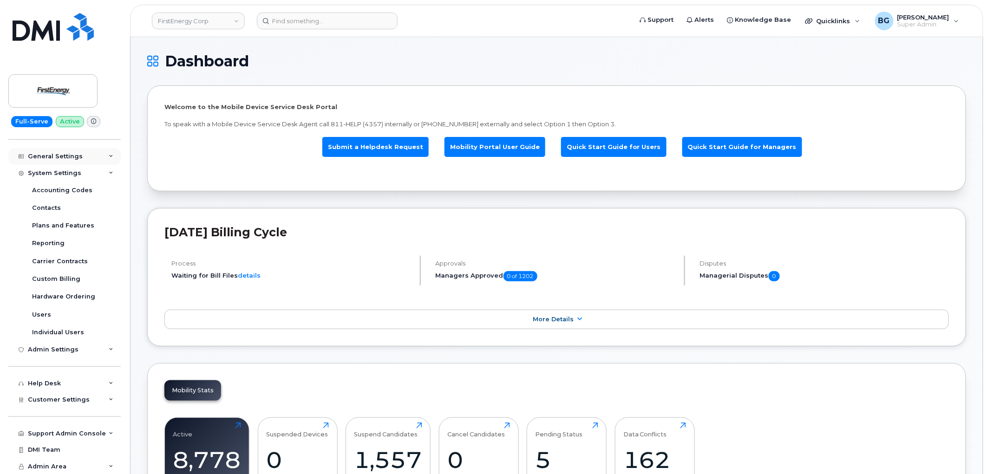
click at [54, 155] on div "General Settings" at bounding box center [55, 156] width 55 height 7
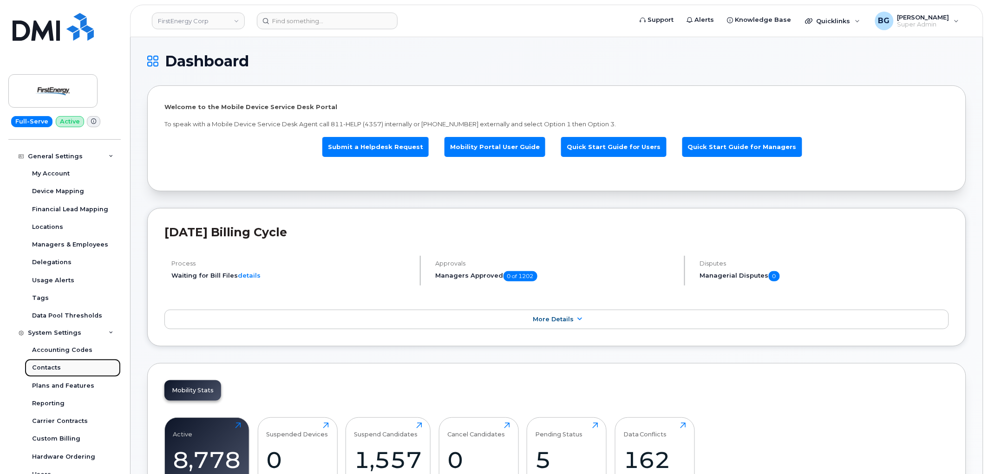
click at [48, 367] on div "Contacts" at bounding box center [46, 368] width 29 height 8
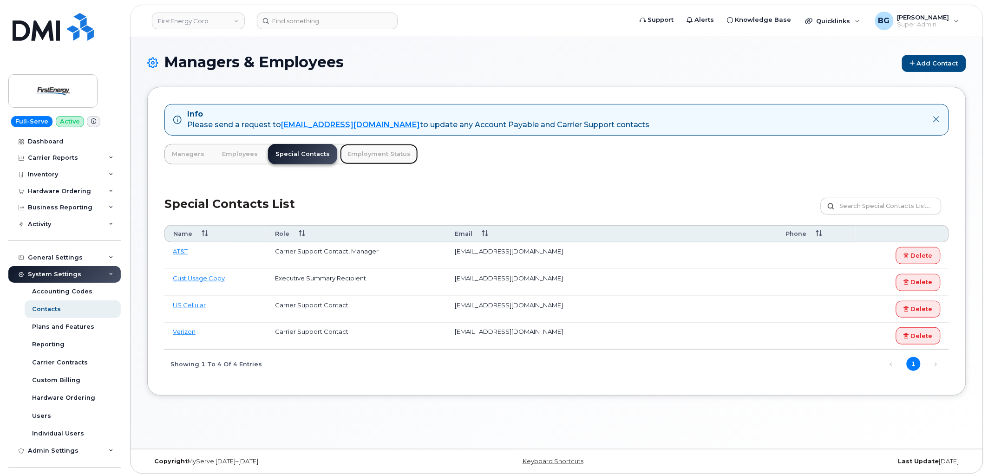
click at [377, 158] on link "Employment Status" at bounding box center [379, 154] width 78 height 20
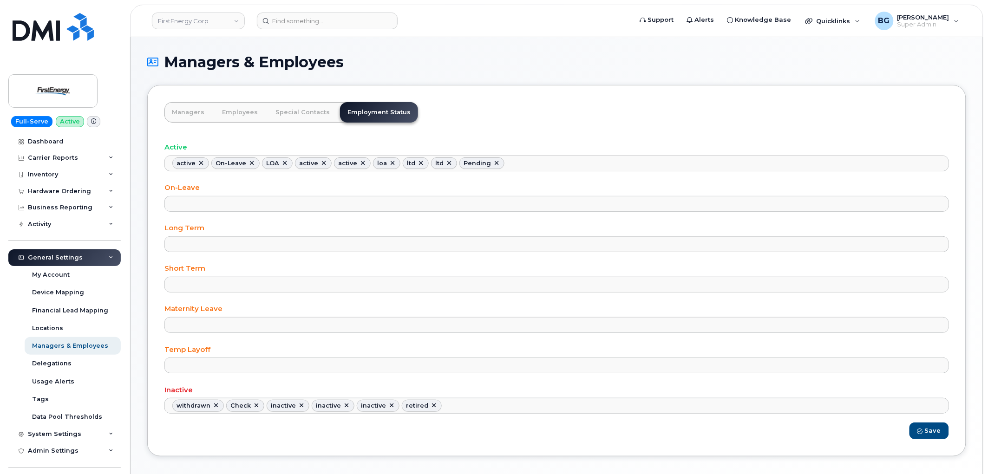
scroll to position [31, 0]
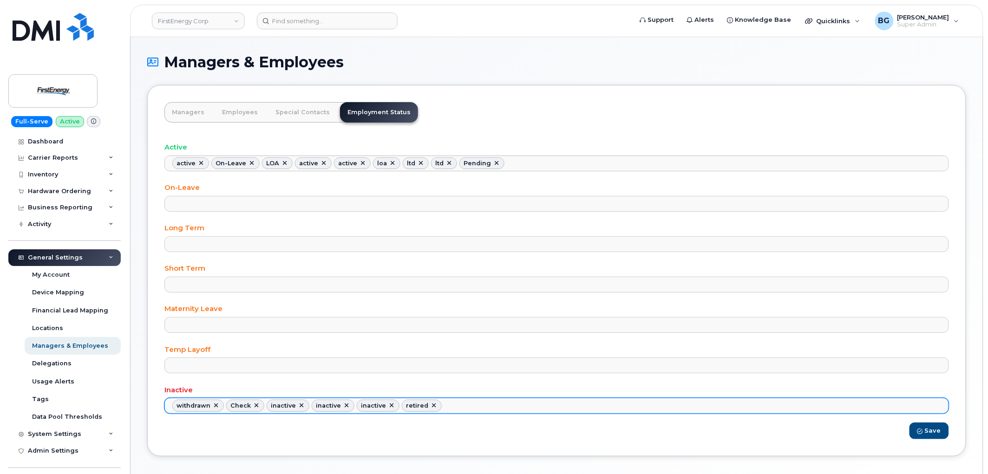
click at [522, 403] on ul "withdrawn Check inactive inactive inactive retired" at bounding box center [556, 405] width 783 height 15
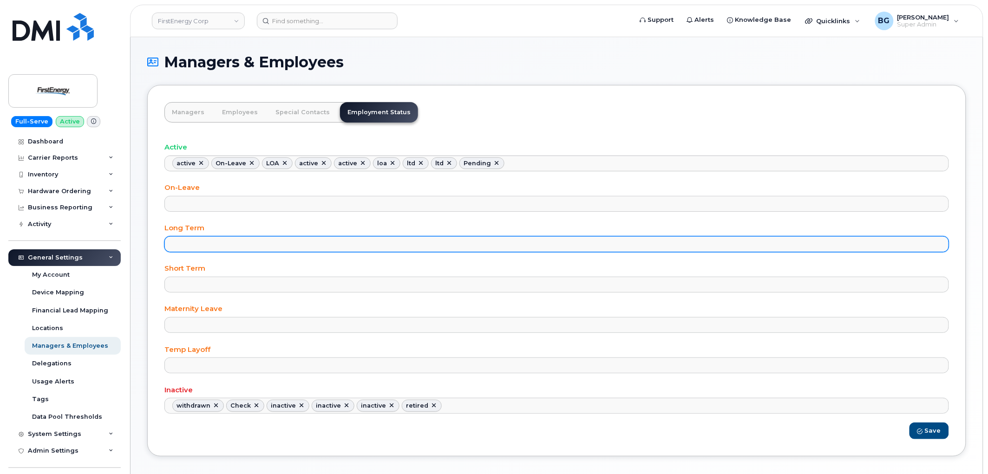
click at [515, 244] on ul at bounding box center [556, 244] width 783 height 15
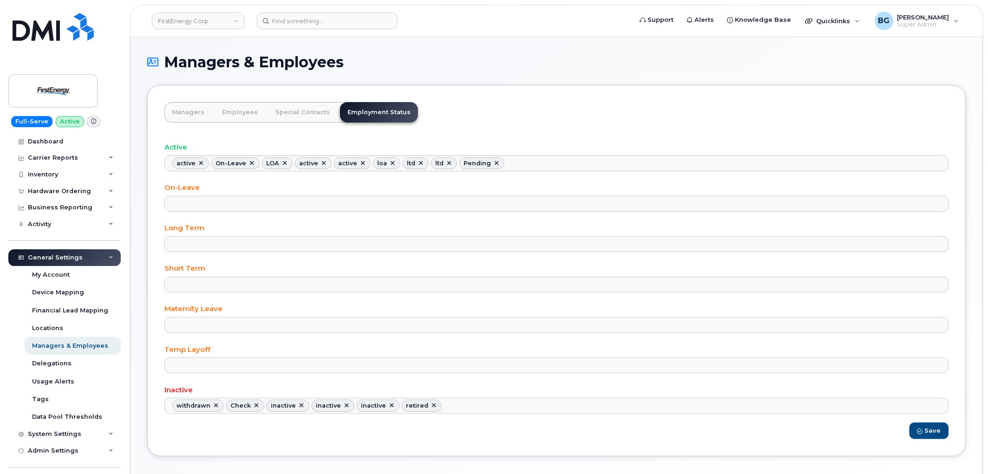
drag, startPoint x: 578, startPoint y: 84, endPoint x: 582, endPoint y: 80, distance: 5.7
click at [52, 360] on div "Delegations" at bounding box center [51, 363] width 39 height 8
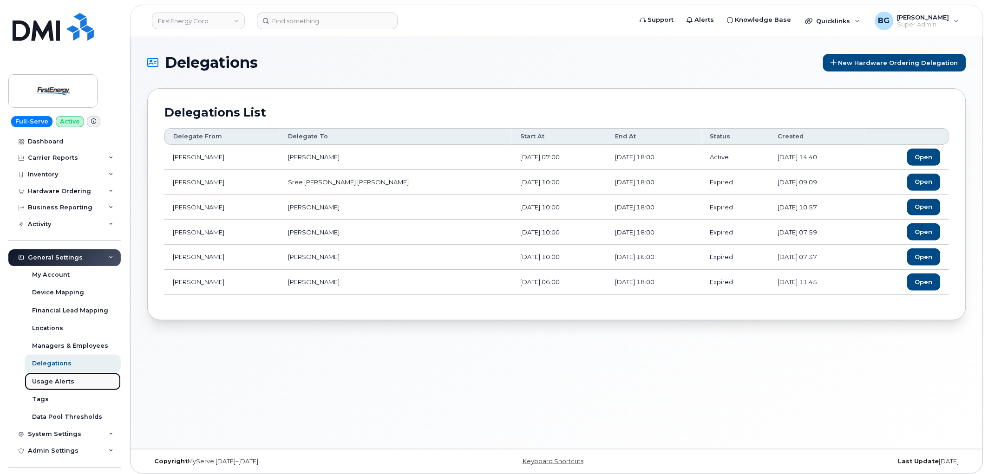
click at [56, 381] on div "Usage Alerts" at bounding box center [53, 382] width 42 height 8
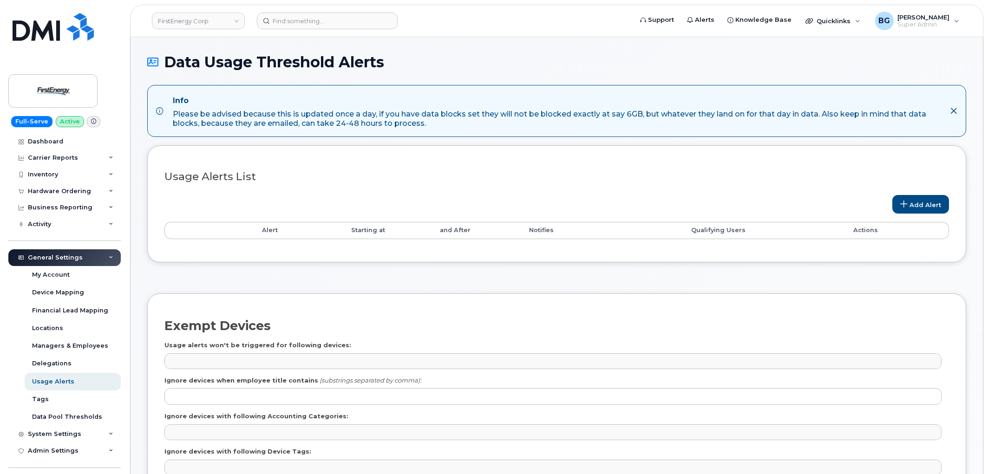
select select
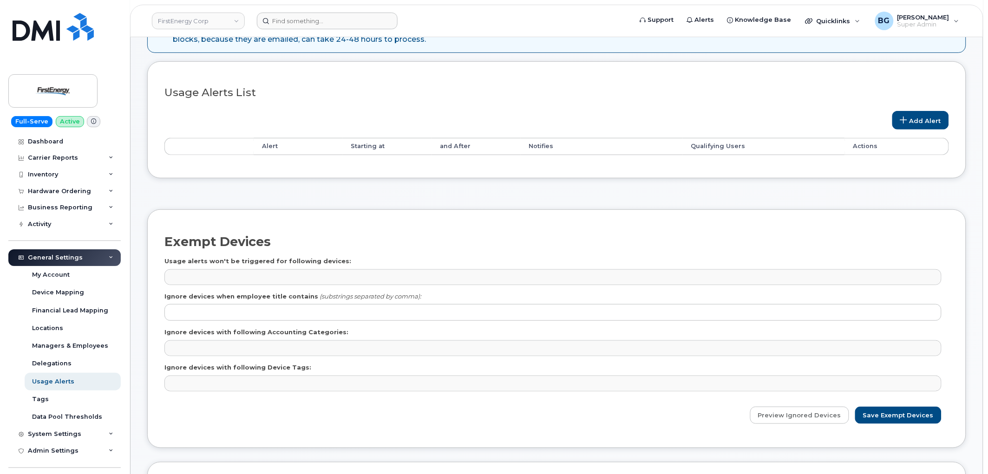
scroll to position [68, 0]
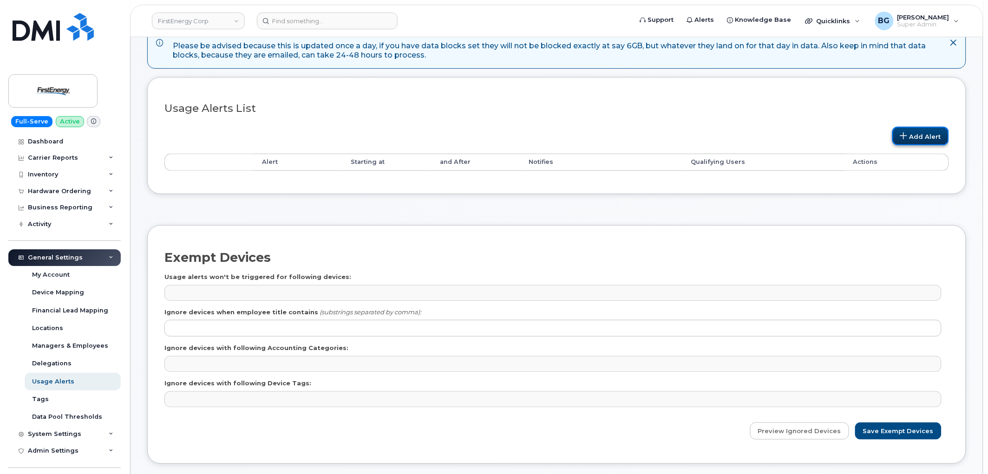
click at [922, 133] on link "Add Alert" at bounding box center [920, 136] width 57 height 19
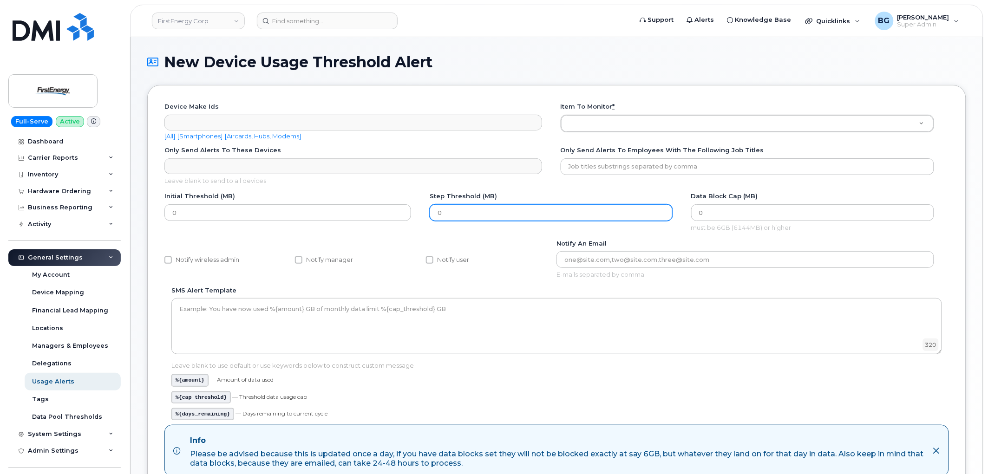
click at [477, 214] on input "0" at bounding box center [551, 212] width 243 height 17
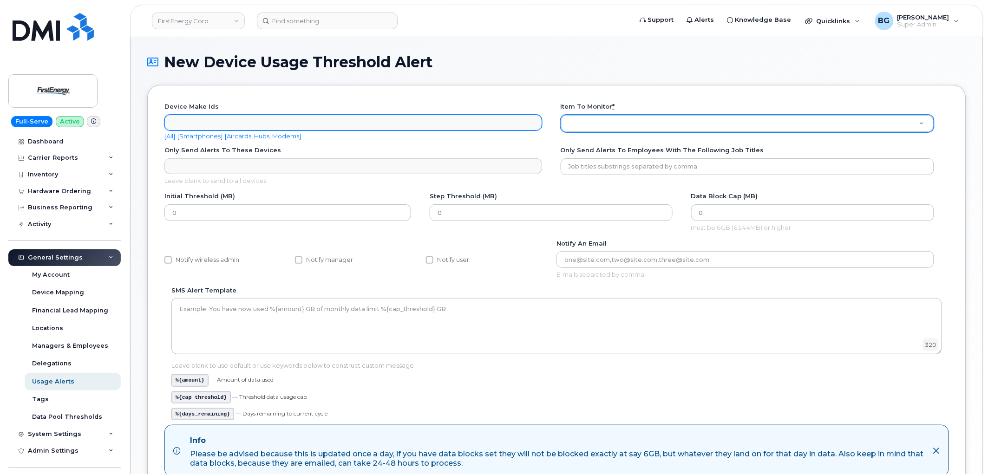
click at [224, 119] on ul "Device make ids" at bounding box center [353, 122] width 377 height 15
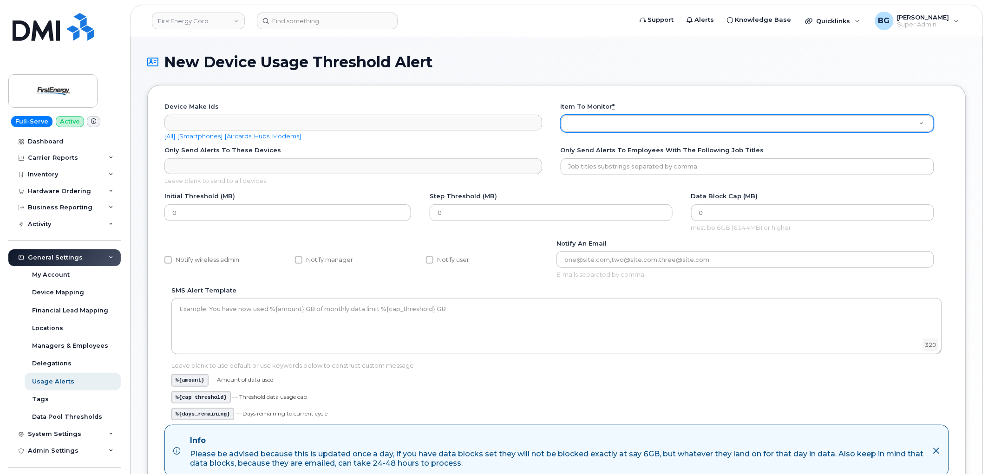
drag, startPoint x: 660, startPoint y: 393, endPoint x: 656, endPoint y: 386, distance: 7.9
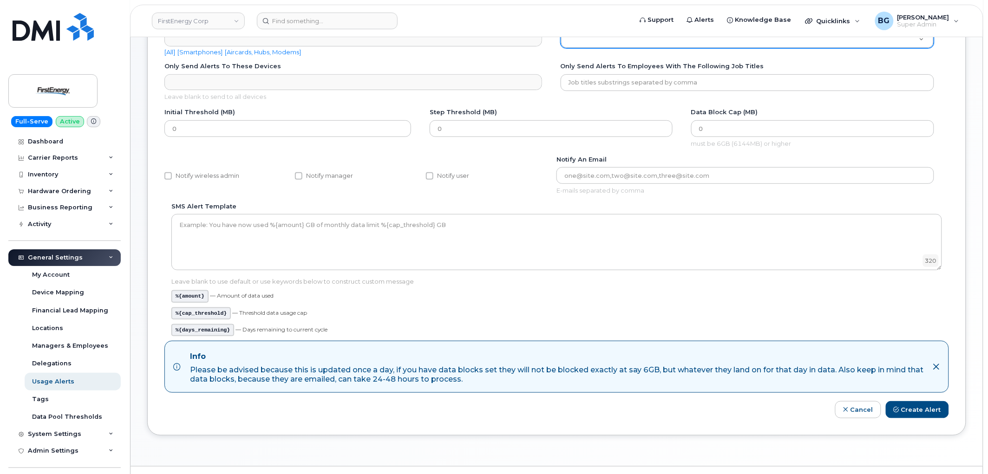
scroll to position [72, 0]
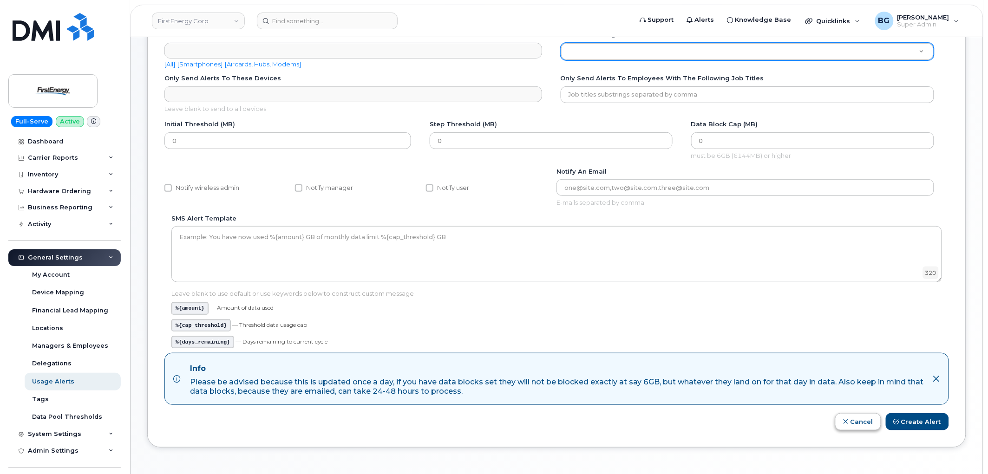
click at [847, 416] on form "Device make ids Device make ids Any Aircard Android Blackberry Cell Phone GPS H…" at bounding box center [556, 230] width 784 height 400
click at [854, 420] on link "Cancel" at bounding box center [858, 421] width 46 height 17
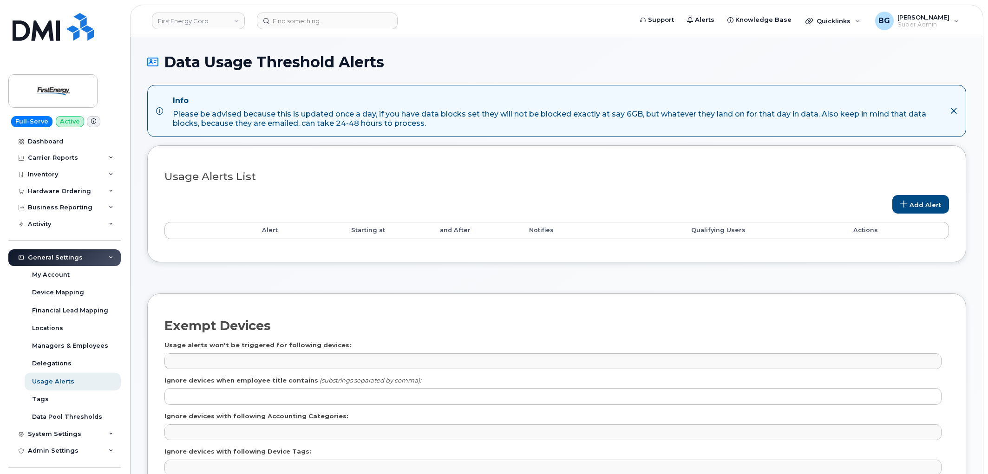
select select
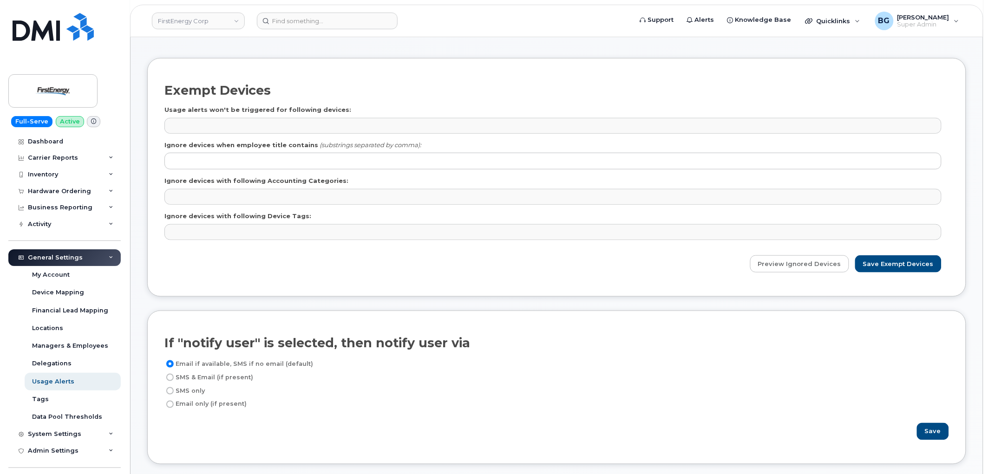
scroll to position [241, 0]
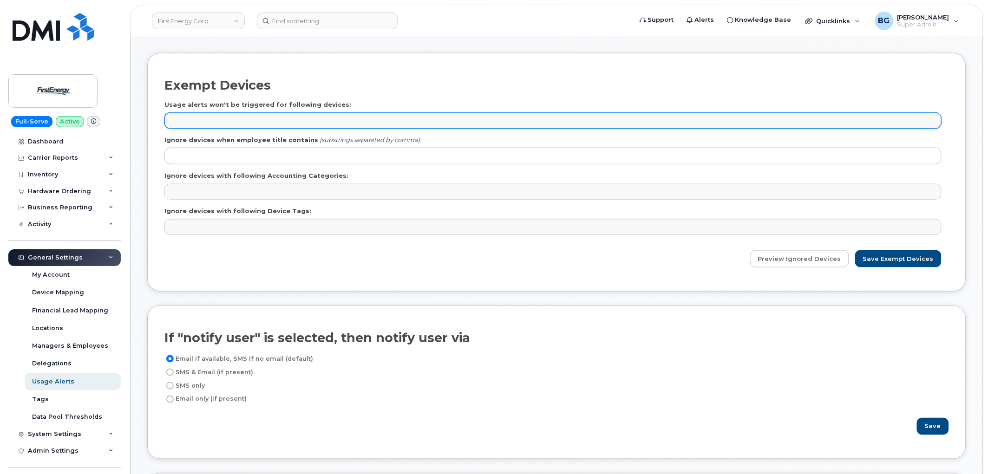
click at [234, 118] on ul at bounding box center [553, 120] width 776 height 15
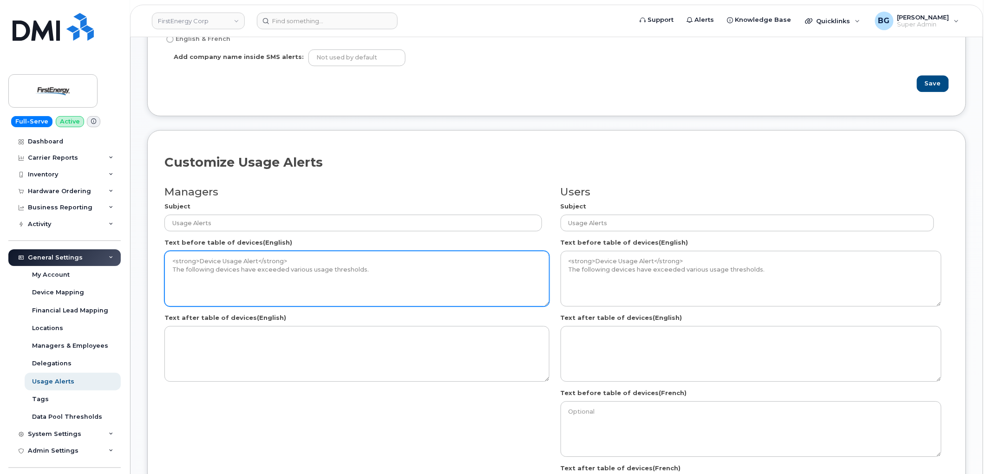
scroll to position [825, 0]
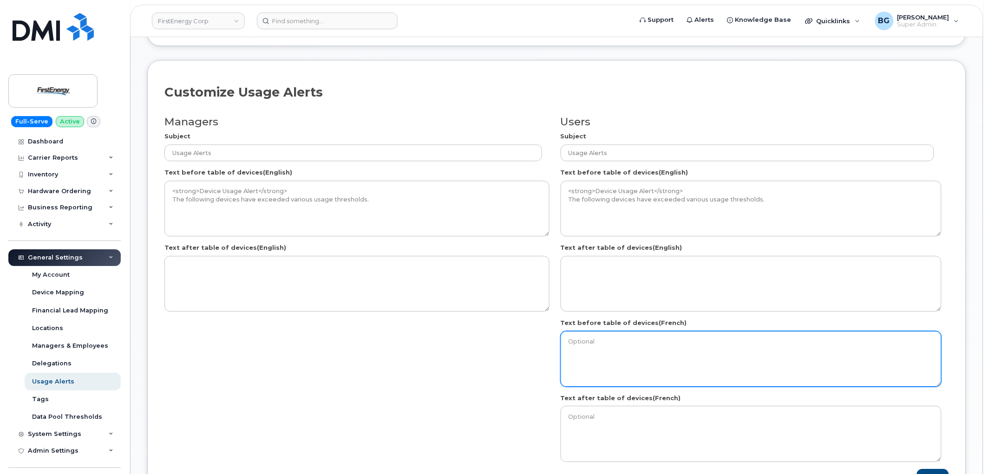
click at [615, 351] on textarea at bounding box center [751, 359] width 381 height 56
type textarea "e"
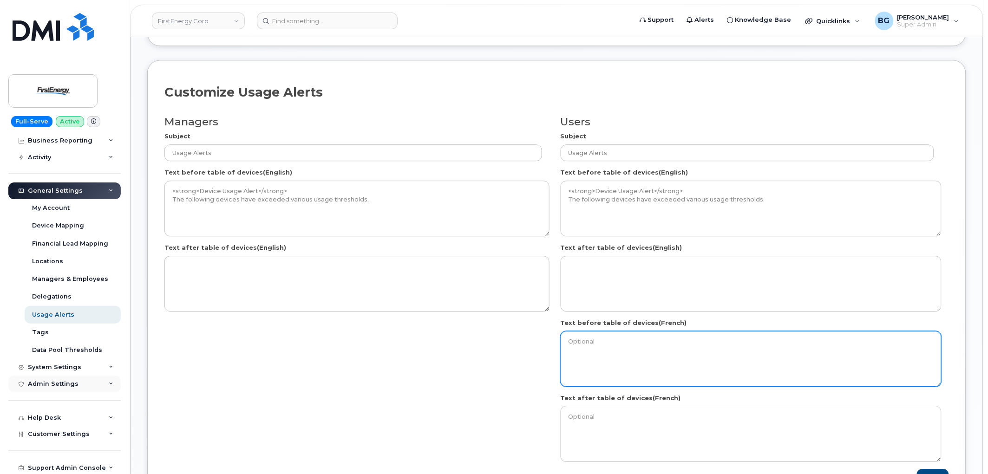
scroll to position [68, 0]
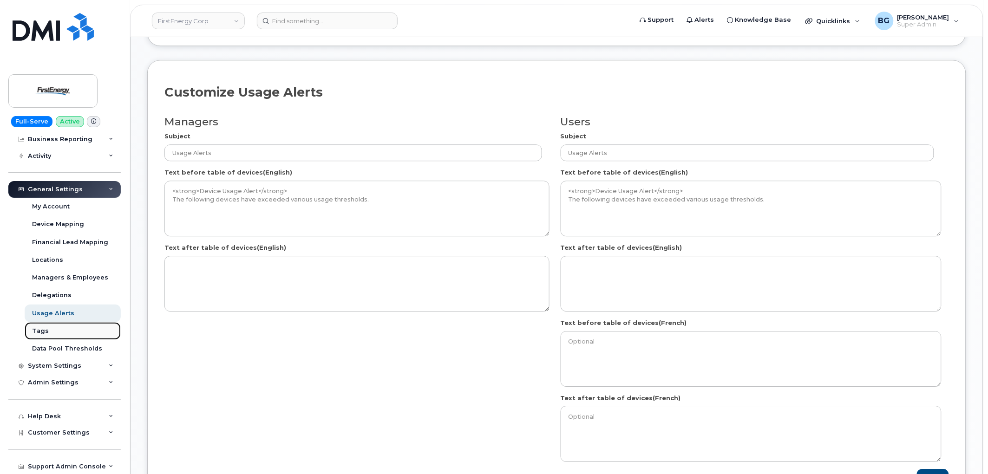
click at [39, 331] on div "Tags" at bounding box center [40, 331] width 17 height 8
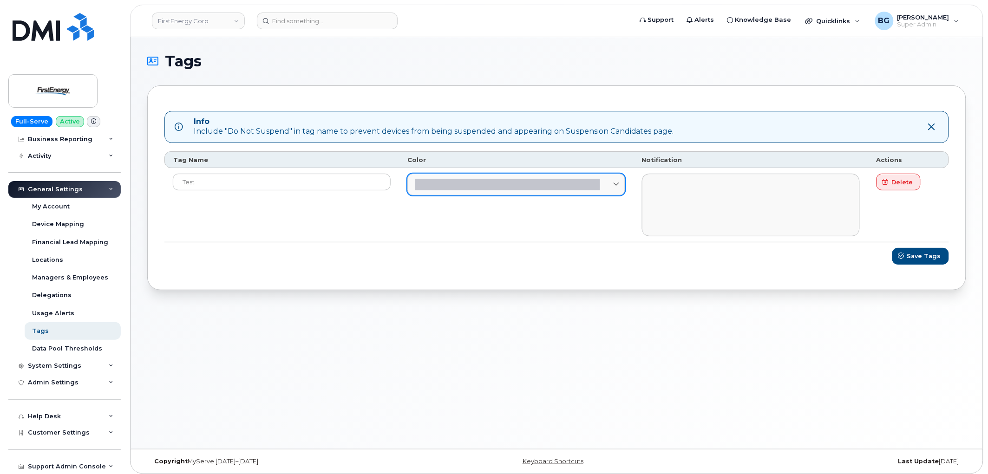
click at [614, 183] on icon at bounding box center [616, 185] width 6 height 6
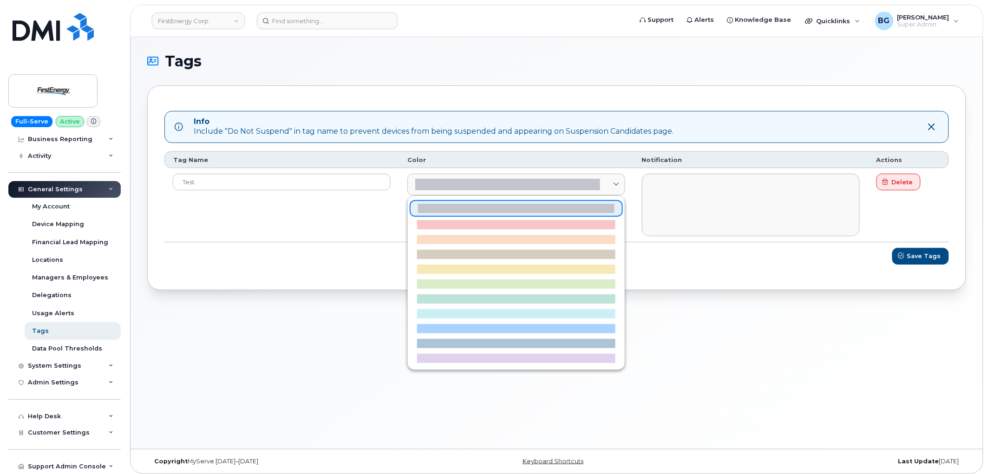
drag, startPoint x: 298, startPoint y: 234, endPoint x: 309, endPoint y: 233, distance: 11.6
click at [298, 234] on div "Test" at bounding box center [282, 205] width 218 height 62
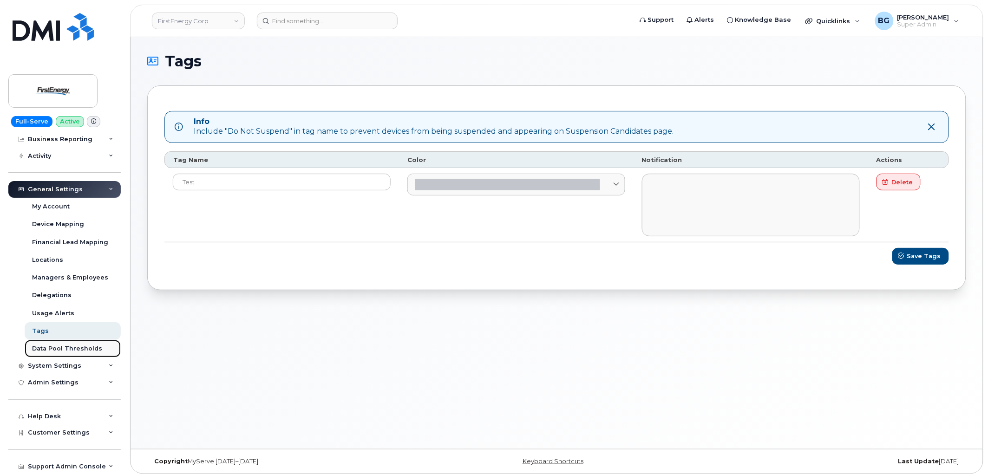
click at [60, 347] on div "Data Pool Thresholds" at bounding box center [67, 349] width 70 height 8
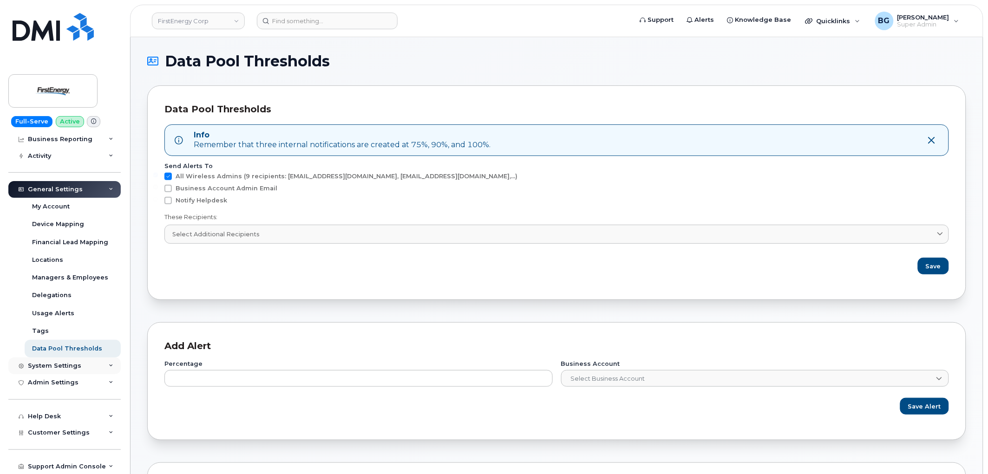
click at [69, 366] on div "System Settings" at bounding box center [54, 365] width 53 height 7
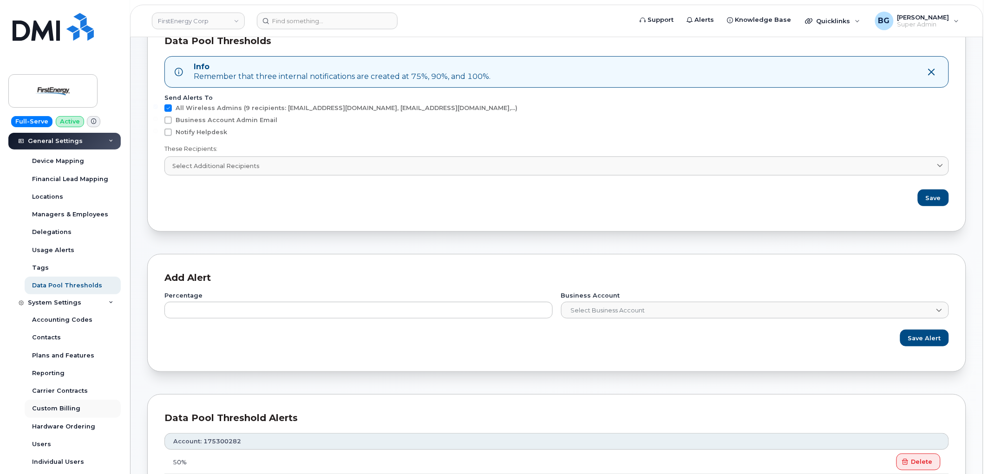
scroll to position [137, 0]
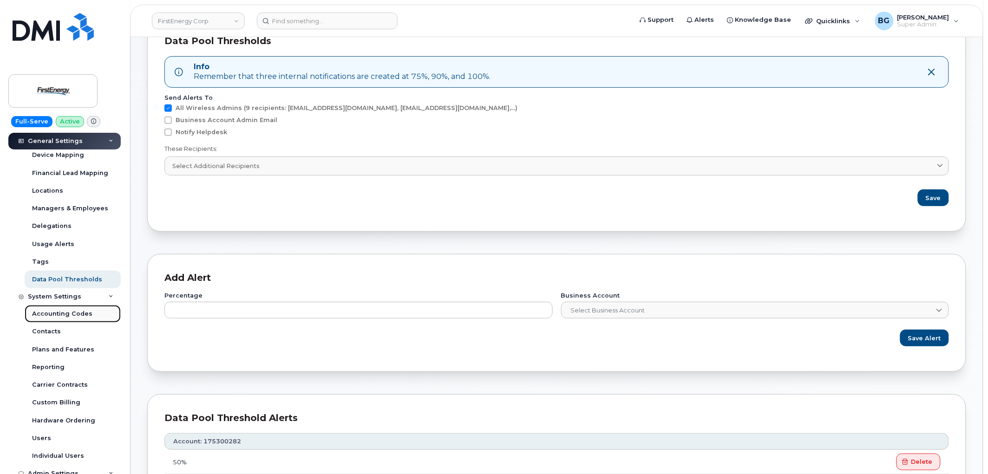
click at [60, 312] on div "Accounting Codes" at bounding box center [62, 314] width 60 height 8
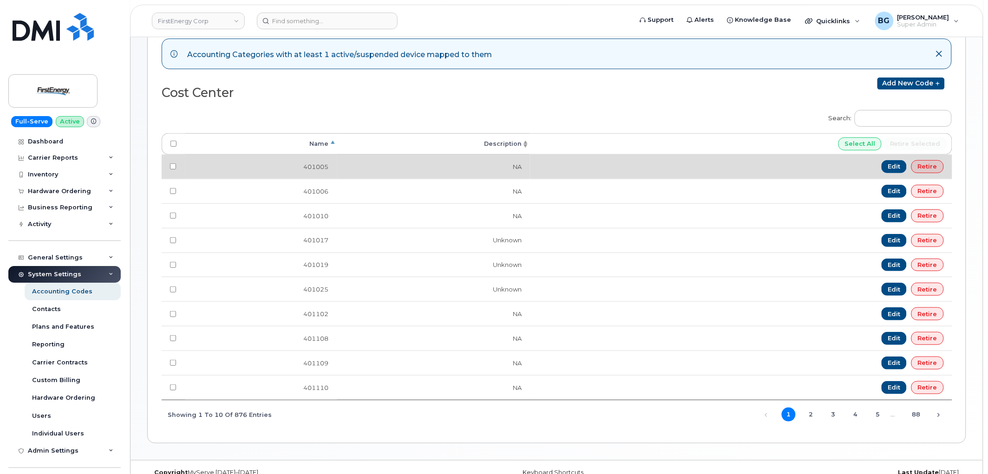
scroll to position [93, 0]
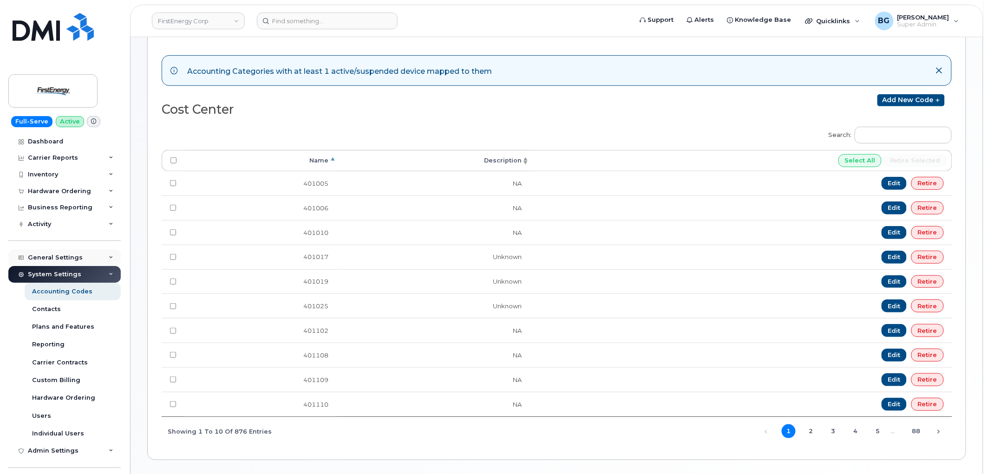
click at [112, 254] on div "General Settings" at bounding box center [64, 257] width 112 height 17
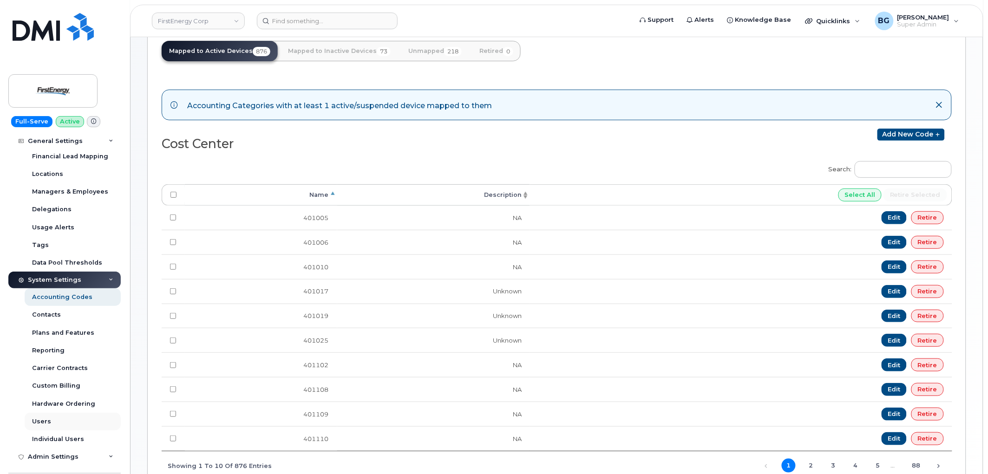
scroll to position [172, 0]
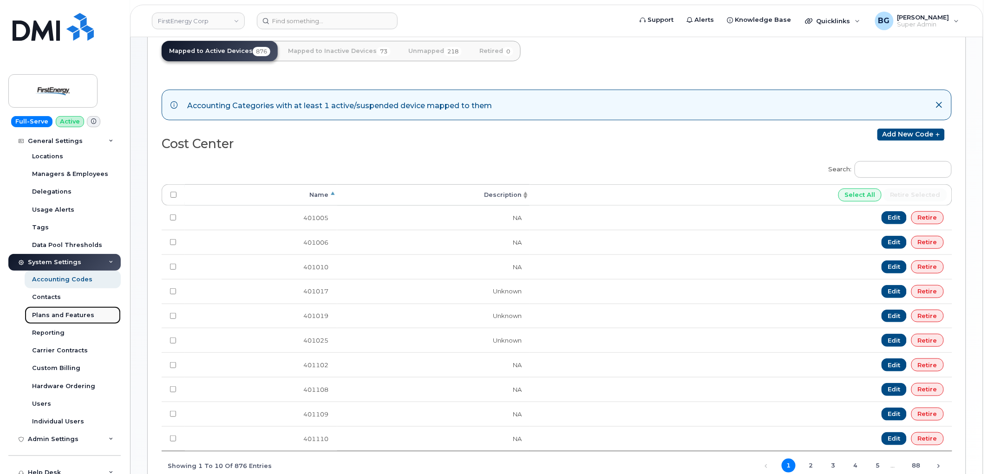
click at [49, 313] on div "Plans and Features" at bounding box center [63, 315] width 62 height 8
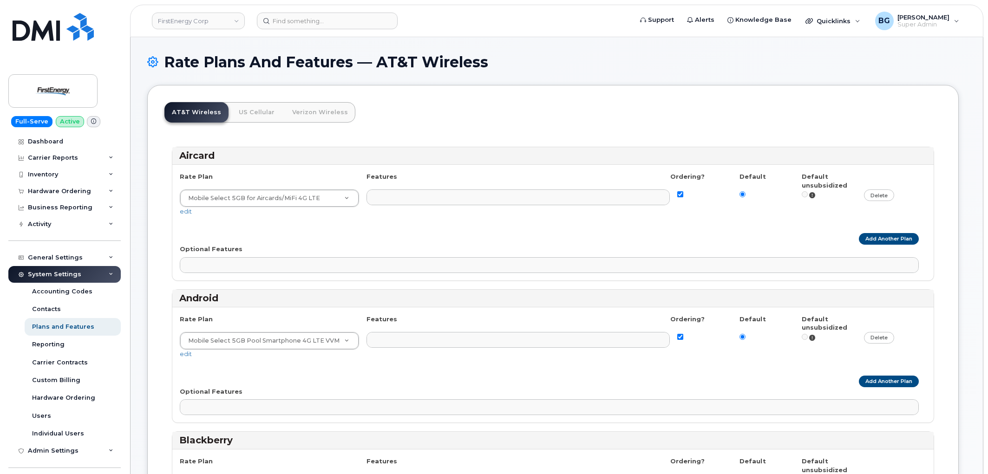
select select
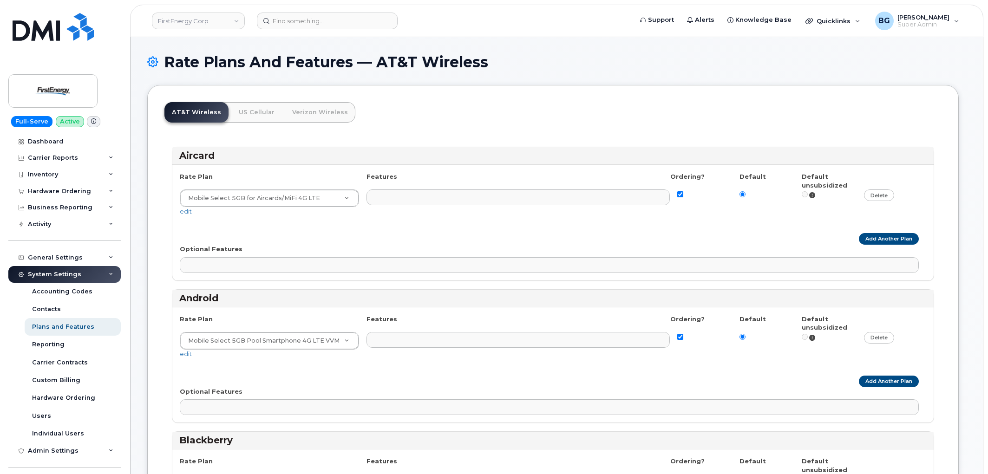
select select
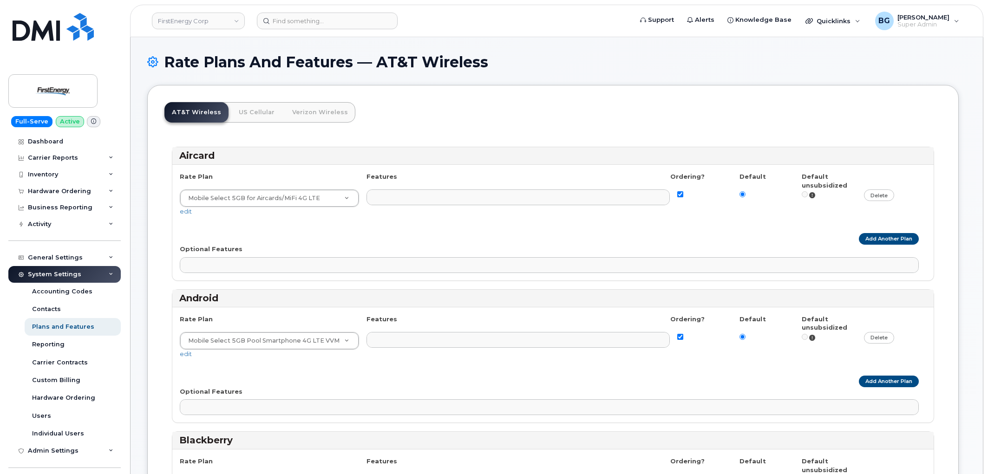
select select
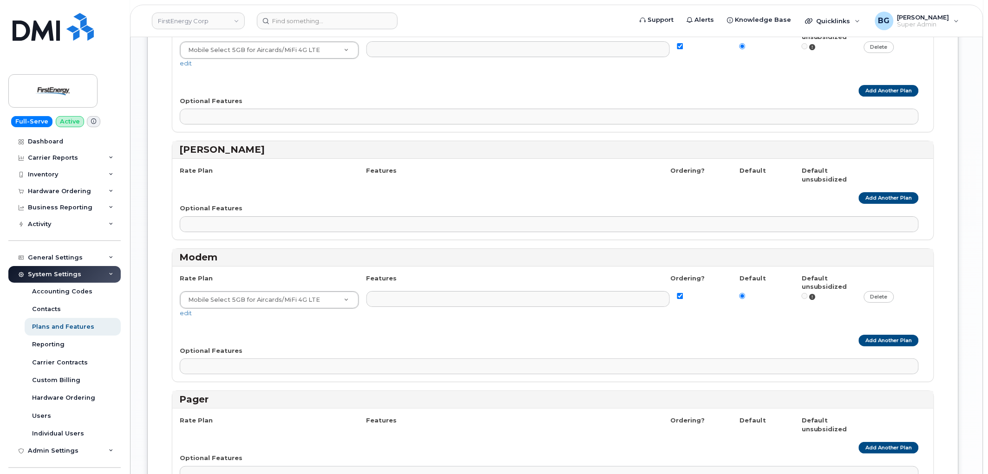
scroll to position [1055, 0]
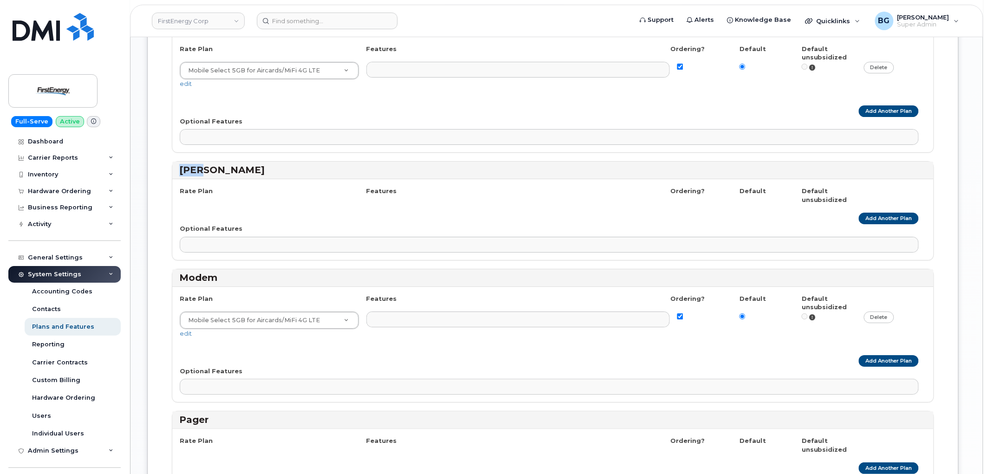
drag, startPoint x: 176, startPoint y: 172, endPoint x: 275, endPoint y: 204, distance: 103.5
click at [229, 183] on div "[PERSON_NAME] Rate Plan Features Ordering? Default Default unsubsidized Add Ano…" at bounding box center [553, 210] width 762 height 99
click at [285, 163] on fieldset "Aircard Rate Plan Features Ordering? Default Default unsubsidized Mobile Select…" at bounding box center [553, 81] width 762 height 1978
click at [287, 170] on h3 "[PERSON_NAME]" at bounding box center [552, 170] width 747 height 13
click at [299, 196] on div "Rate Plan" at bounding box center [273, 191] width 187 height 9
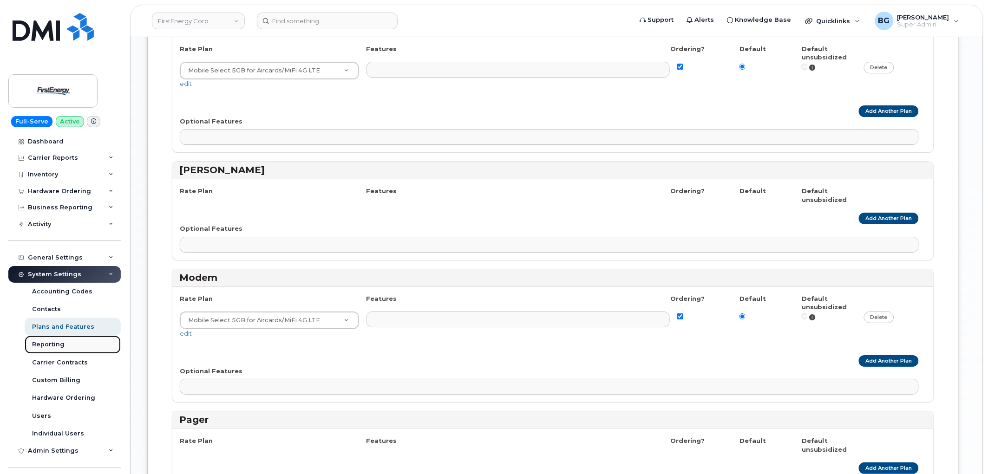
click at [48, 344] on div "Reporting" at bounding box center [48, 344] width 33 height 8
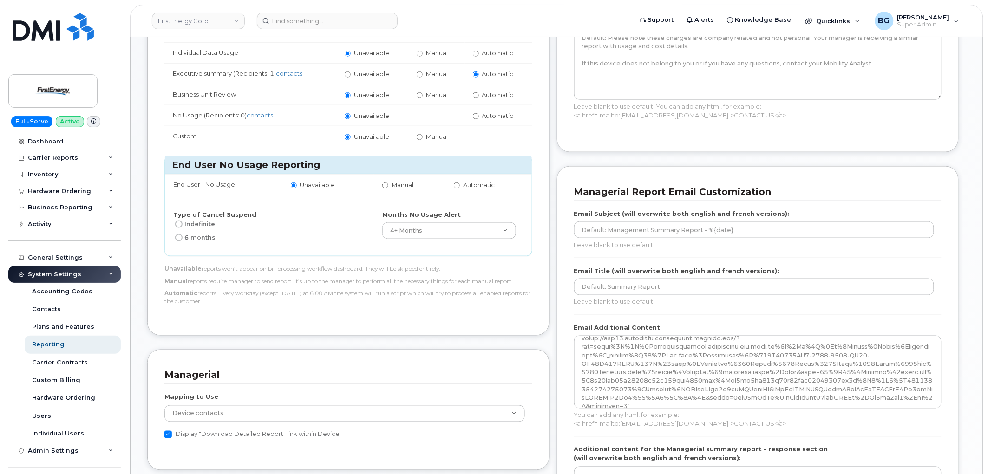
scroll to position [344, 0]
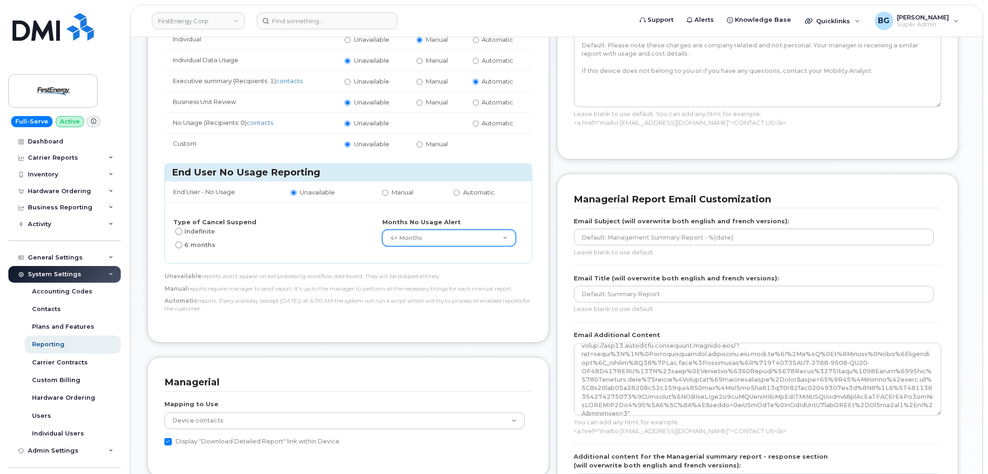
click at [435, 233] on select "1+ Month 2+ Months 3+ Months 4+ Months" at bounding box center [448, 238] width 133 height 17
click at [313, 266] on div "Smart Allocation Mode None Within Plan Managerial Reports Managerial Unavailabl…" at bounding box center [348, 51] width 368 height 550
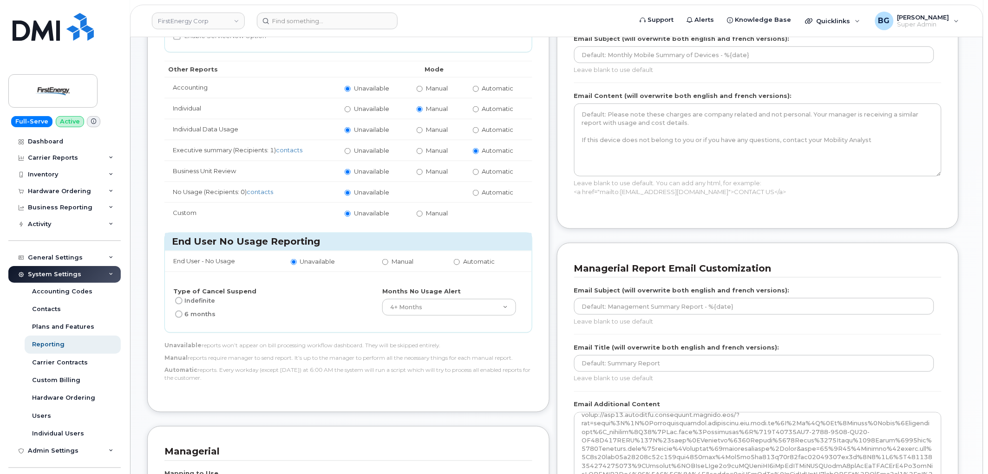
scroll to position [309, 0]
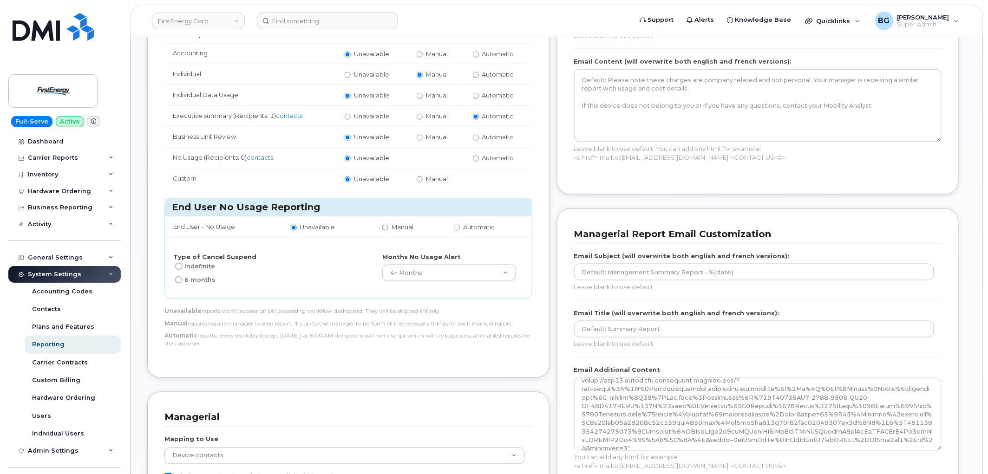
click at [370, 381] on div "Bill Processing Smart Allocation Mode None Within Plan Managerial Reports Manag…" at bounding box center [352, 382] width 410 height 1212
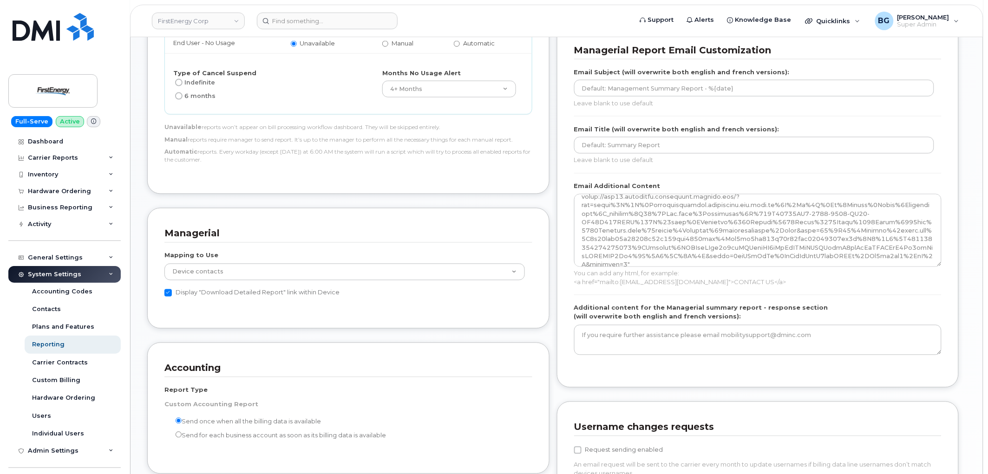
scroll to position [516, 0]
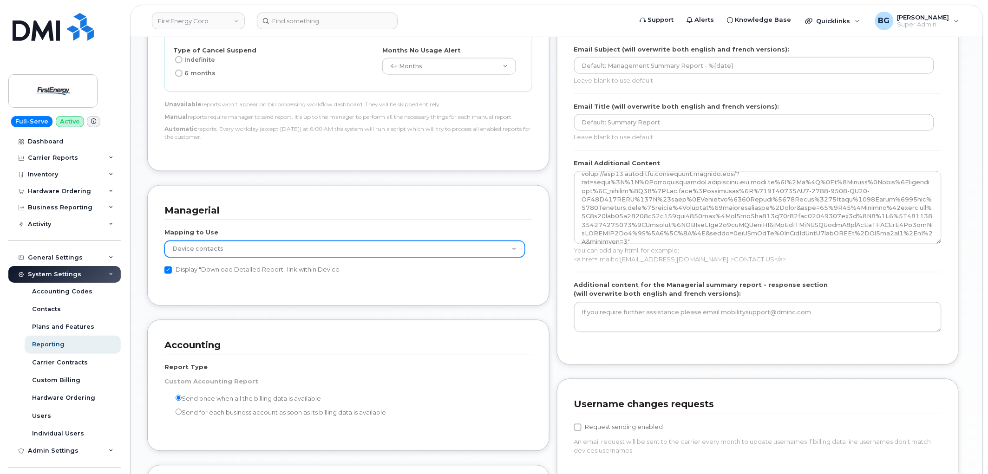
click at [287, 253] on select "GL Sub Accounts Device contacts" at bounding box center [344, 249] width 360 height 17
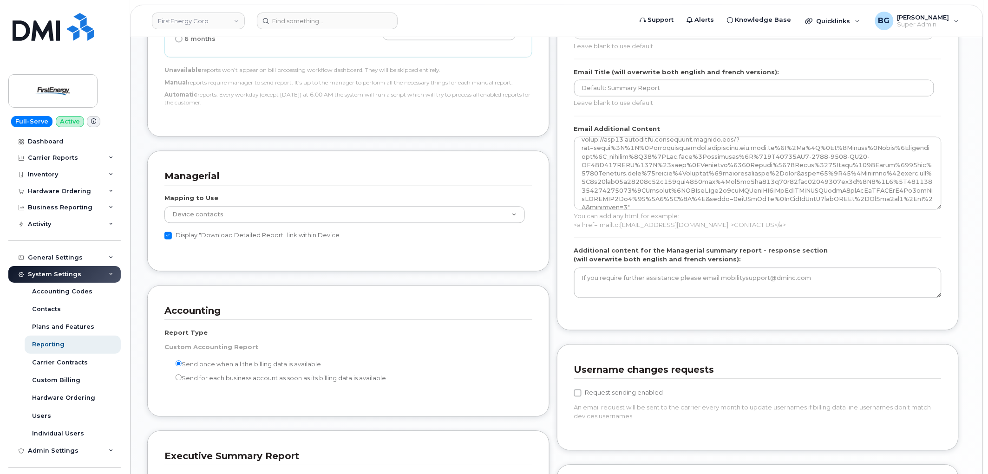
click at [395, 201] on div "Mapping to Use GL Sub Accounts Device contacts" at bounding box center [348, 208] width 368 height 29
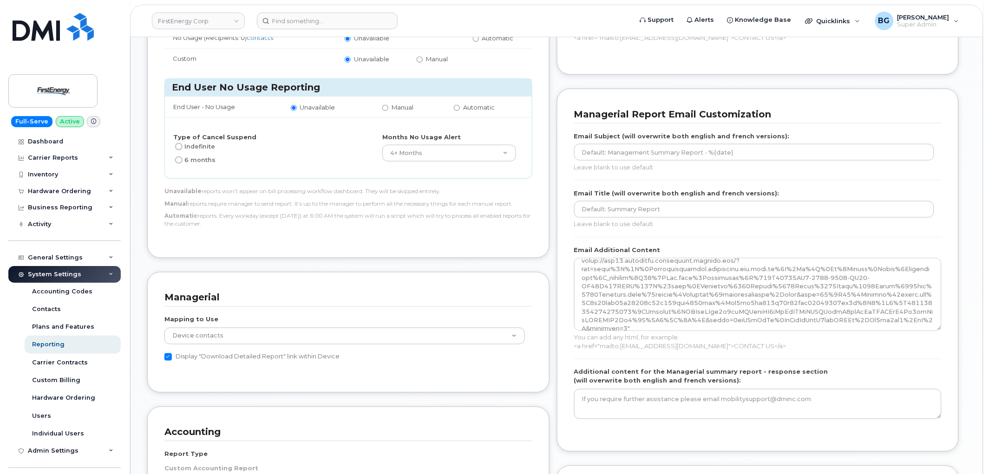
scroll to position [412, 0]
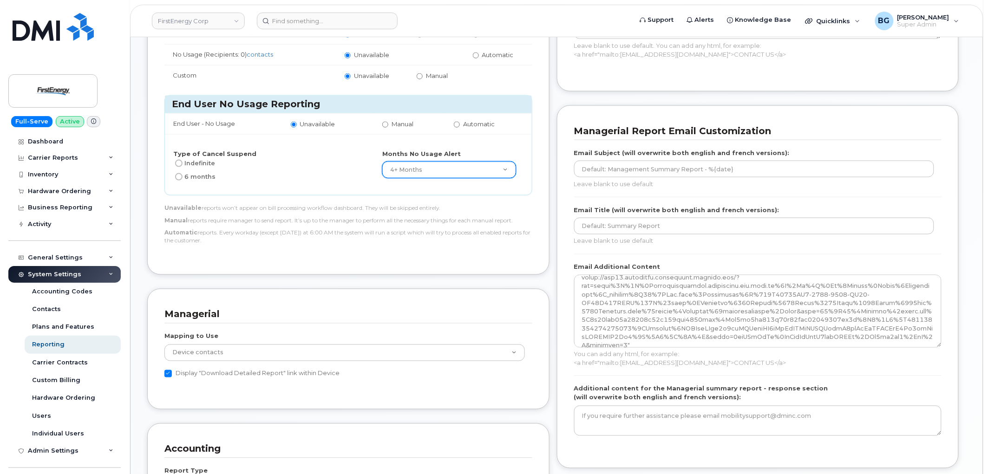
click at [446, 164] on select "1+ Month 2+ Months 3+ Months 4+ Months" at bounding box center [448, 170] width 133 height 17
click at [334, 158] on div "Indefinite" at bounding box center [265, 163] width 185 height 11
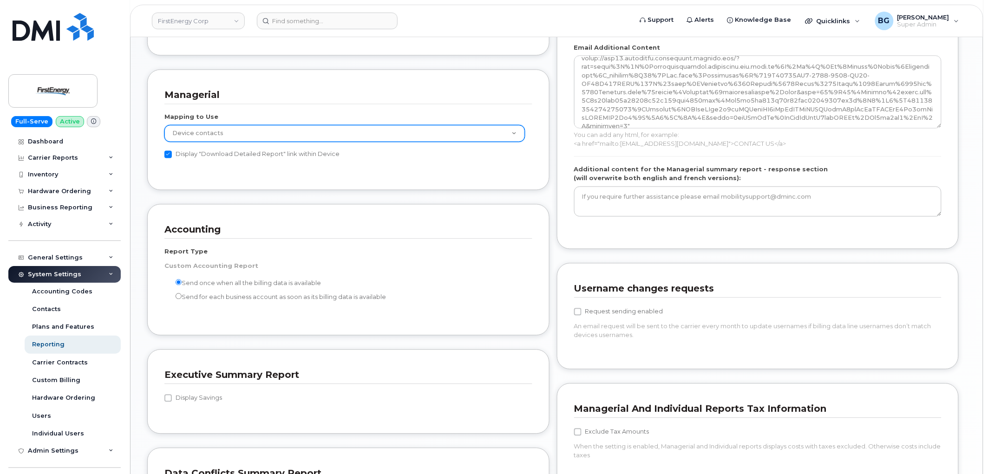
scroll to position [653, 0]
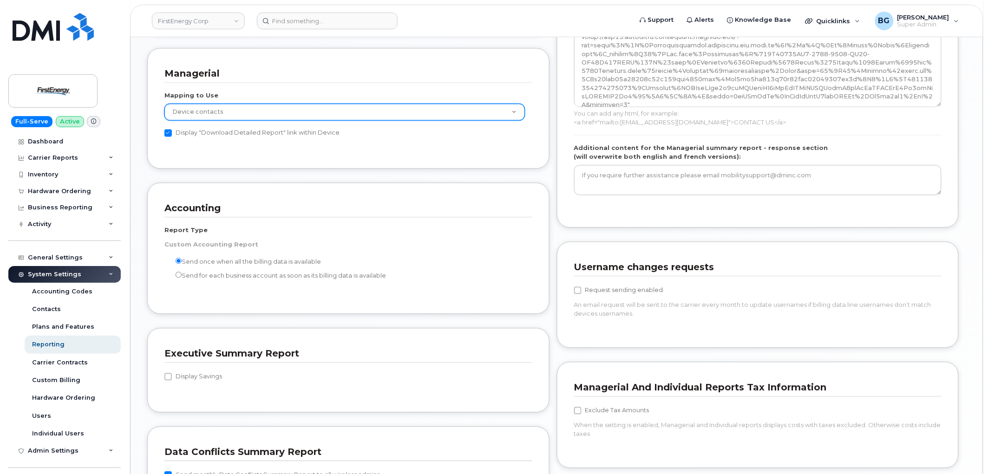
click at [254, 105] on select "GL Sub Accounts Device contacts" at bounding box center [344, 112] width 360 height 17
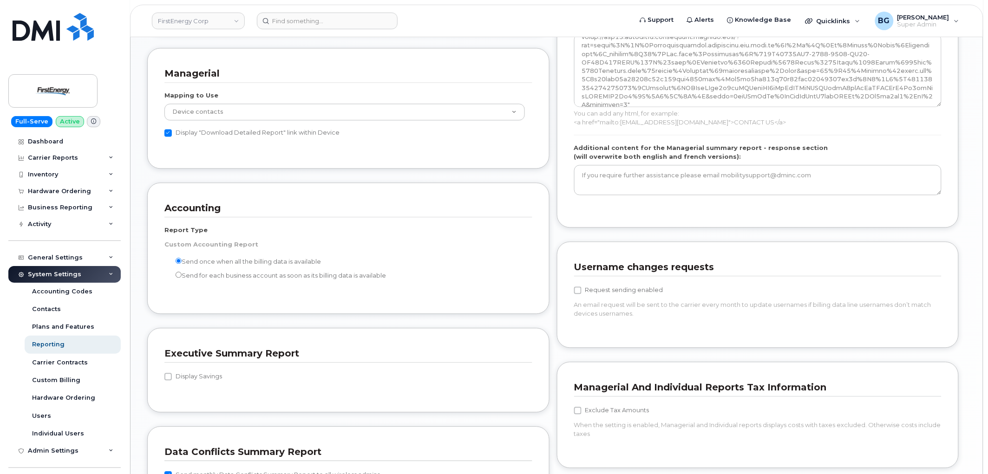
click at [274, 170] on div "Bill Processing Smart Allocation Mode None Within Plan Managerial Reports Manag…" at bounding box center [352, 38] width 410 height 1212
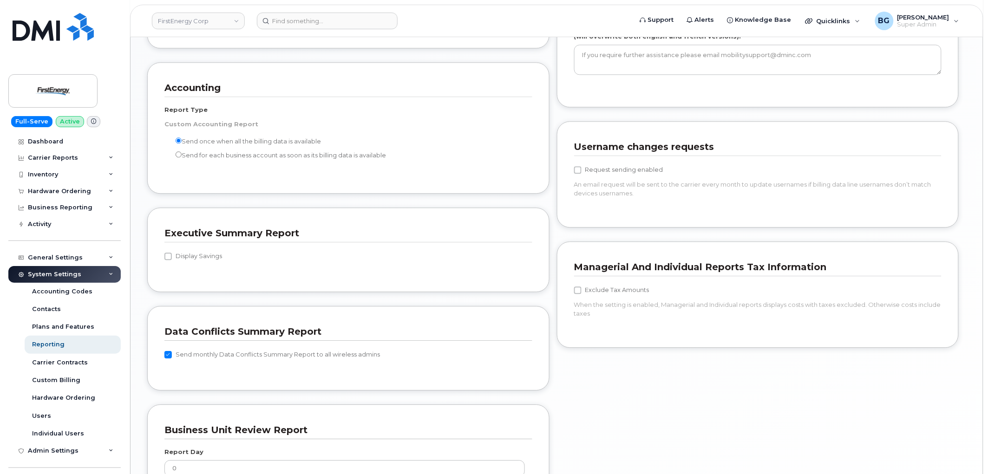
scroll to position [757, 0]
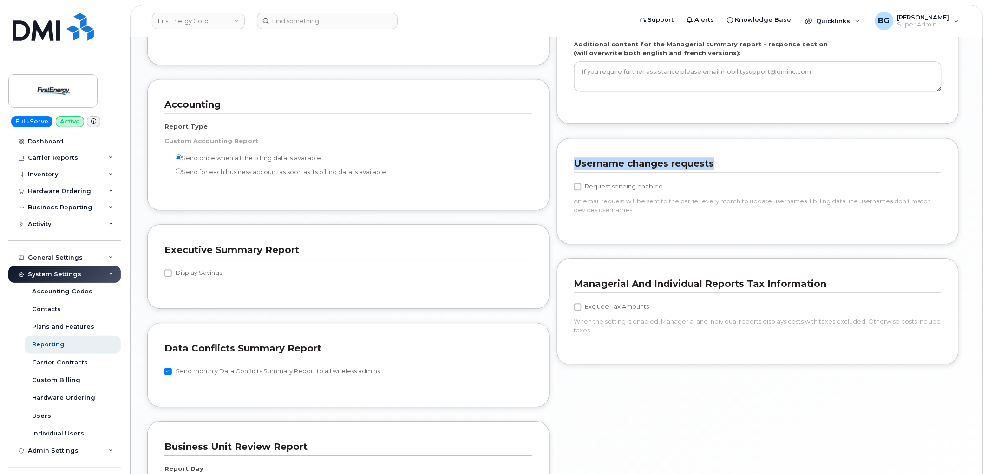
drag, startPoint x: 573, startPoint y: 164, endPoint x: 720, endPoint y: 170, distance: 146.9
click at [720, 170] on div "Username changes requests Request sending enabled An email request will be sent…" at bounding box center [758, 191] width 402 height 106
click at [207, 22] on link "FirstEnergy Corp" at bounding box center [198, 21] width 93 height 17
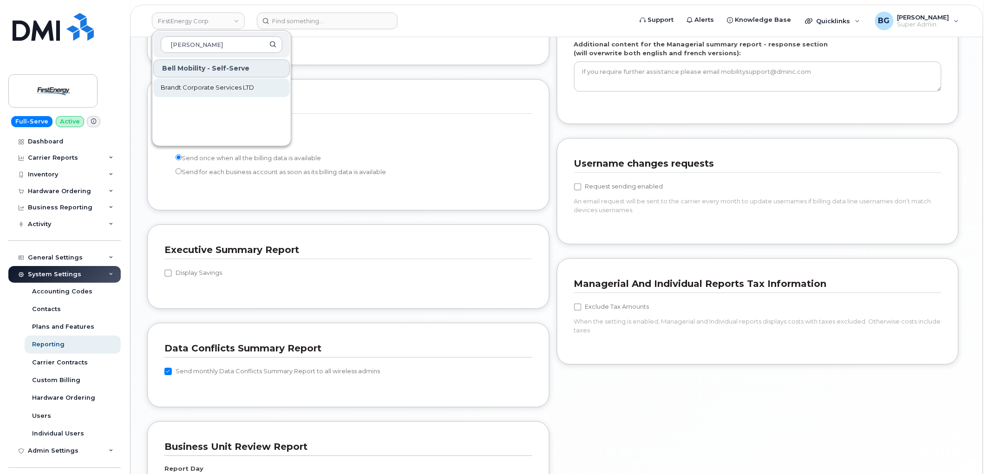
type input "brandt"
click at [189, 86] on span "Brandt Corporate Services LTD" at bounding box center [207, 87] width 93 height 9
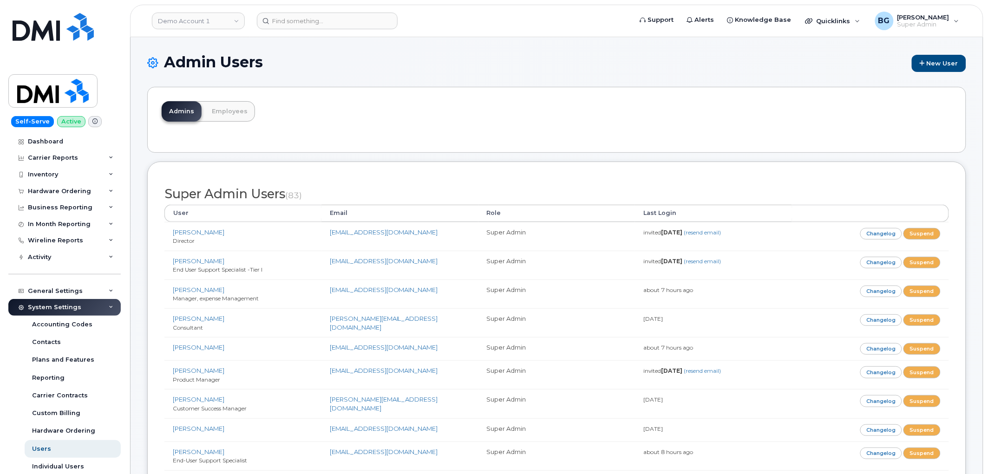
scroll to position [1275, 0]
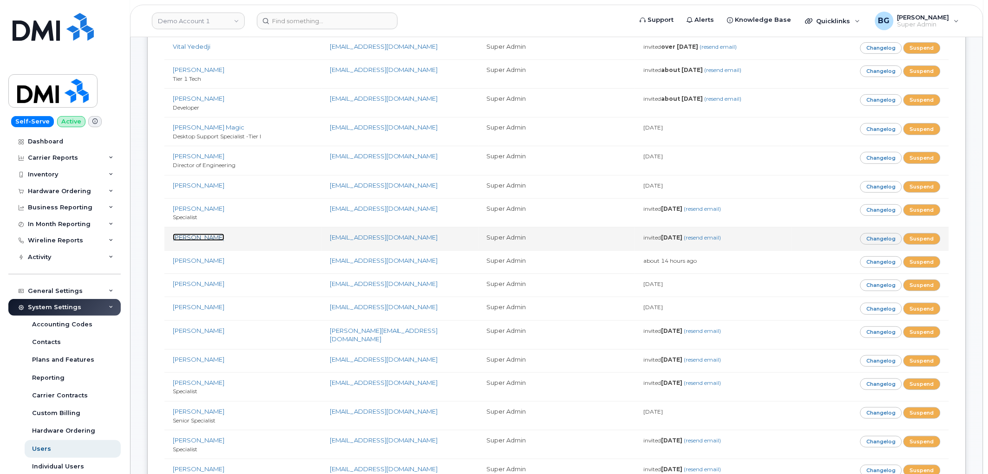
click at [207, 237] on link "[PERSON_NAME]" at bounding box center [199, 237] width 52 height 7
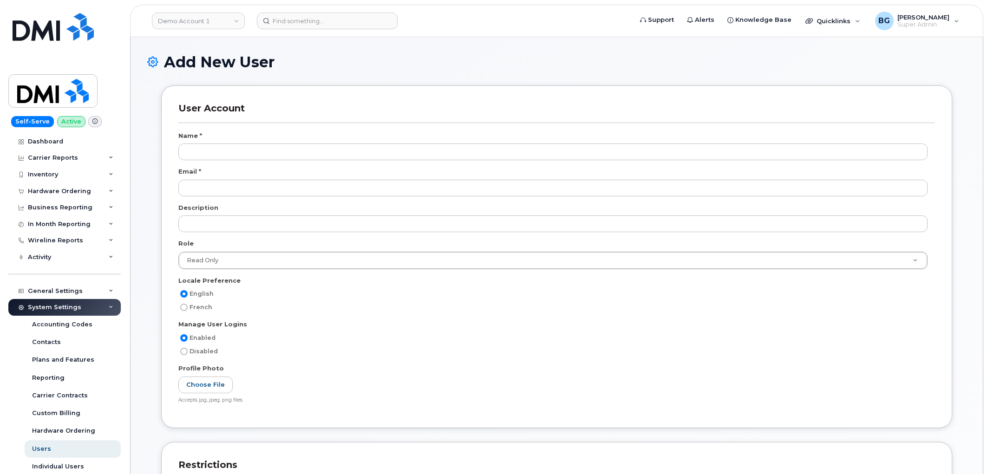
select select
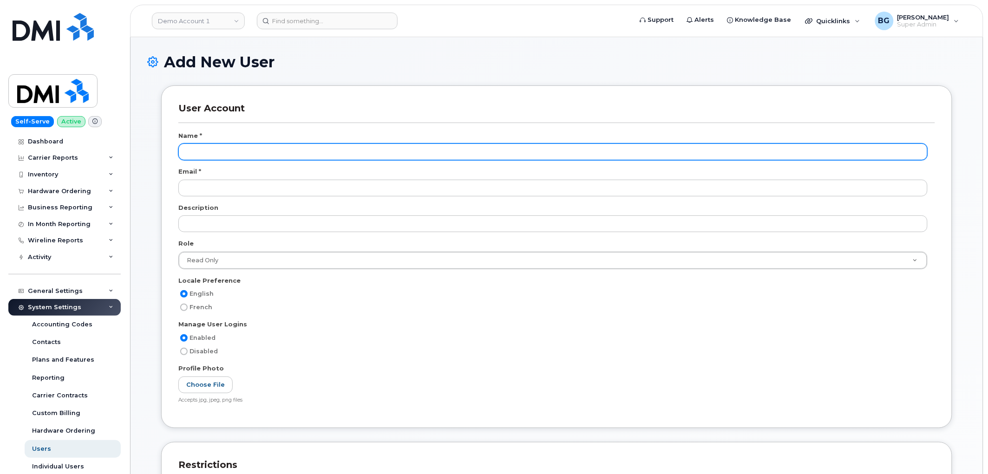
scroll to position [1511, 0]
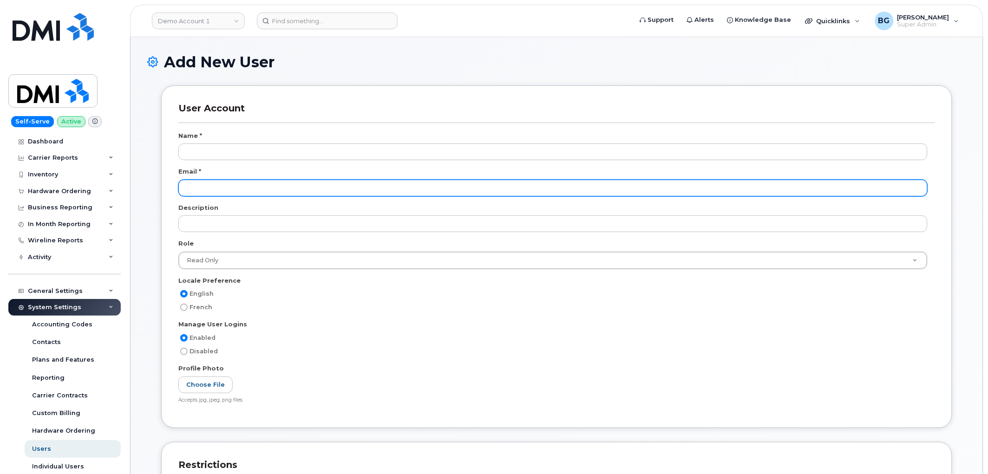
click at [217, 193] on input "email" at bounding box center [552, 188] width 749 height 17
paste input "zigwe@dminc.com"
type input "zigwe@dminc.com"
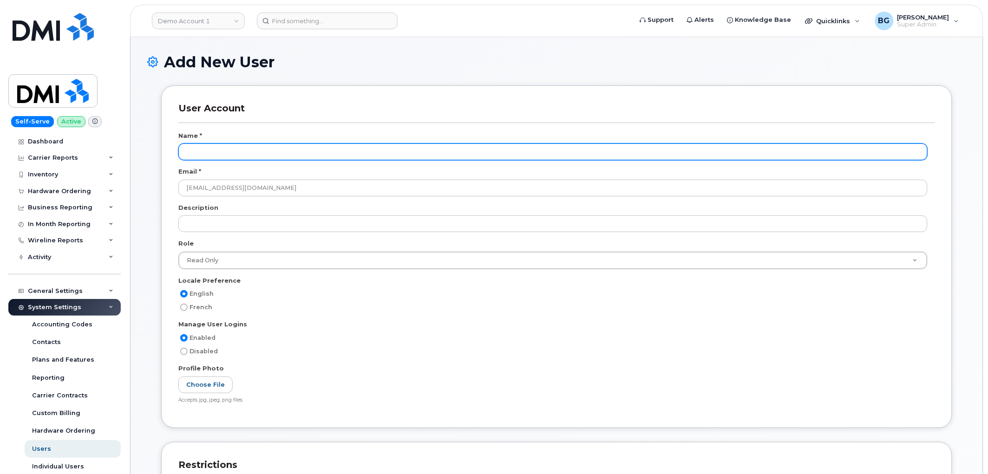
click at [196, 150] on input "text" at bounding box center [552, 151] width 749 height 17
paste input "Zipporah Igwe"
type input "Zipporah Igwe"
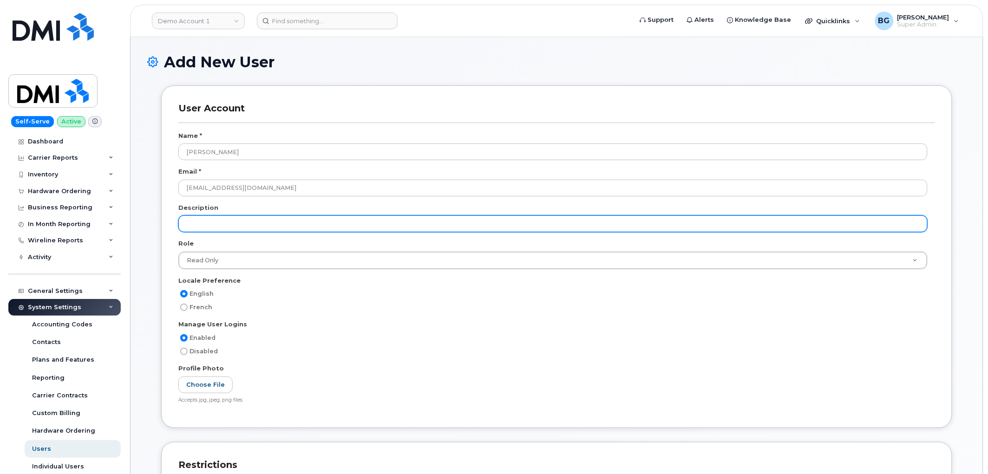
click at [268, 223] on input "text" at bounding box center [552, 223] width 749 height 17
paste input "Specialist"
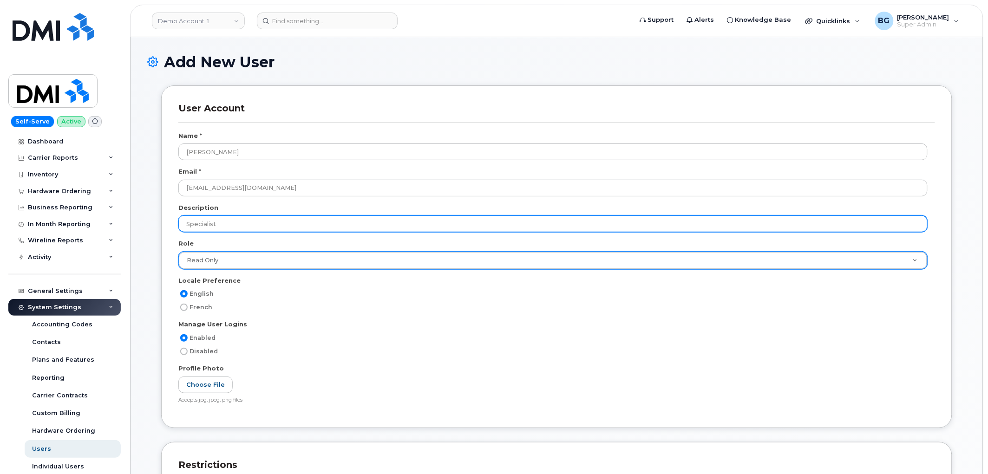
type input "Specialist"
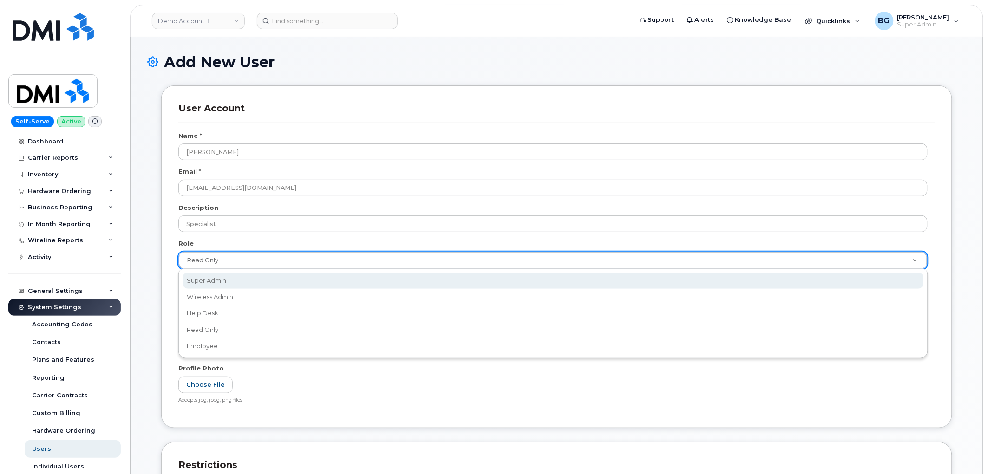
select select "super_admin"
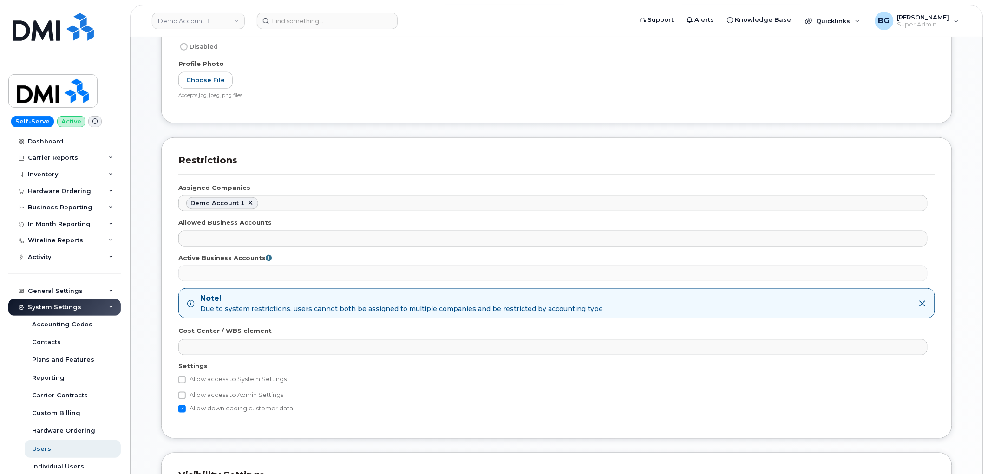
scroll to position [309, 0]
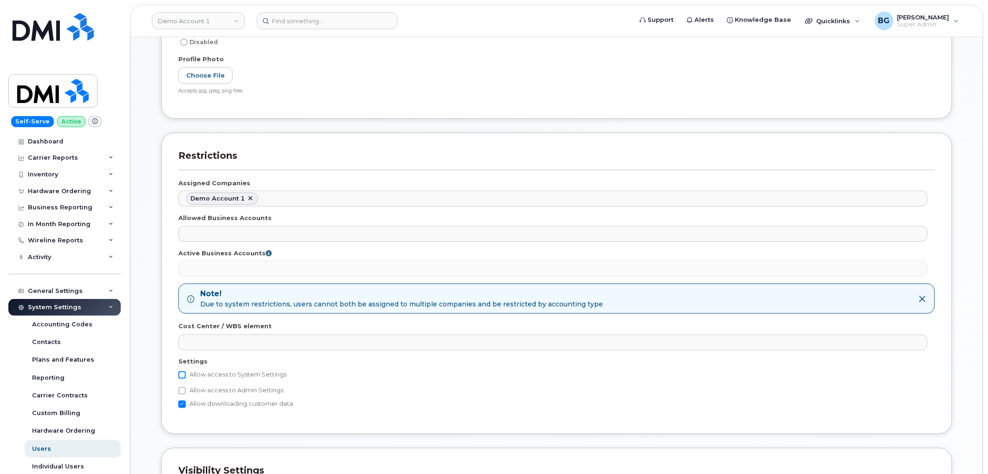
click at [183, 374] on input "Allow access to System Settings" at bounding box center [181, 375] width 7 height 7
checkbox input "true"
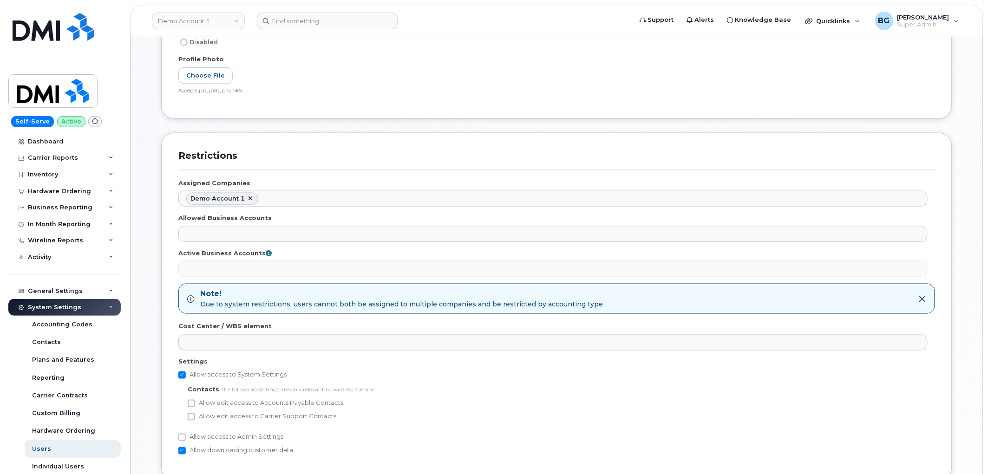
drag, startPoint x: 193, startPoint y: 403, endPoint x: 192, endPoint y: 408, distance: 5.1
click at [193, 404] on input "Allow edit access to Accounts Payable Contacts" at bounding box center [191, 403] width 7 height 7
checkbox input "true"
click at [192, 418] on input "Allow edit access to Carrier Support Contacts" at bounding box center [191, 416] width 7 height 7
checkbox input "true"
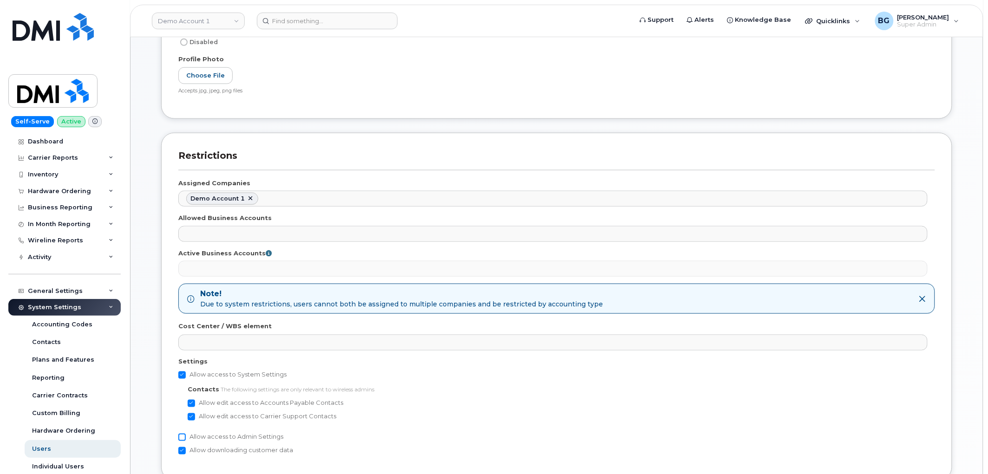
click at [183, 440] on input "Allow access to Admin Settings" at bounding box center [181, 437] width 7 height 7
checkbox input "true"
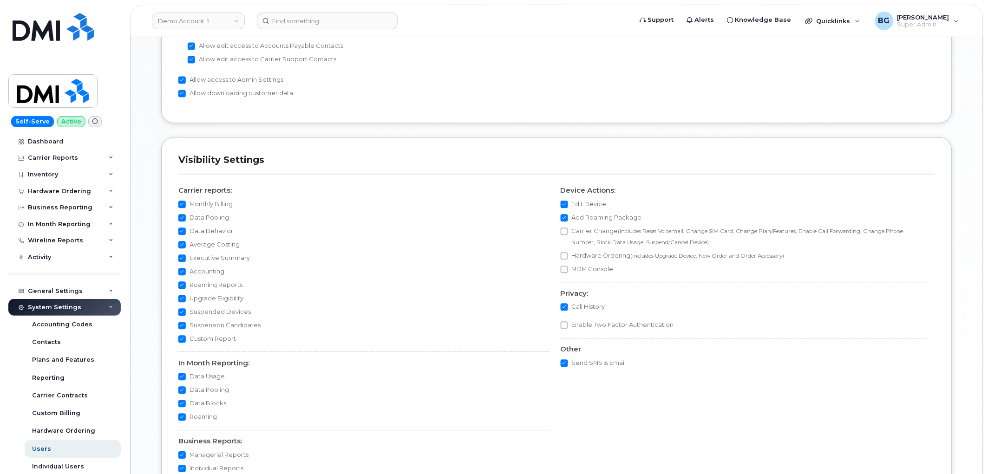
scroll to position [804, 0]
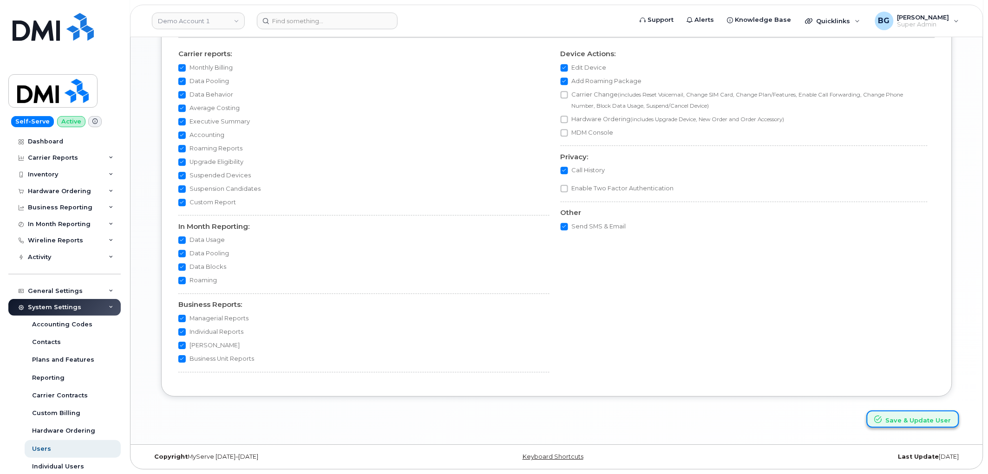
click at [917, 420] on button "Save & Update User" at bounding box center [913, 419] width 92 height 17
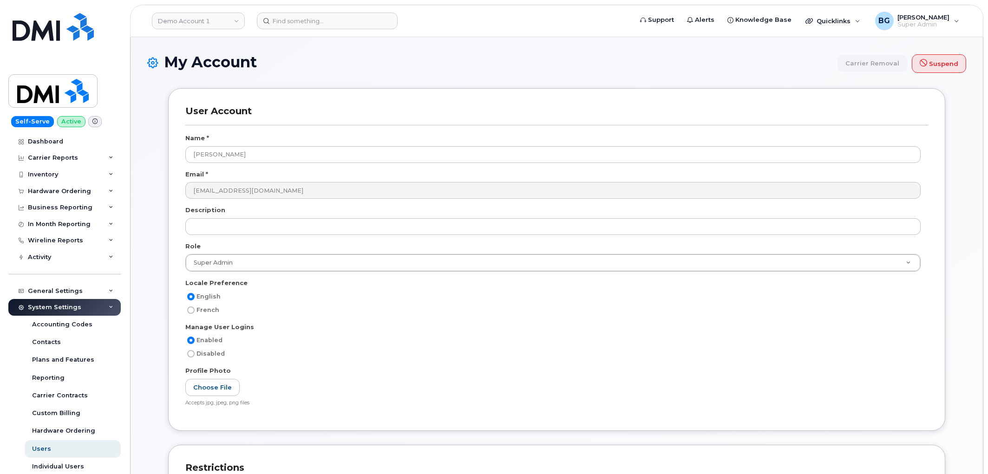
select select
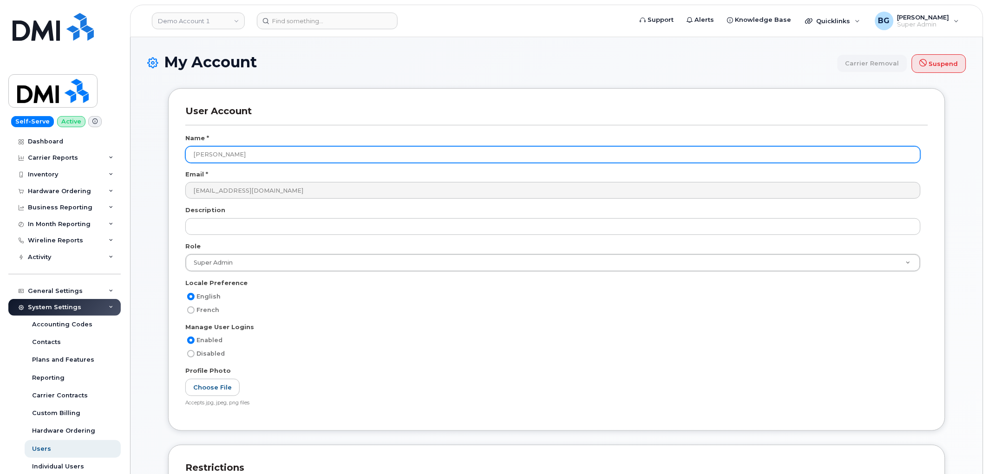
scroll to position [1512, 0]
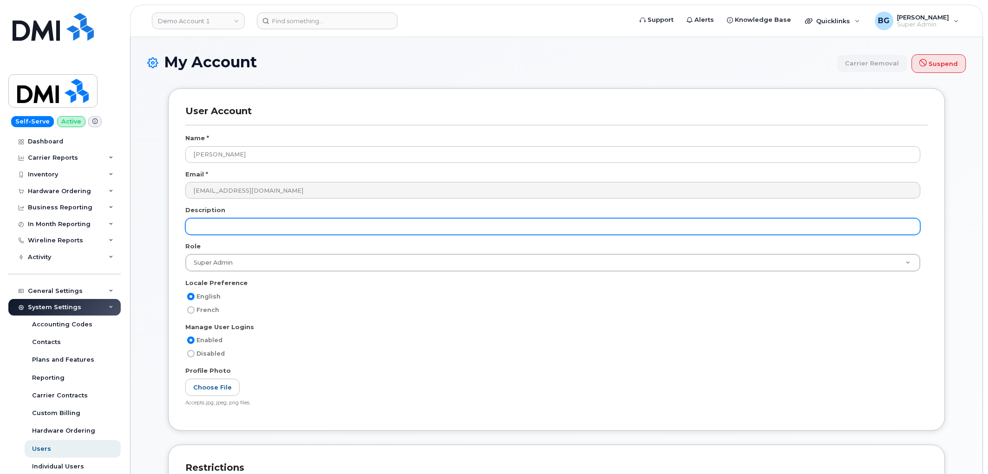
click at [201, 224] on input "text" at bounding box center [552, 226] width 735 height 17
paste input "Lead"
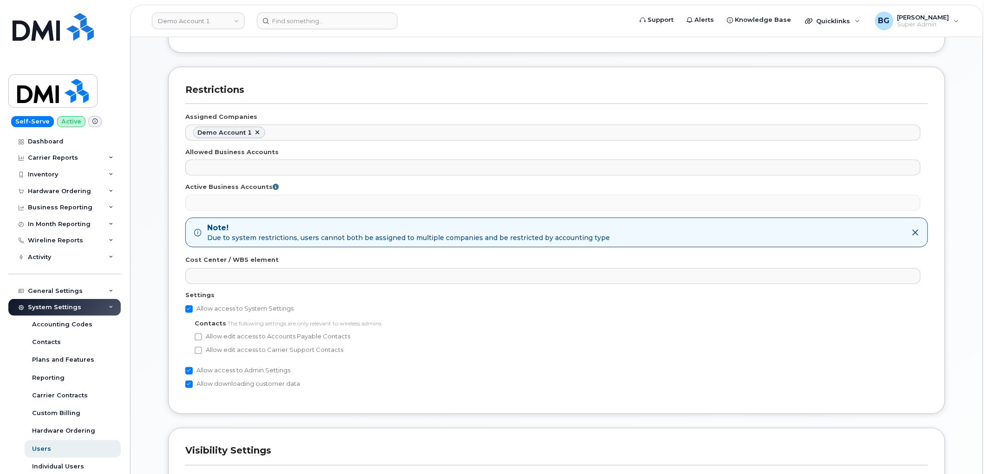
scroll to position [412, 0]
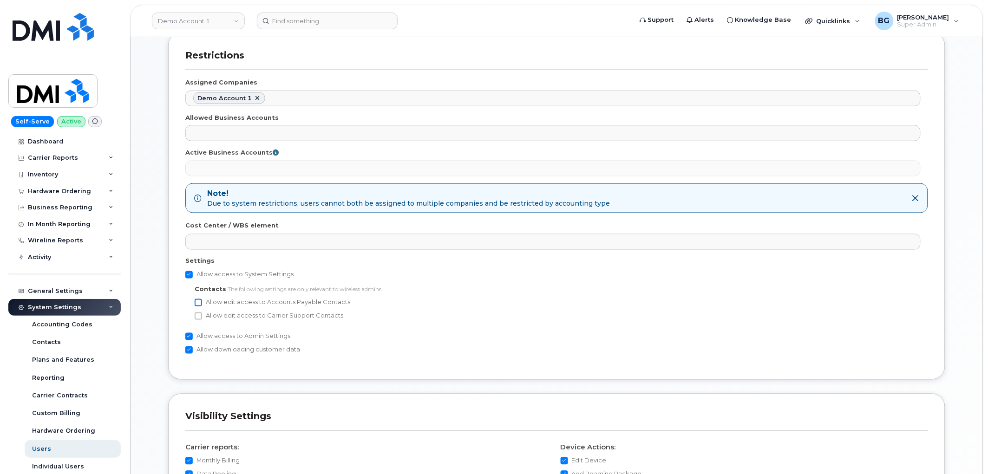
type input "Lead"
click at [198, 302] on input "Allow edit access to Accounts Payable Contacts" at bounding box center [198, 302] width 7 height 7
checkbox input "true"
click at [199, 317] on input "Allow edit access to Carrier Support Contacts" at bounding box center [198, 316] width 7 height 7
checkbox input "true"
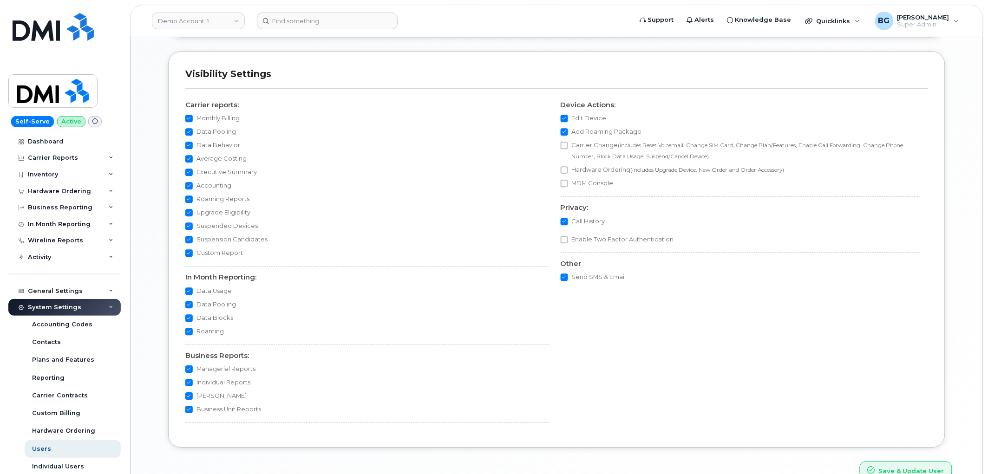
scroll to position [807, 0]
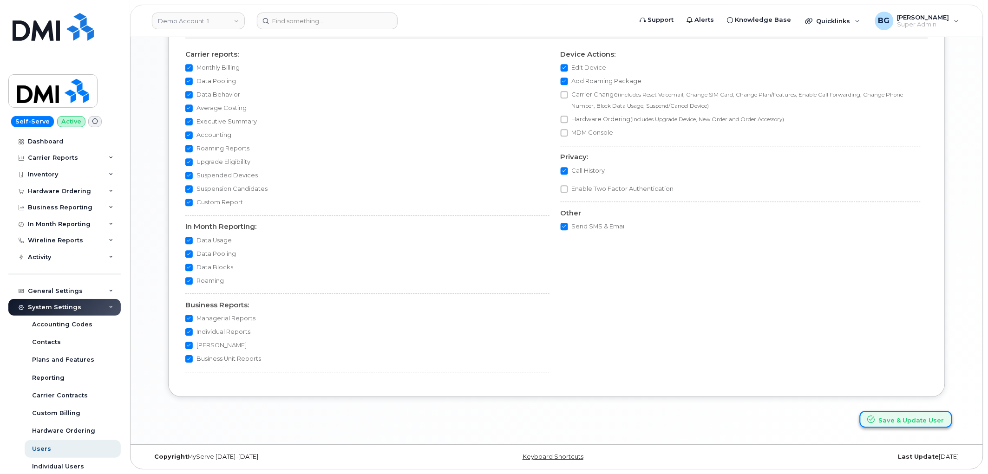
click at [915, 418] on button "Save & Update User" at bounding box center [906, 419] width 92 height 17
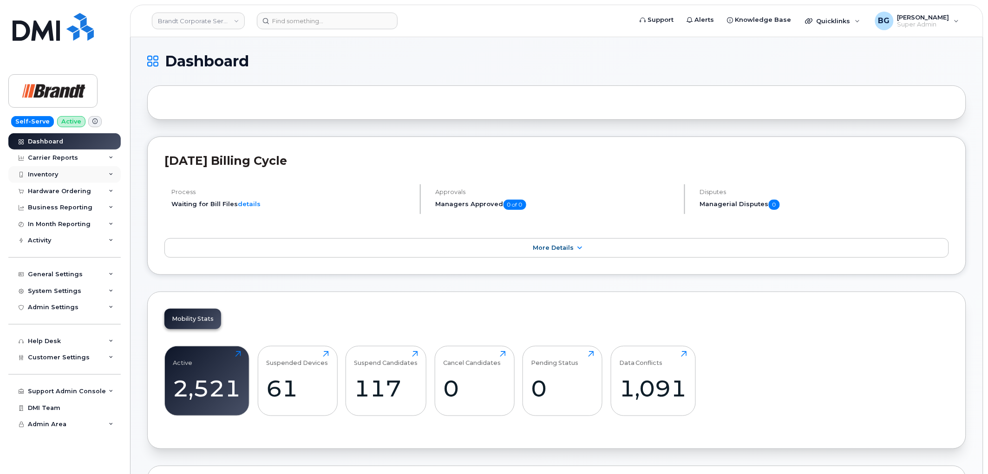
click at [47, 172] on div "Inventory" at bounding box center [43, 174] width 30 height 7
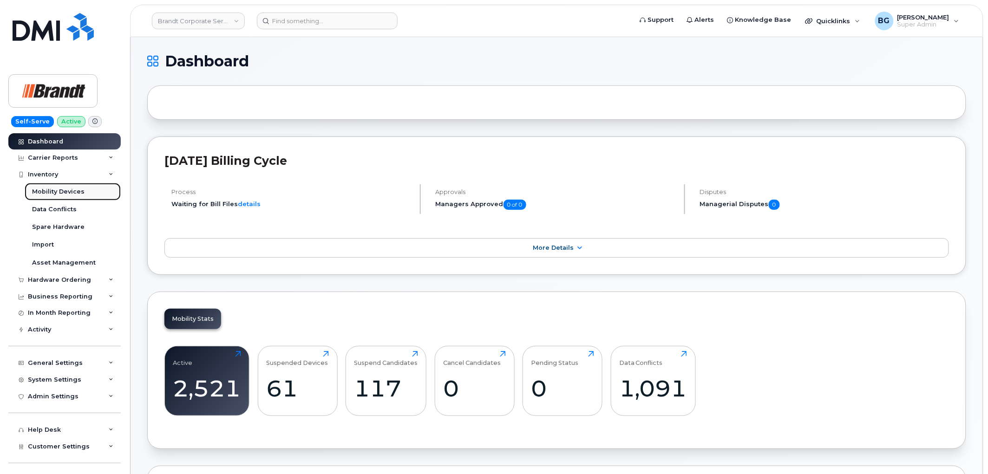
click at [43, 188] on div "Mobility Devices" at bounding box center [58, 192] width 52 height 8
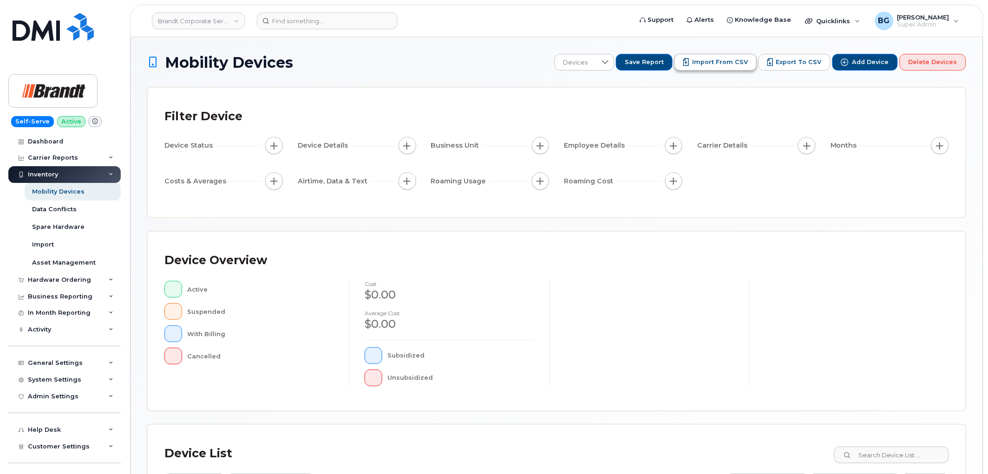
click at [739, 61] on span "Import from CSV" at bounding box center [720, 62] width 56 height 8
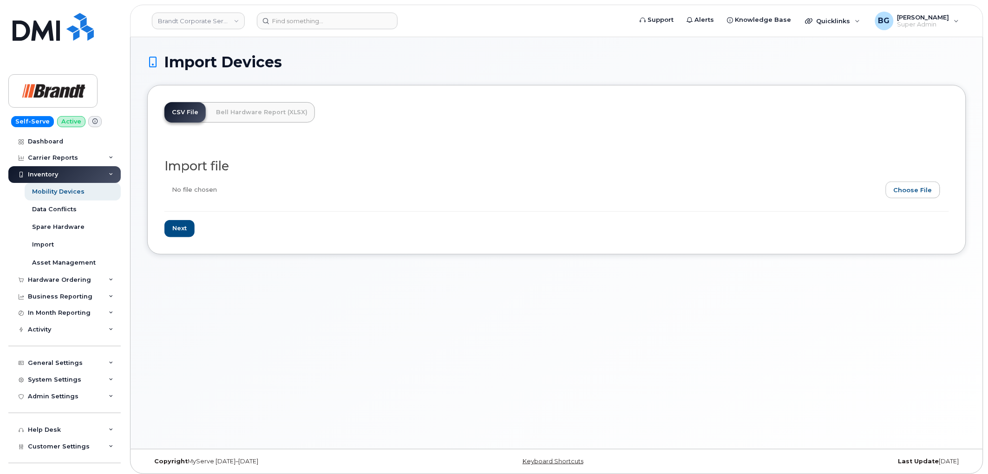
click at [916, 191] on input "file" at bounding box center [552, 192] width 777 height 21
type input "C:\fakepath\Brandt Corporate Services LTD - Device Report - 2025-10-09.csv"
click at [179, 227] on input "Next" at bounding box center [179, 228] width 30 height 17
type input "Loading..."
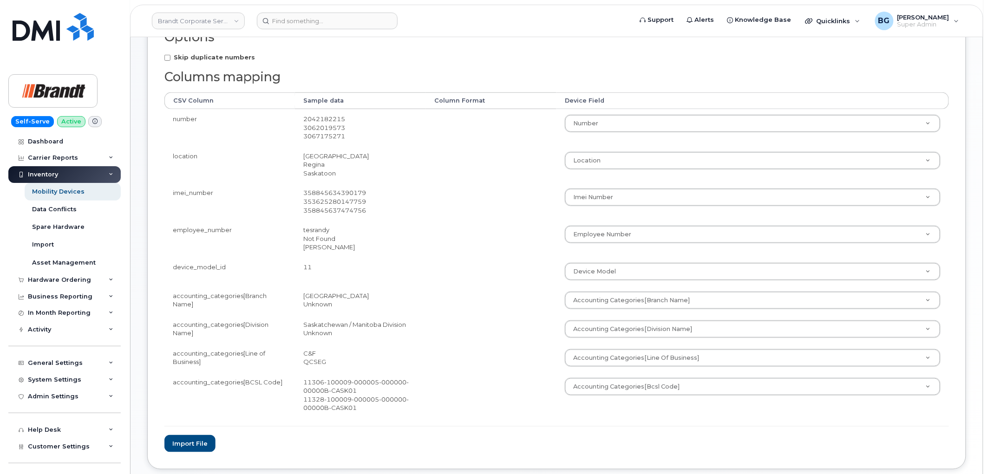
scroll to position [172, 0]
click at [185, 438] on button "Import file" at bounding box center [189, 439] width 51 height 17
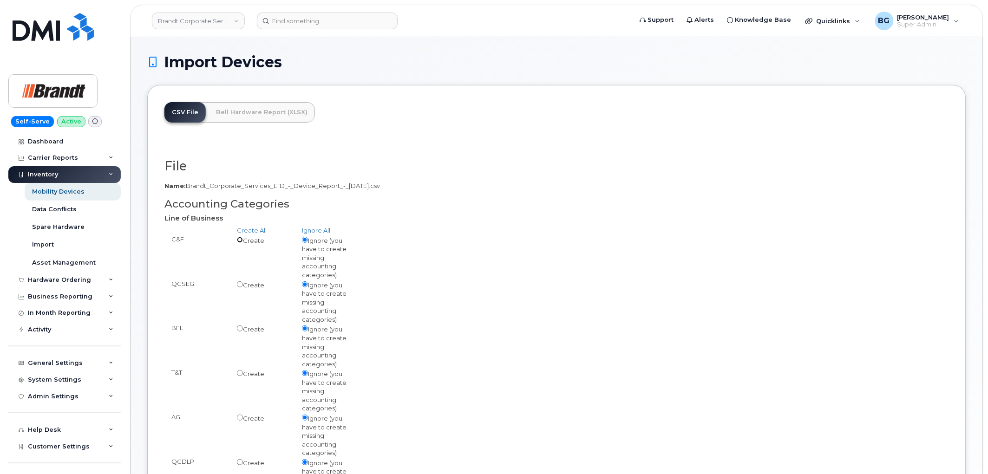
click at [239, 240] on input "radio" at bounding box center [240, 240] width 6 height 6
radio input "true"
click at [253, 228] on link "Create All" at bounding box center [252, 230] width 30 height 7
radio input "true"
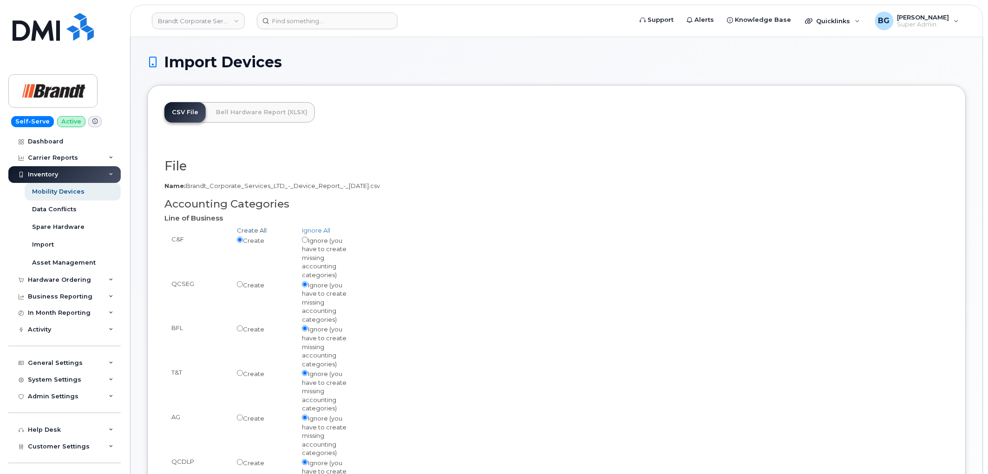
radio input "true"
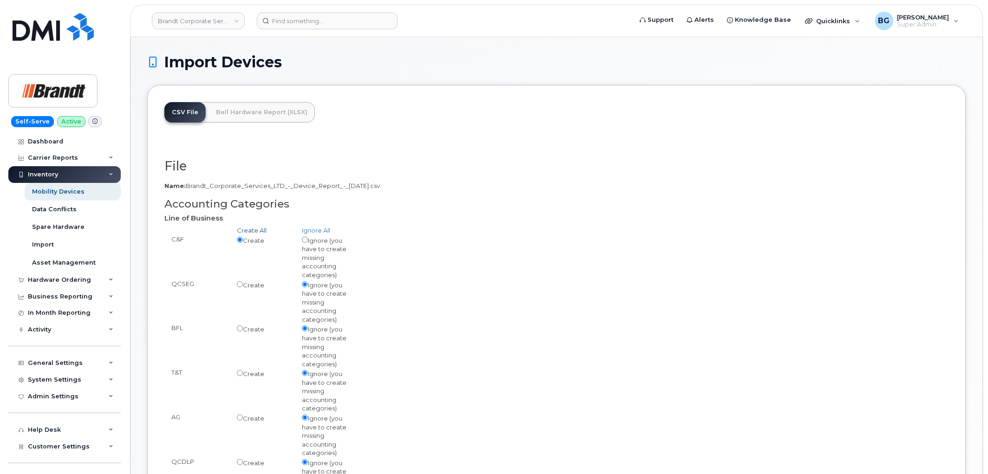
radio input "true"
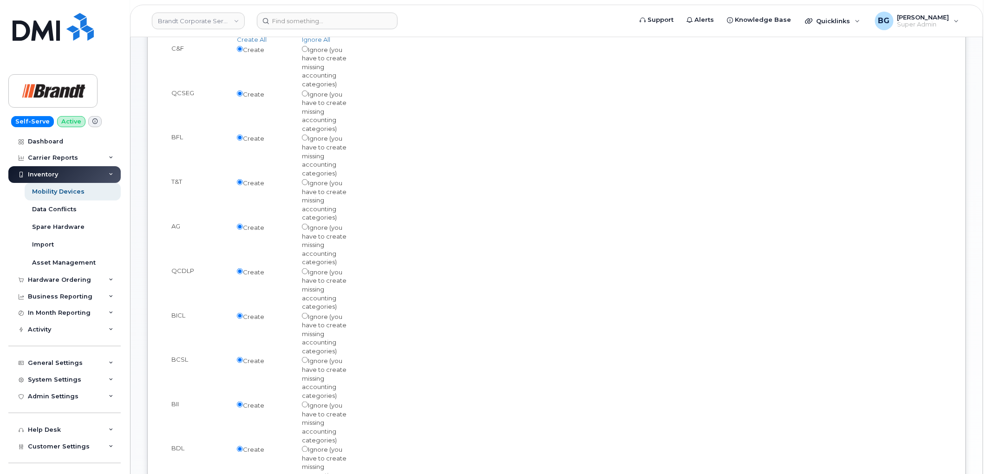
scroll to position [444, 0]
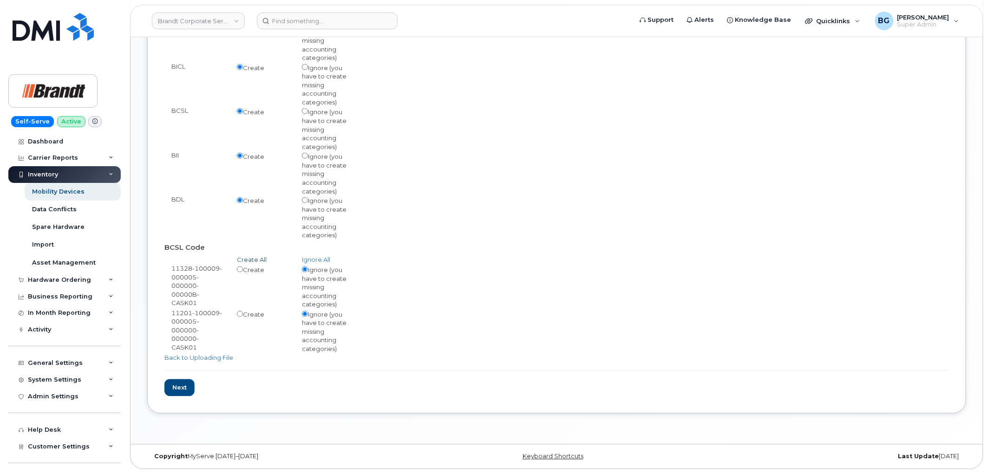
click at [254, 256] on link "Create All" at bounding box center [252, 259] width 30 height 7
radio input "true"
click at [188, 385] on input "Next" at bounding box center [179, 387] width 30 height 17
type input "Loading..."
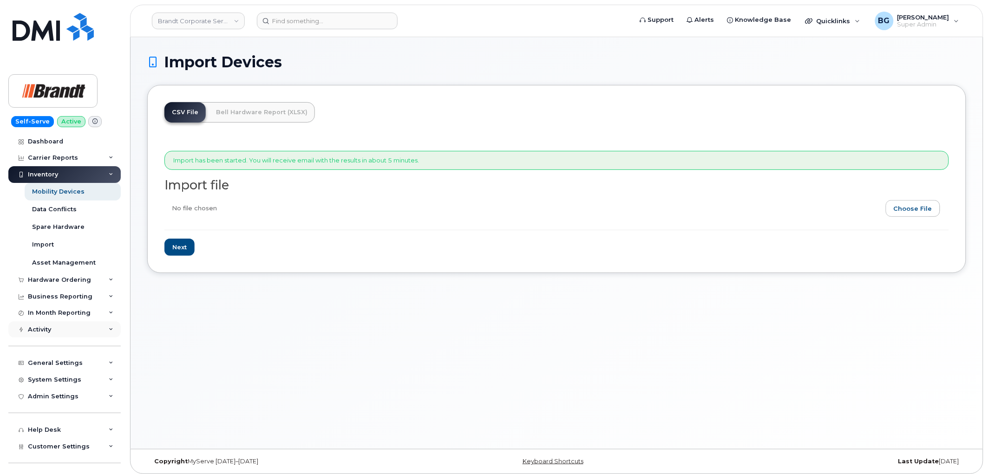
click at [49, 327] on div "Activity" at bounding box center [39, 329] width 23 height 7
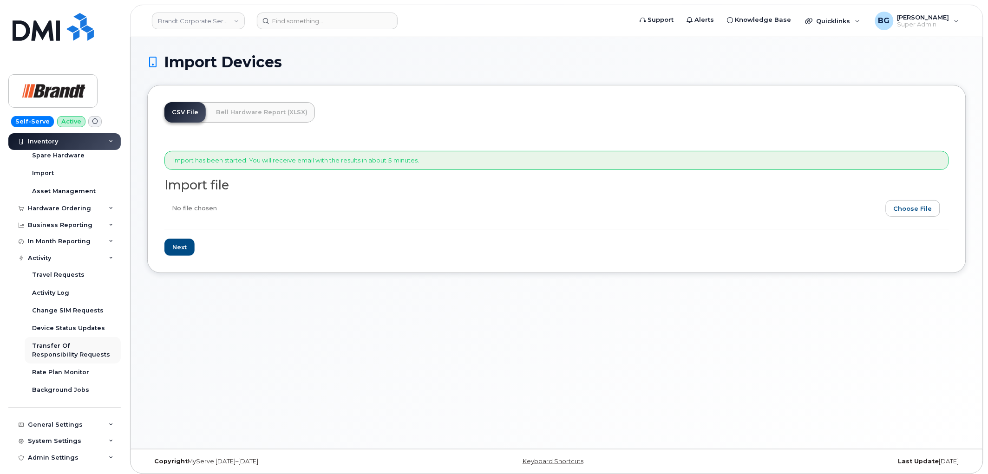
scroll to position [103, 0]
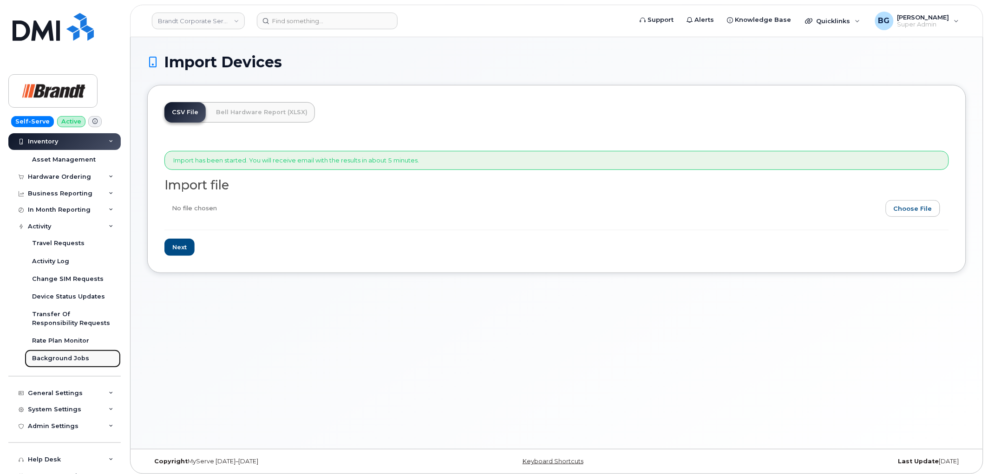
click at [60, 358] on div "Background Jobs" at bounding box center [60, 358] width 57 height 8
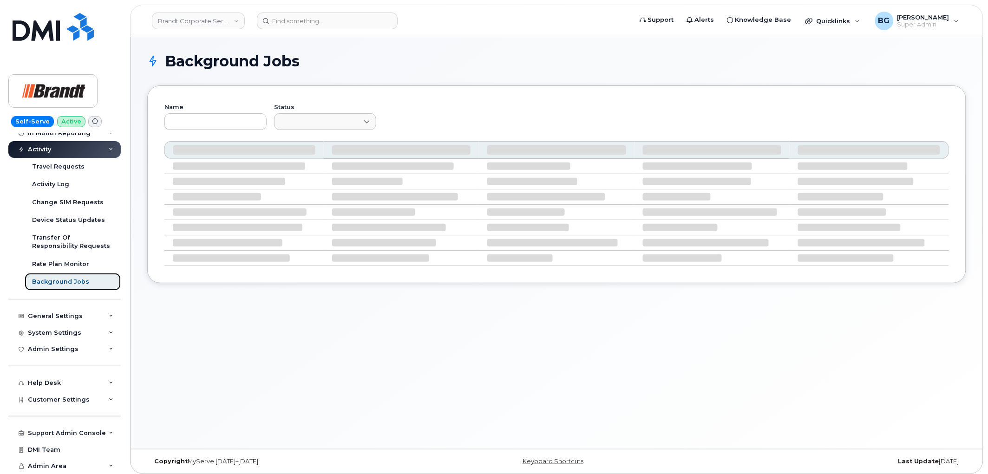
scroll to position [91, 0]
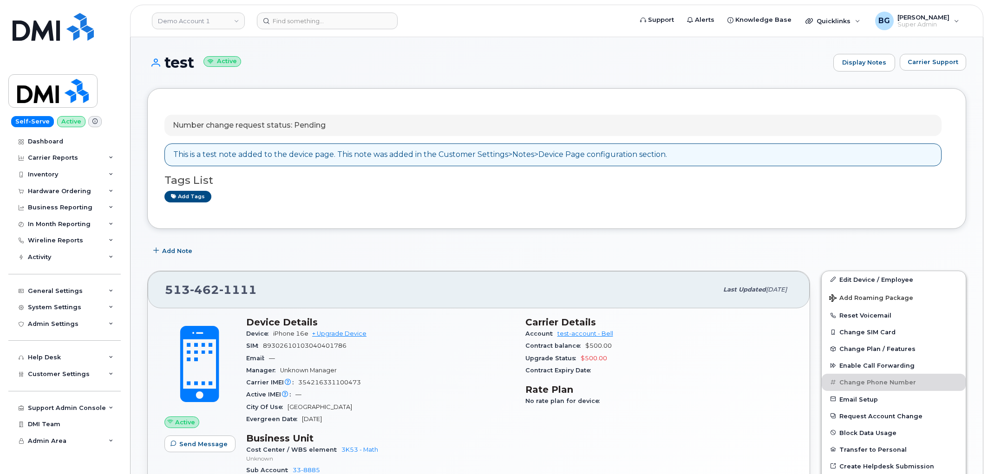
scroll to position [45, 0]
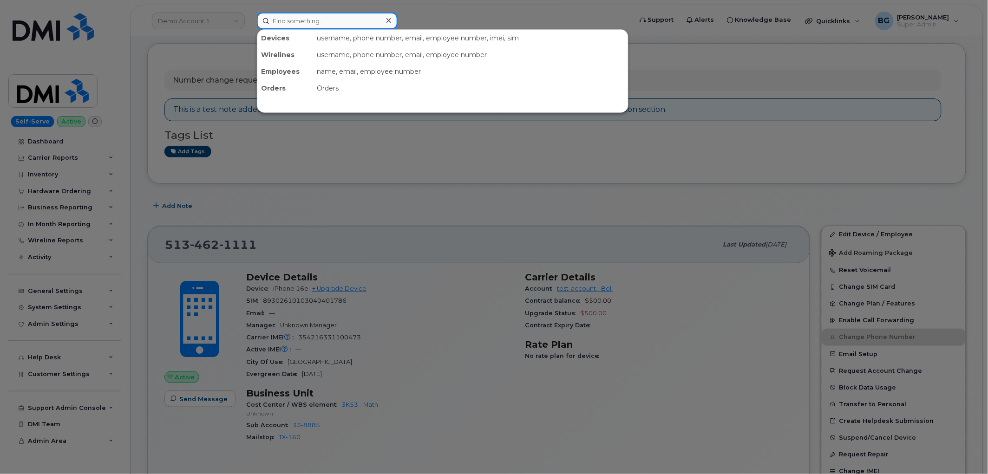
click at [300, 22] on input at bounding box center [327, 21] width 141 height 17
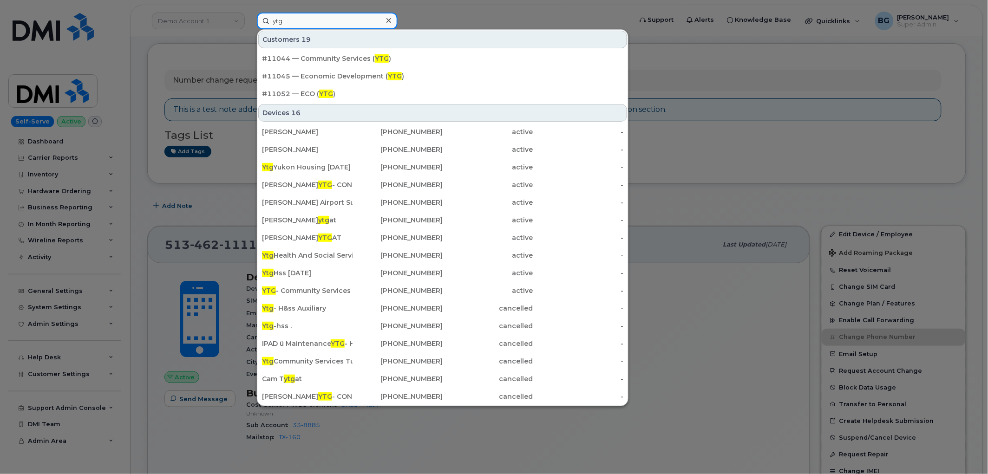
type input "ytg"
click at [197, 20] on div at bounding box center [494, 237] width 988 height 474
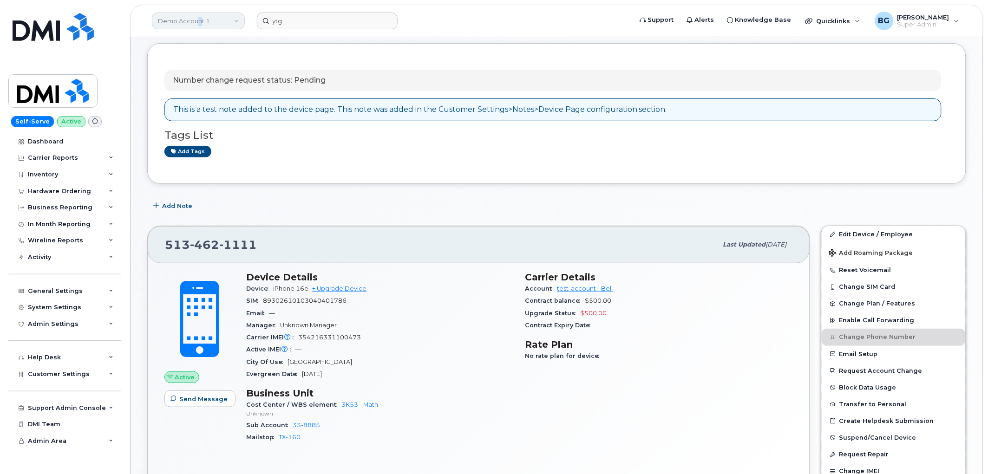
click at [201, 20] on header "Demo Account 1 ytg Support Alerts Knowledge Base Quicklinks Suspend / Cancel De…" at bounding box center [556, 21] width 853 height 33
click at [200, 15] on link "Demo Account 1" at bounding box center [198, 21] width 93 height 17
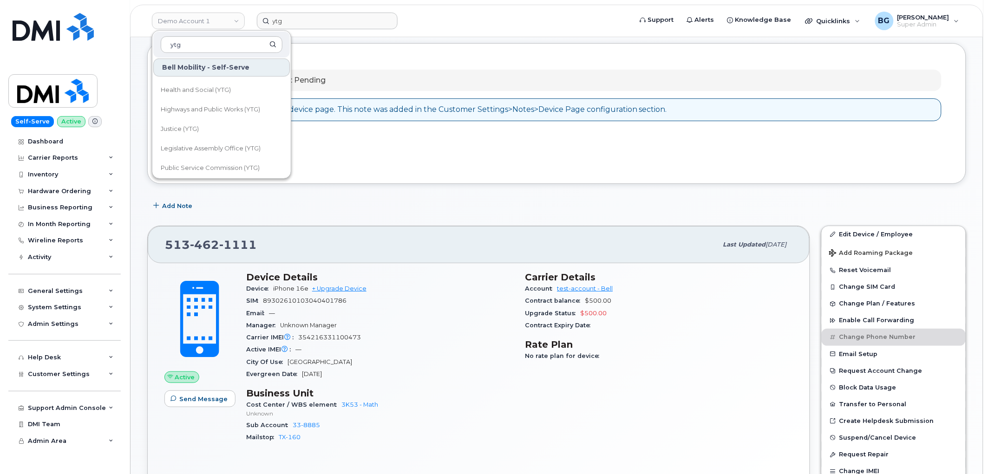
scroll to position [172, 0]
type input "ytg"
click at [200, 126] on span "Legislative Assembly Office (YTG)" at bounding box center [211, 130] width 100 height 9
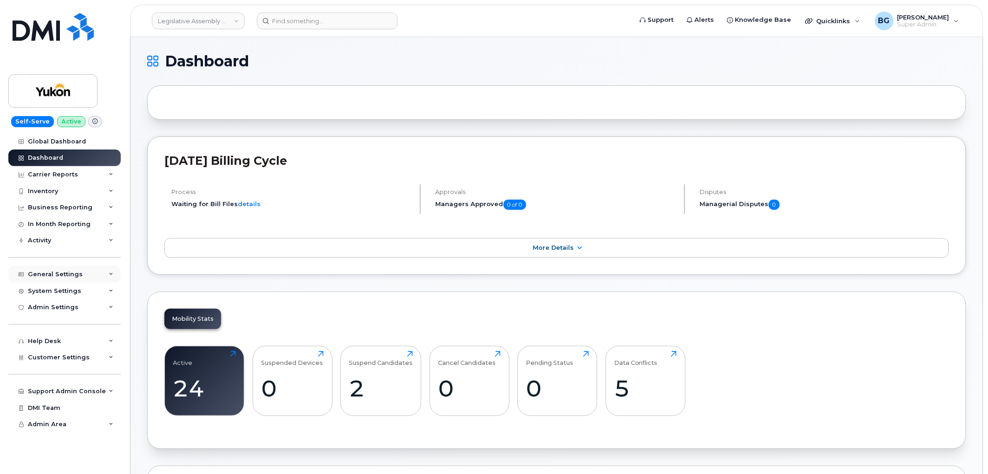
click at [42, 271] on div "General Settings" at bounding box center [55, 274] width 55 height 7
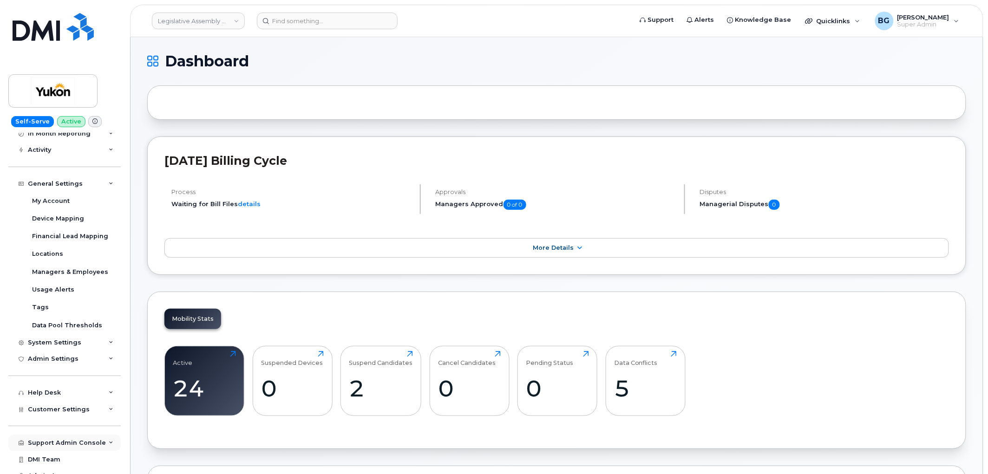
scroll to position [100, 0]
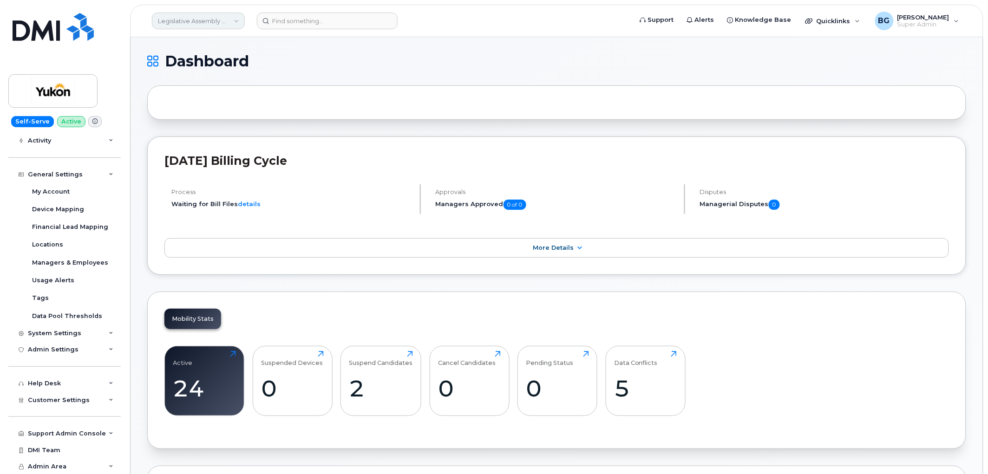
click at [238, 20] on link "Legislative Assembly Office (YTG)" at bounding box center [198, 21] width 93 height 17
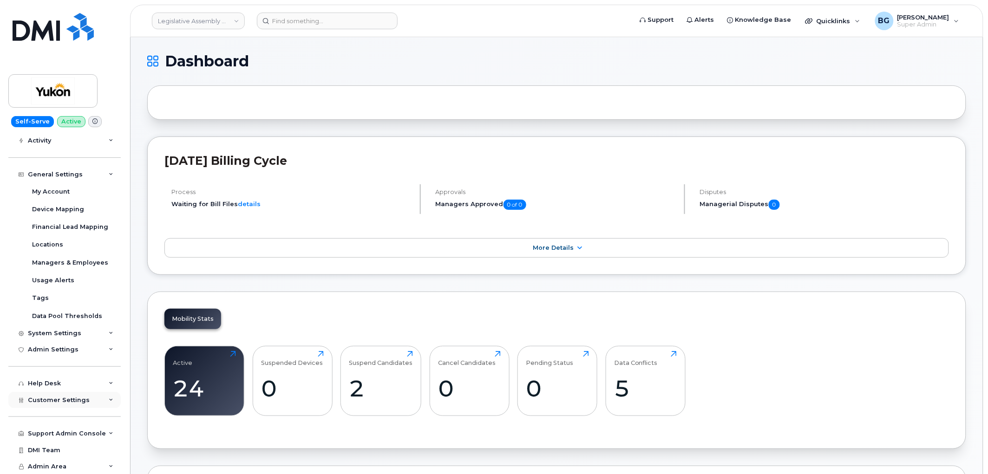
click at [59, 401] on span "Customer Settings" at bounding box center [59, 400] width 62 height 7
click at [49, 416] on div "General" at bounding box center [45, 417] width 26 height 8
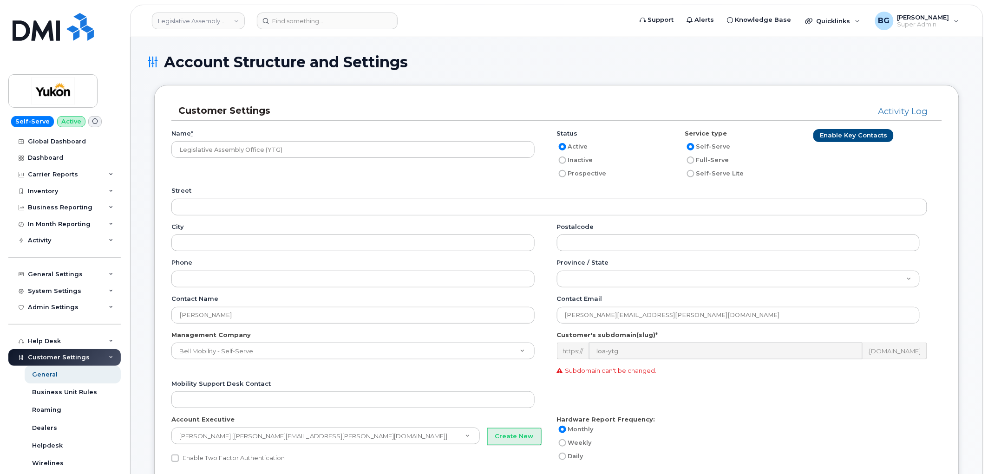
click at [714, 187] on div "Street" at bounding box center [552, 200] width 763 height 29
click at [679, 181] on div "Status Active Inactive Prospective" at bounding box center [621, 158] width 128 height 58
